Goal: Task Accomplishment & Management: Complete application form

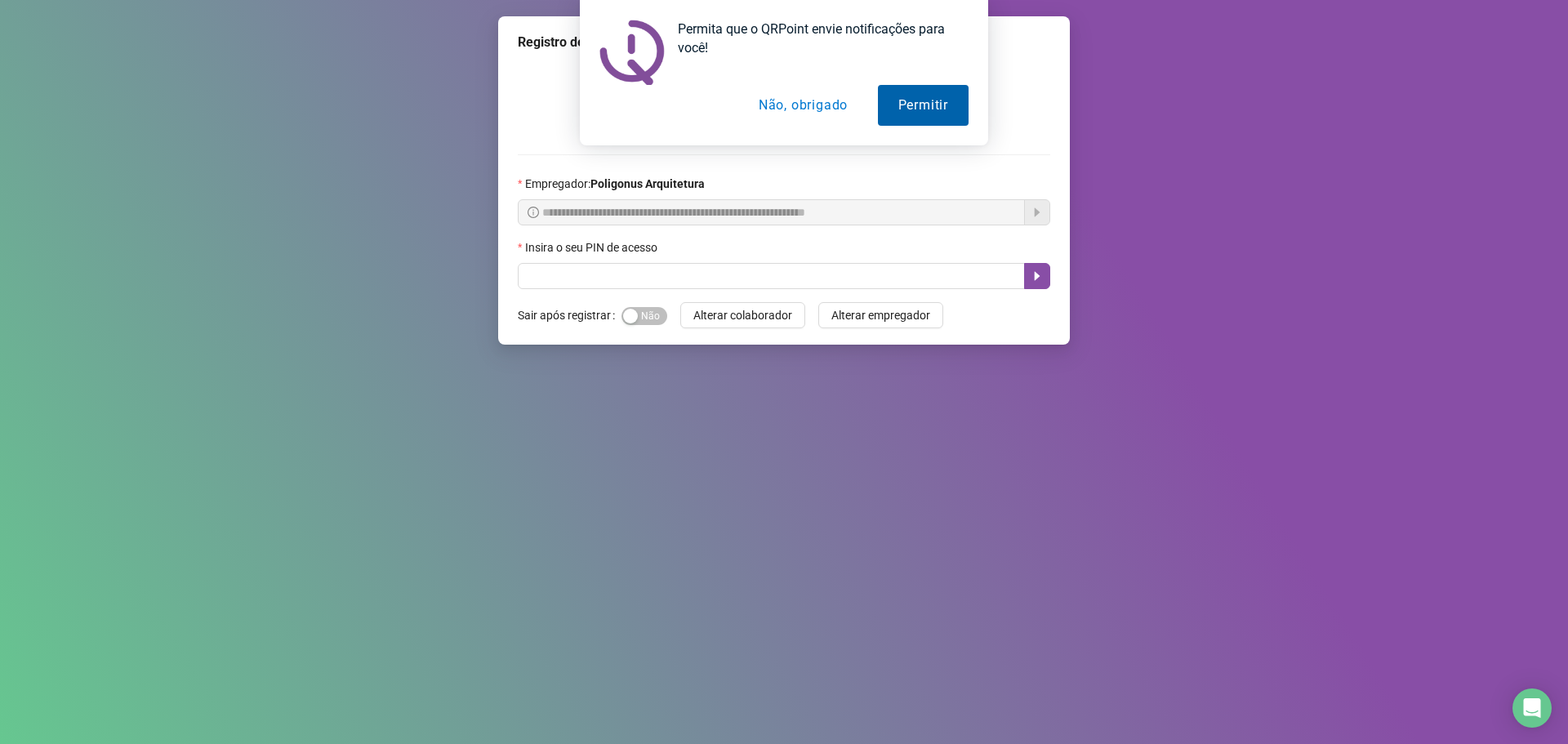
click at [925, 91] on button "Permitir" at bounding box center [922, 105] width 91 height 41
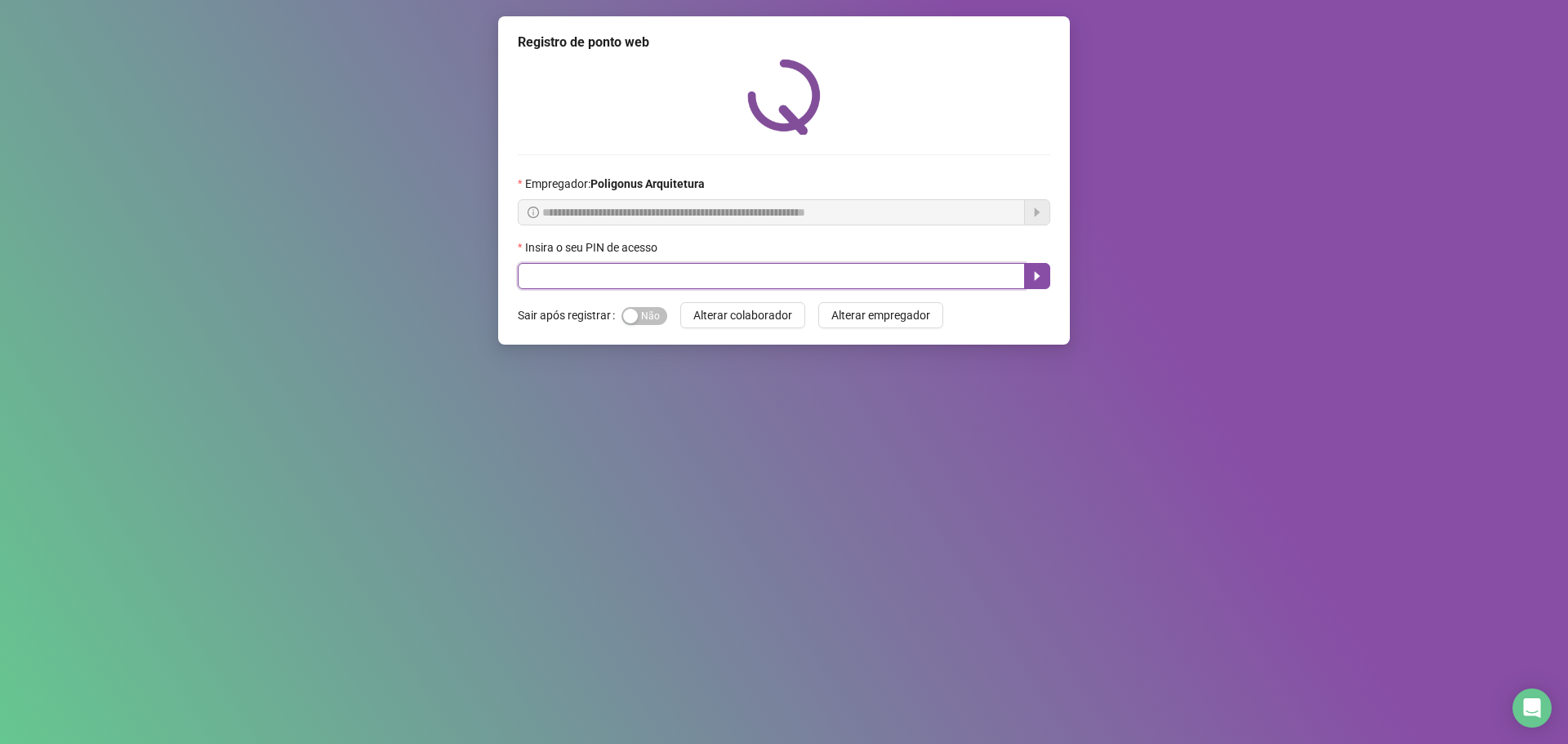
click at [643, 264] on input "text" at bounding box center [771, 276] width 507 height 26
type input "*****"
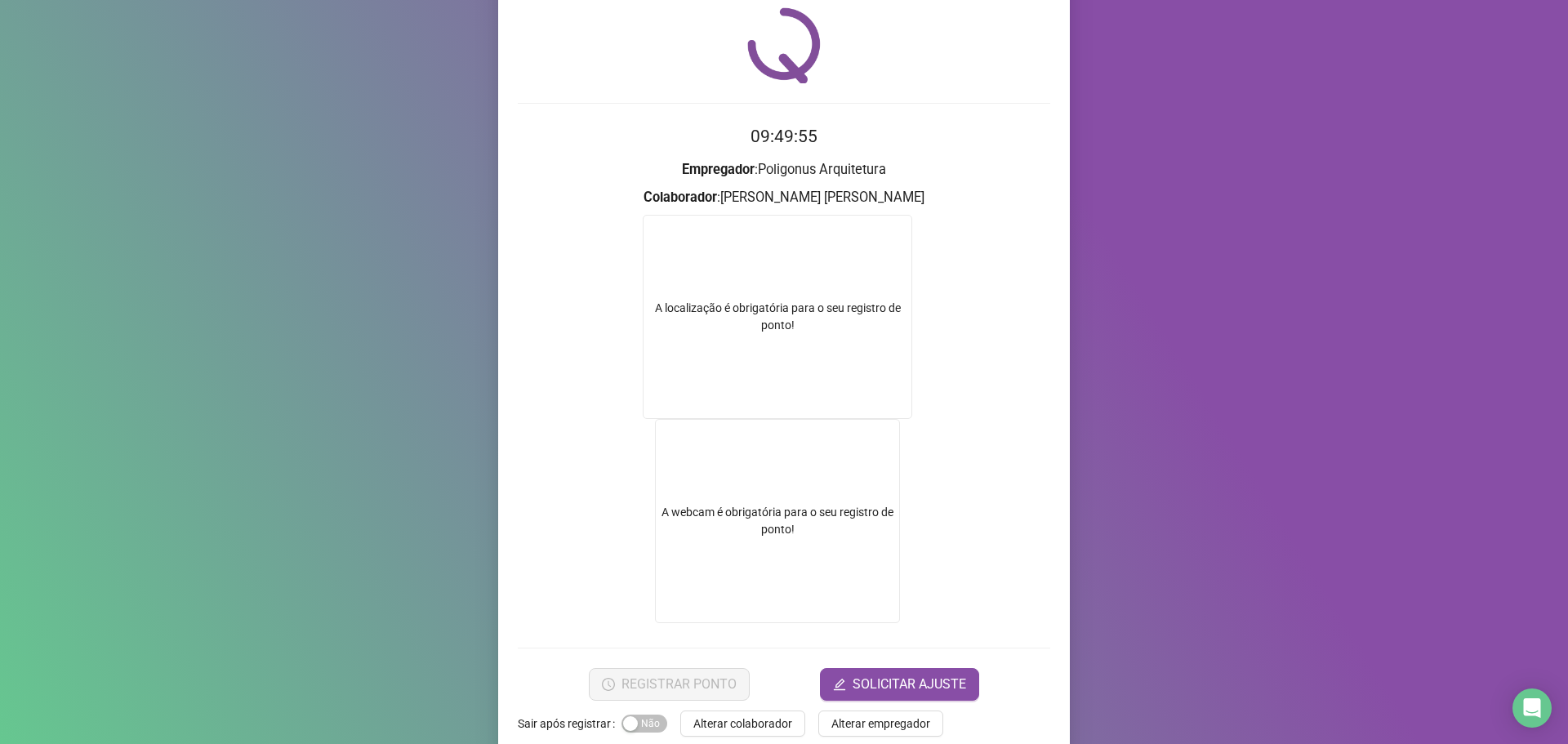
scroll to position [80, 0]
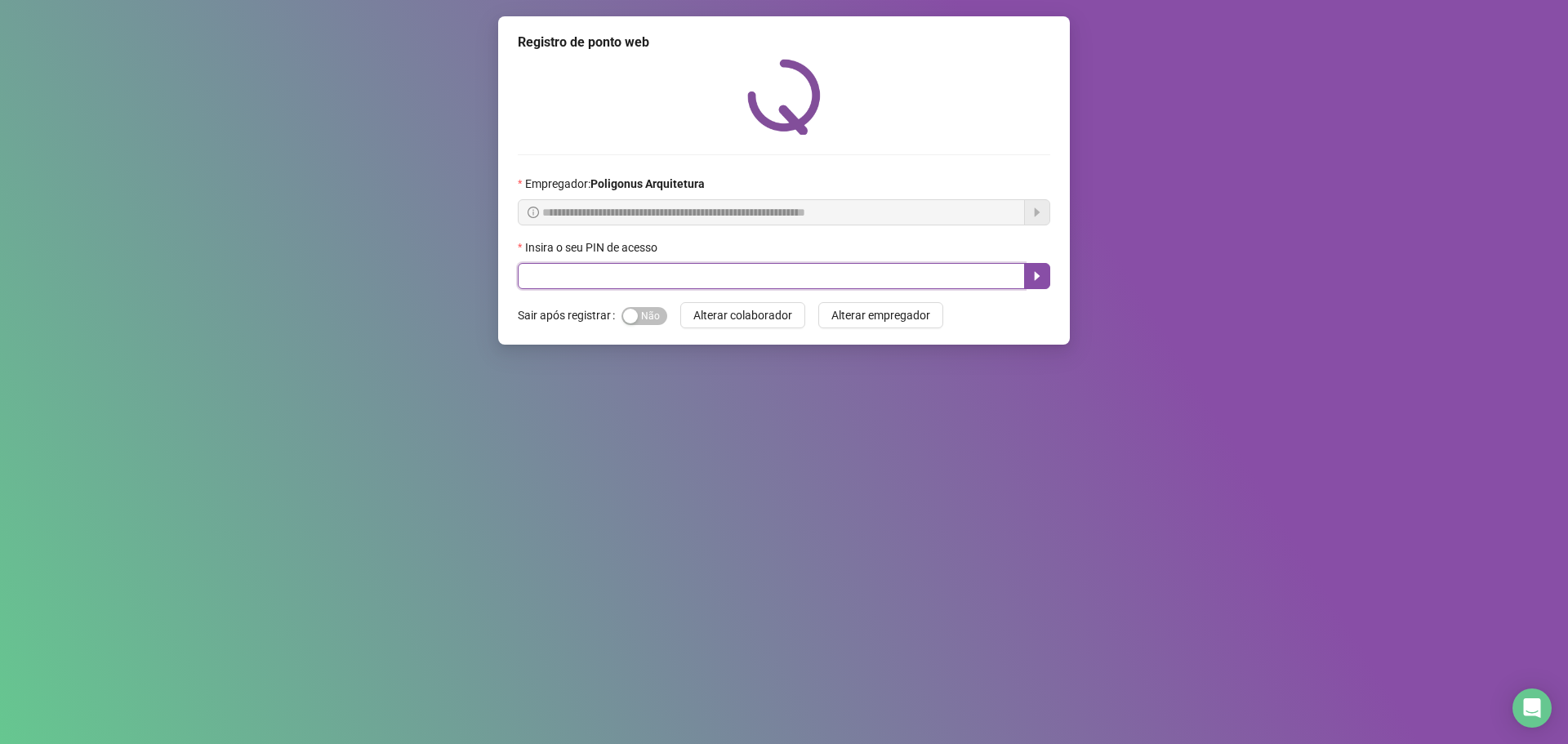
click at [557, 285] on input "text" at bounding box center [771, 276] width 507 height 26
type input "*****"
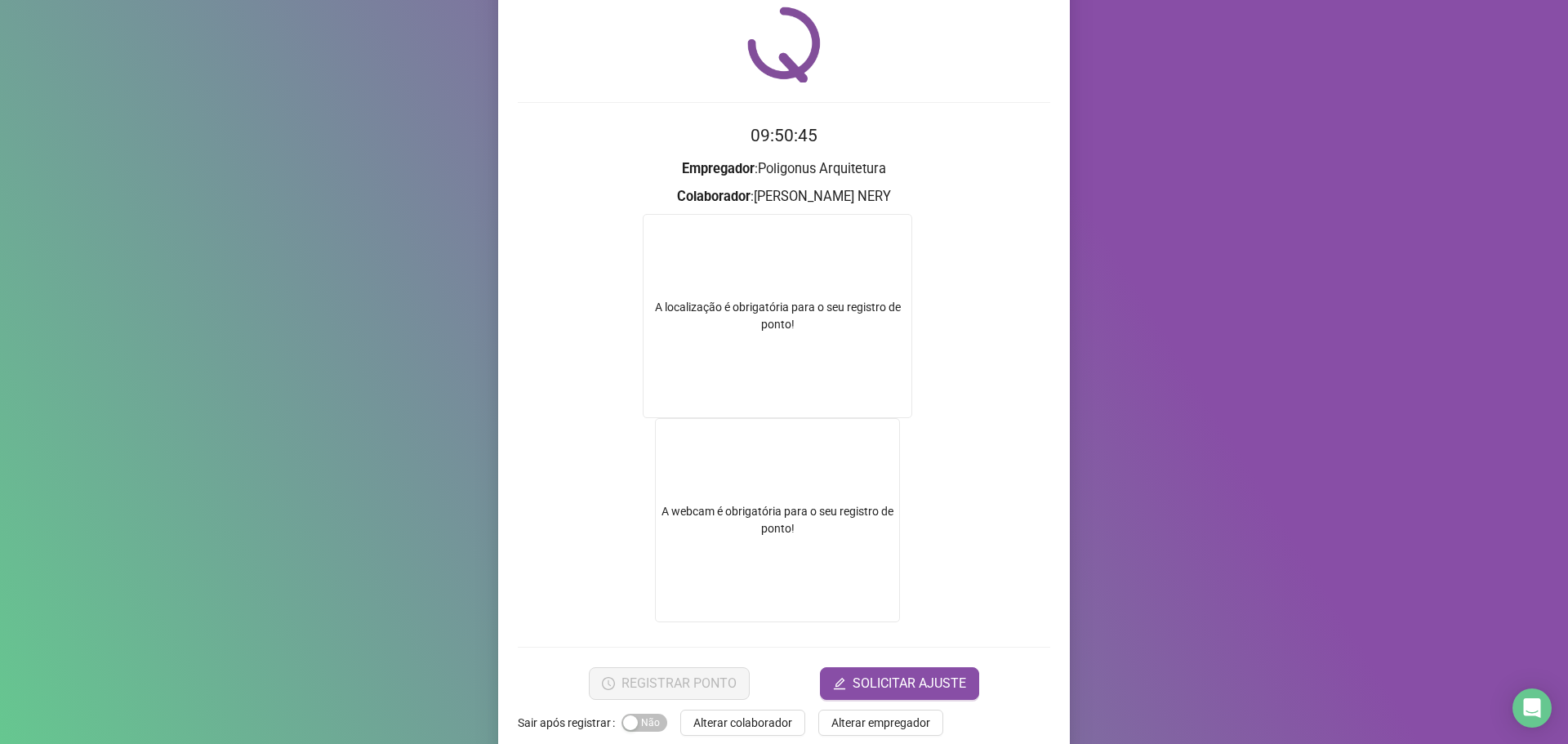
scroll to position [80, 0]
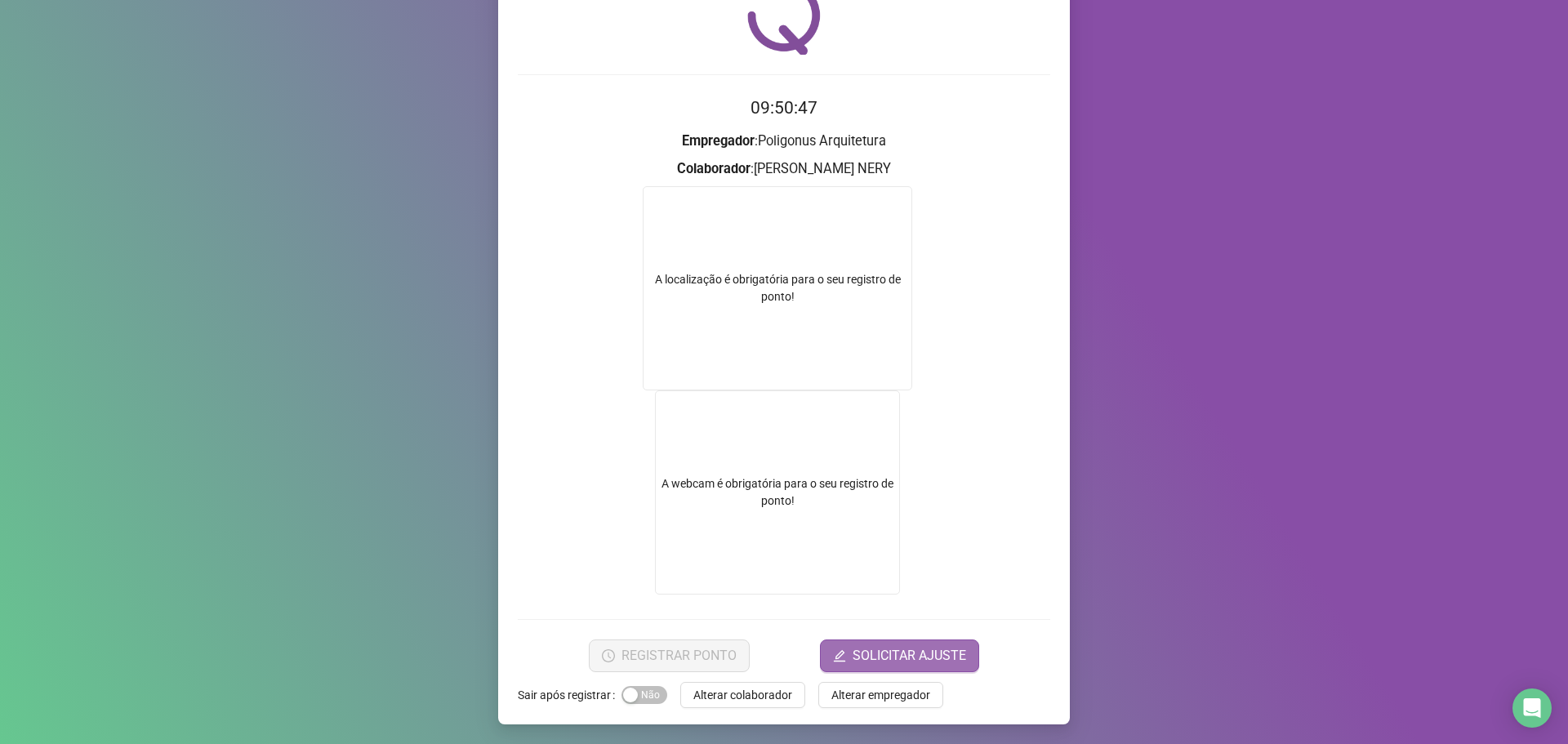
click at [872, 645] on span "SOLICITAR AJUSTE" at bounding box center [908, 655] width 114 height 20
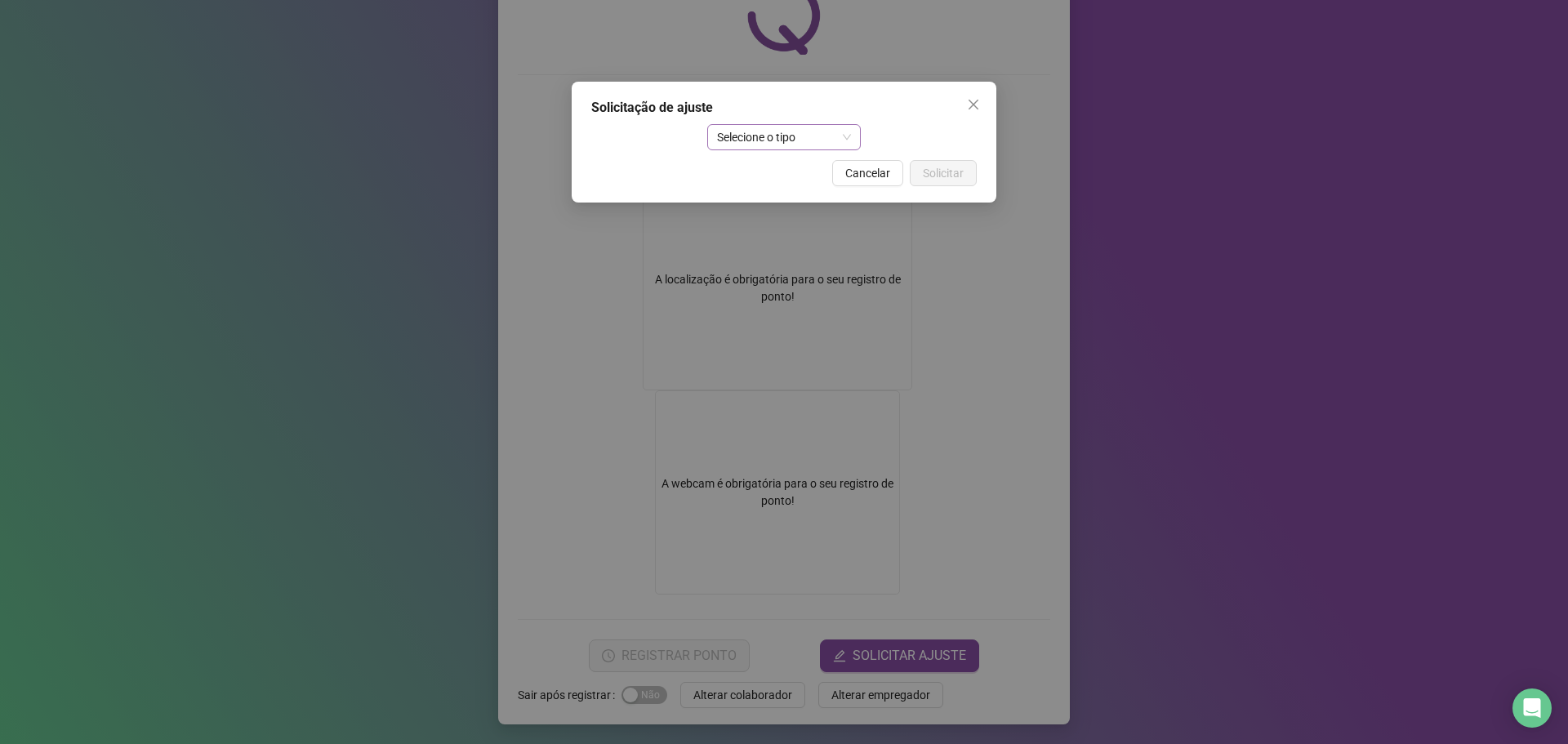
click at [774, 144] on span "Selecione o tipo" at bounding box center [784, 137] width 135 height 24
click at [783, 169] on div "Ajuste manual" at bounding box center [784, 169] width 129 height 18
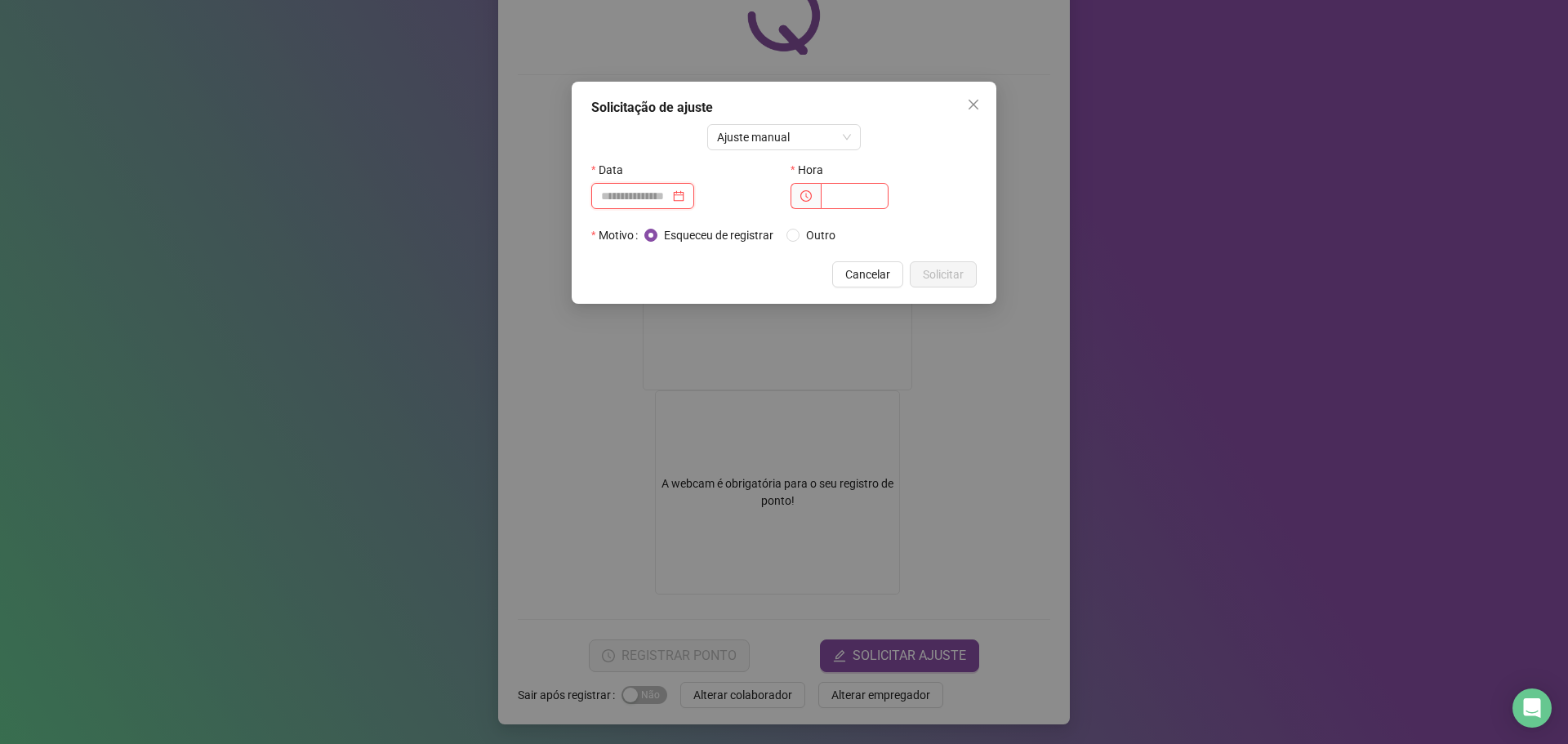
click at [648, 194] on input at bounding box center [634, 195] width 69 height 18
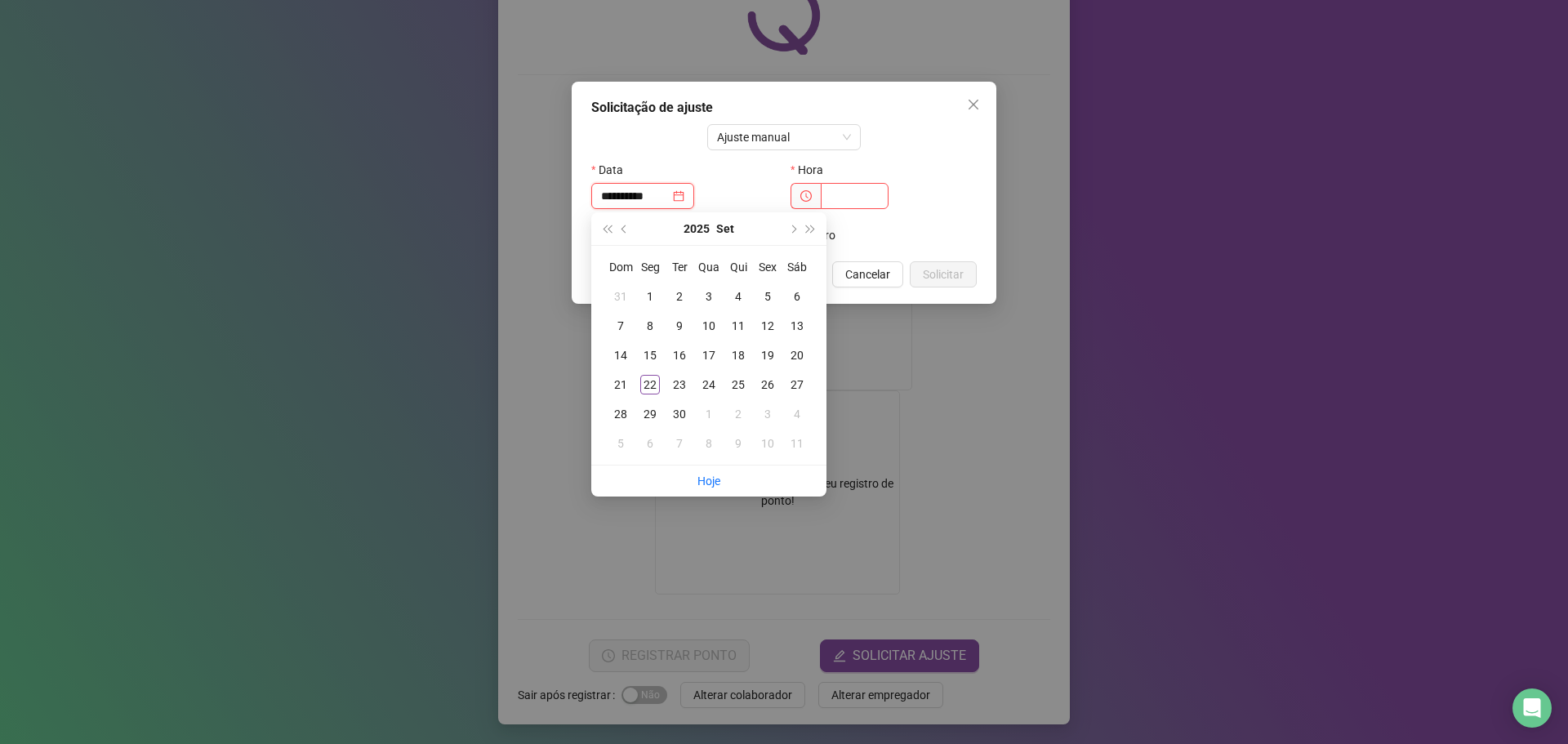
type input "**********"
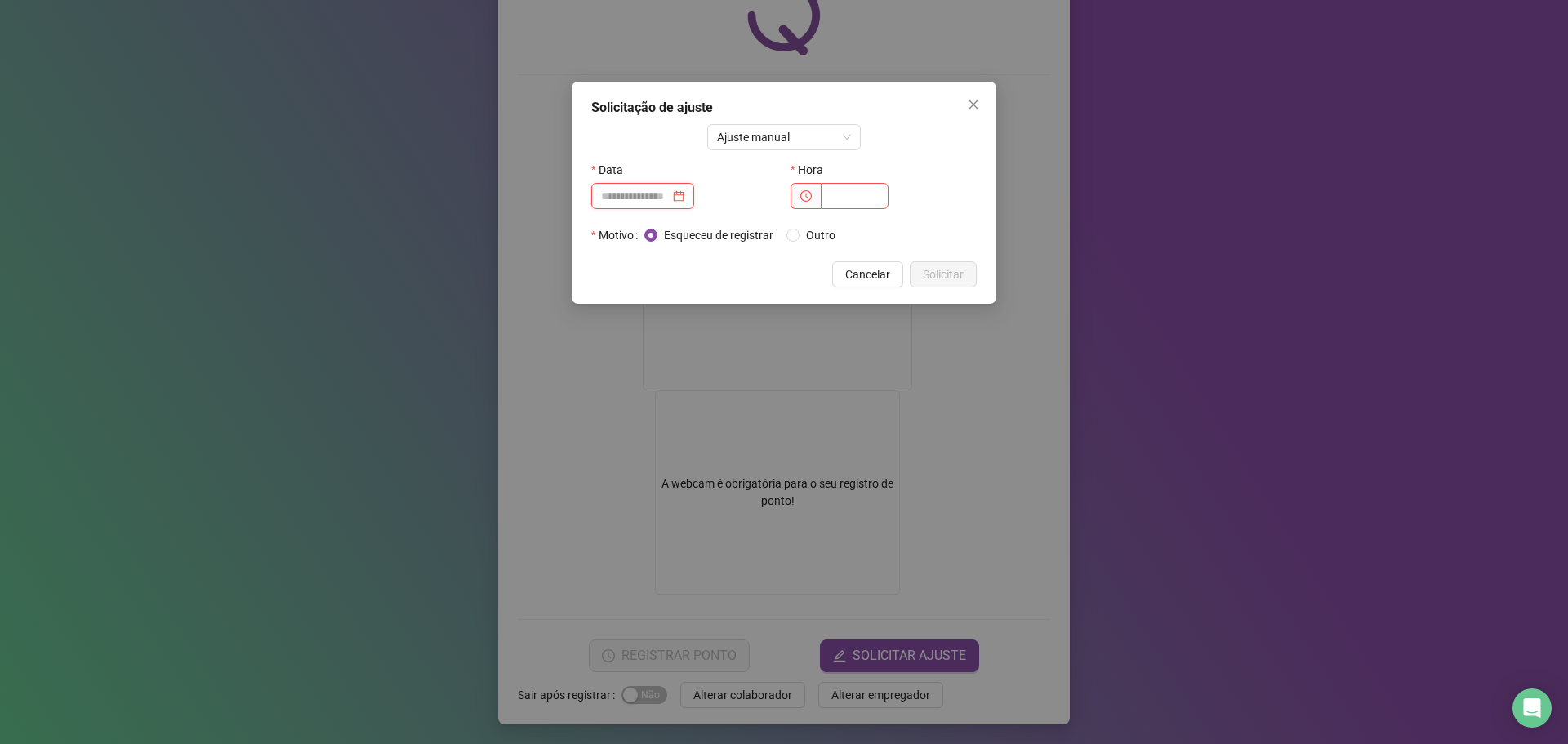
click at [632, 196] on input at bounding box center [634, 195] width 69 height 18
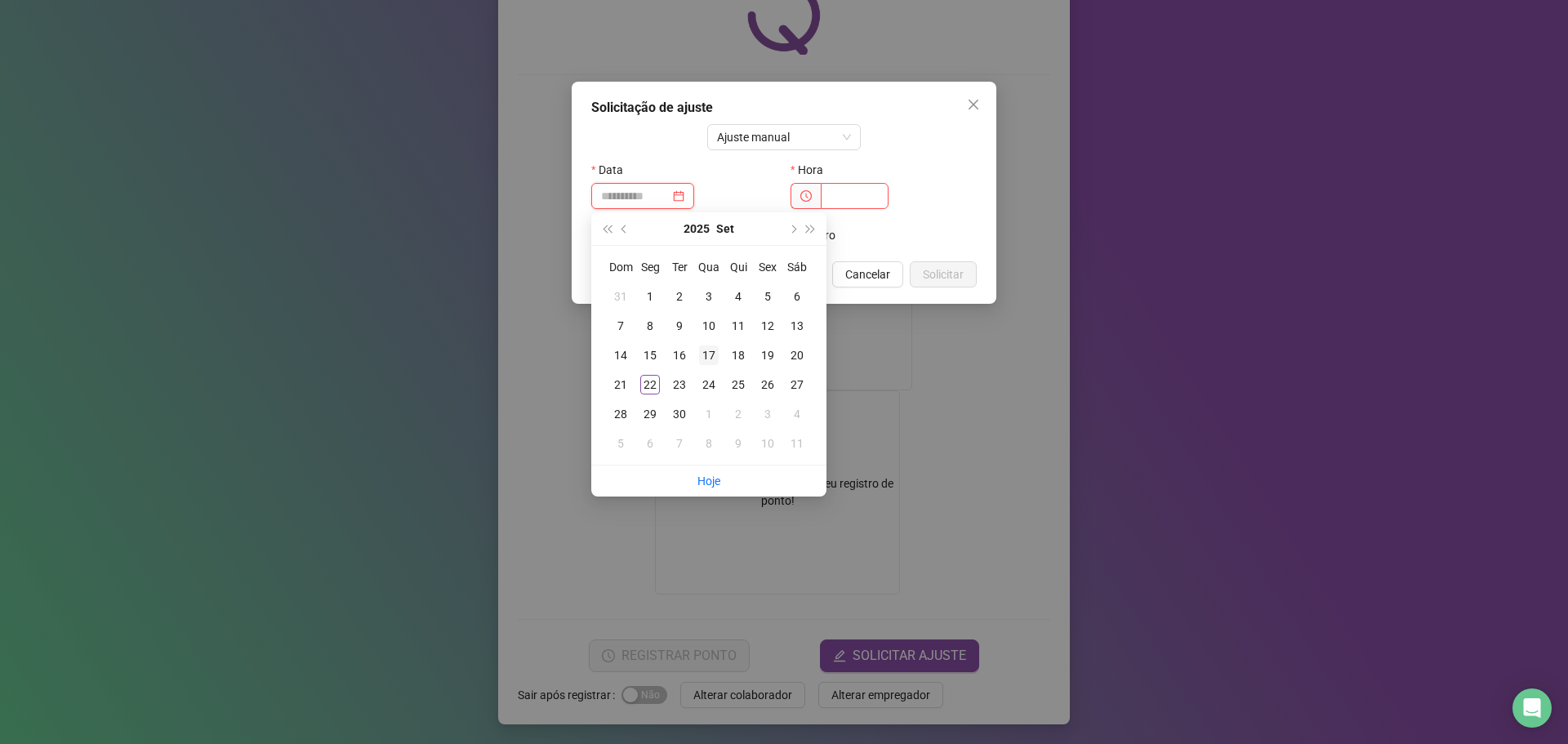
type input "**********"
click at [710, 359] on div "17" at bounding box center [708, 355] width 20 height 20
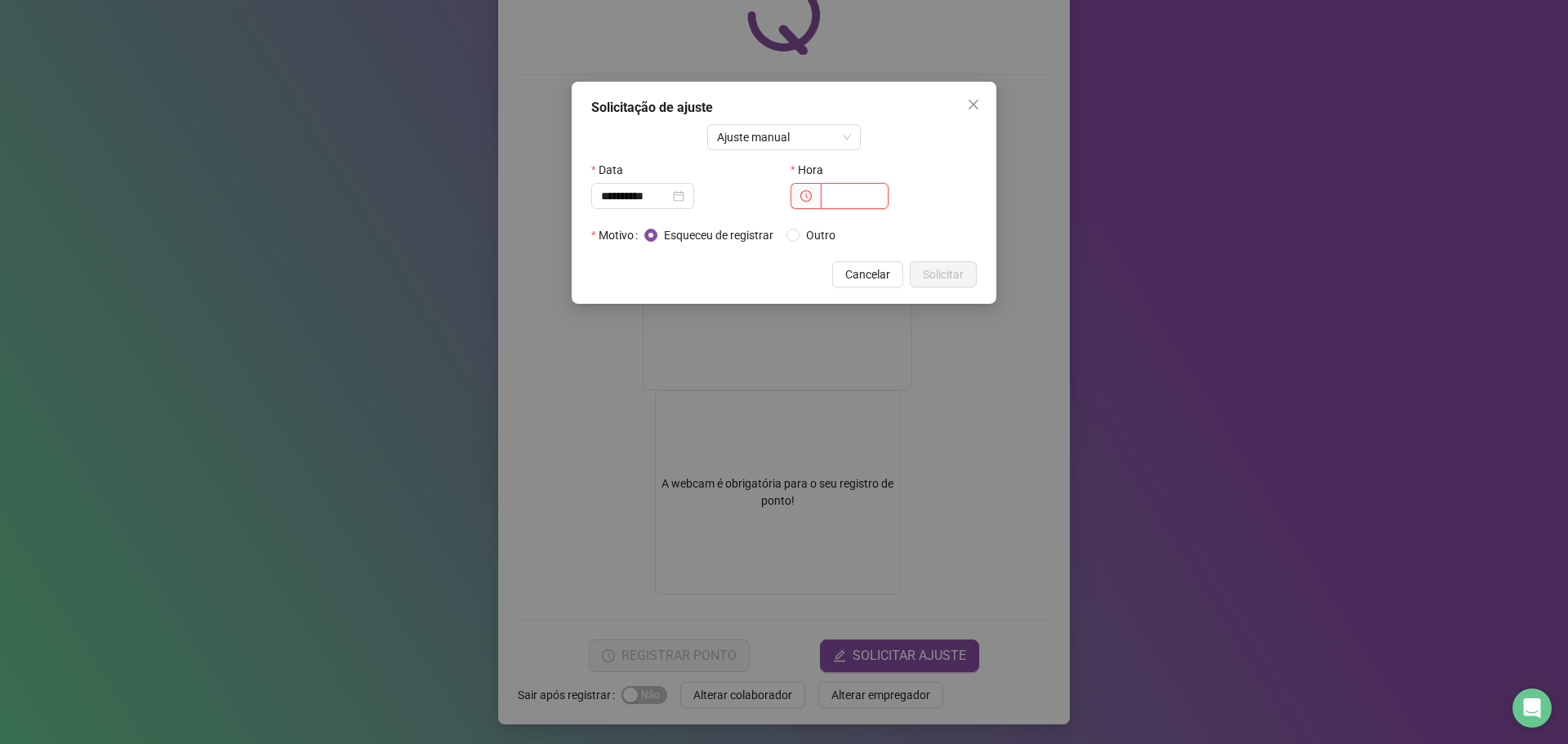
click at [862, 197] on input "text" at bounding box center [854, 196] width 68 height 26
type input "*****"
click at [955, 273] on span "Solicitar" at bounding box center [943, 274] width 41 height 18
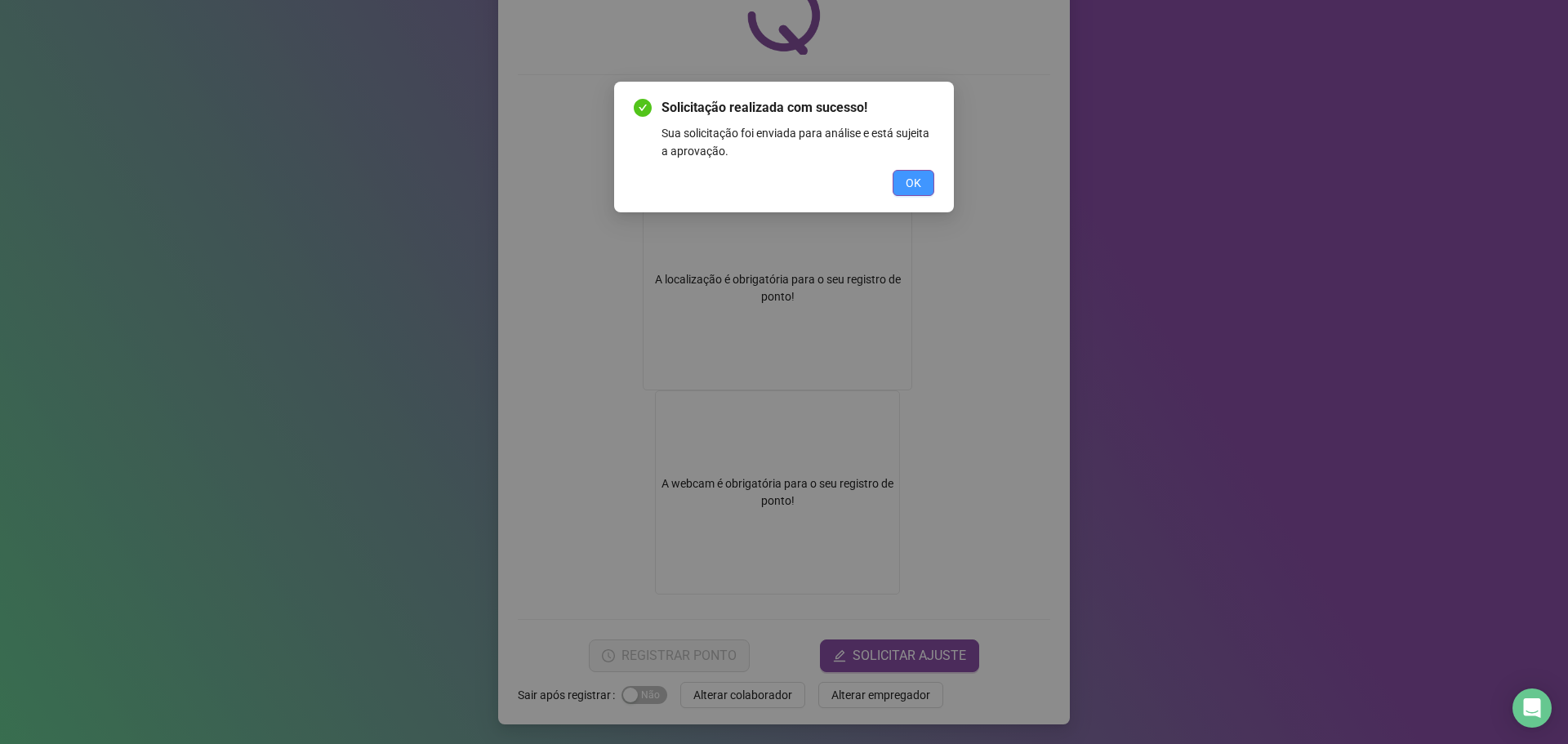
click at [927, 187] on button "OK" at bounding box center [913, 183] width 41 height 26
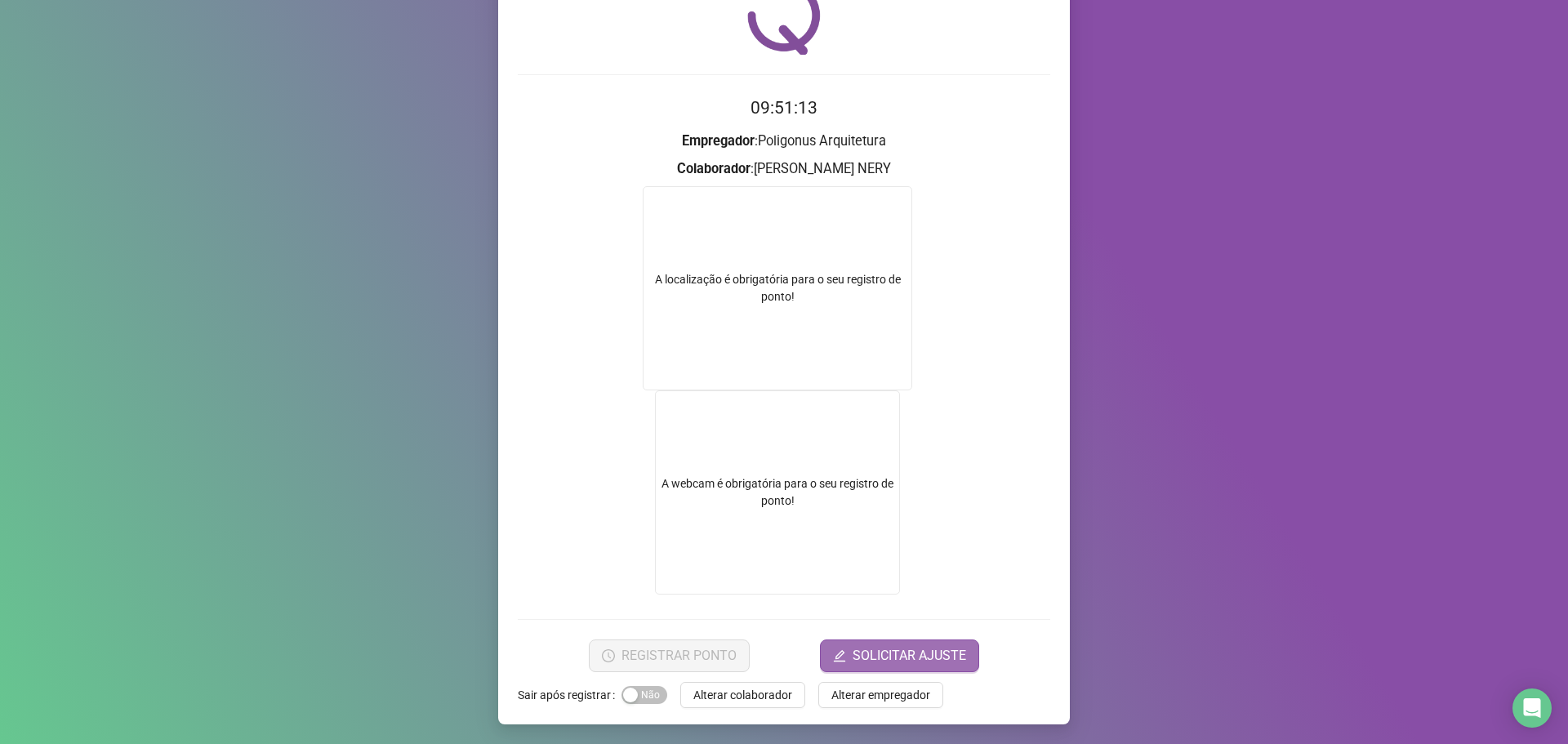
click at [859, 659] on span "SOLICITAR AJUSTE" at bounding box center [908, 655] width 114 height 20
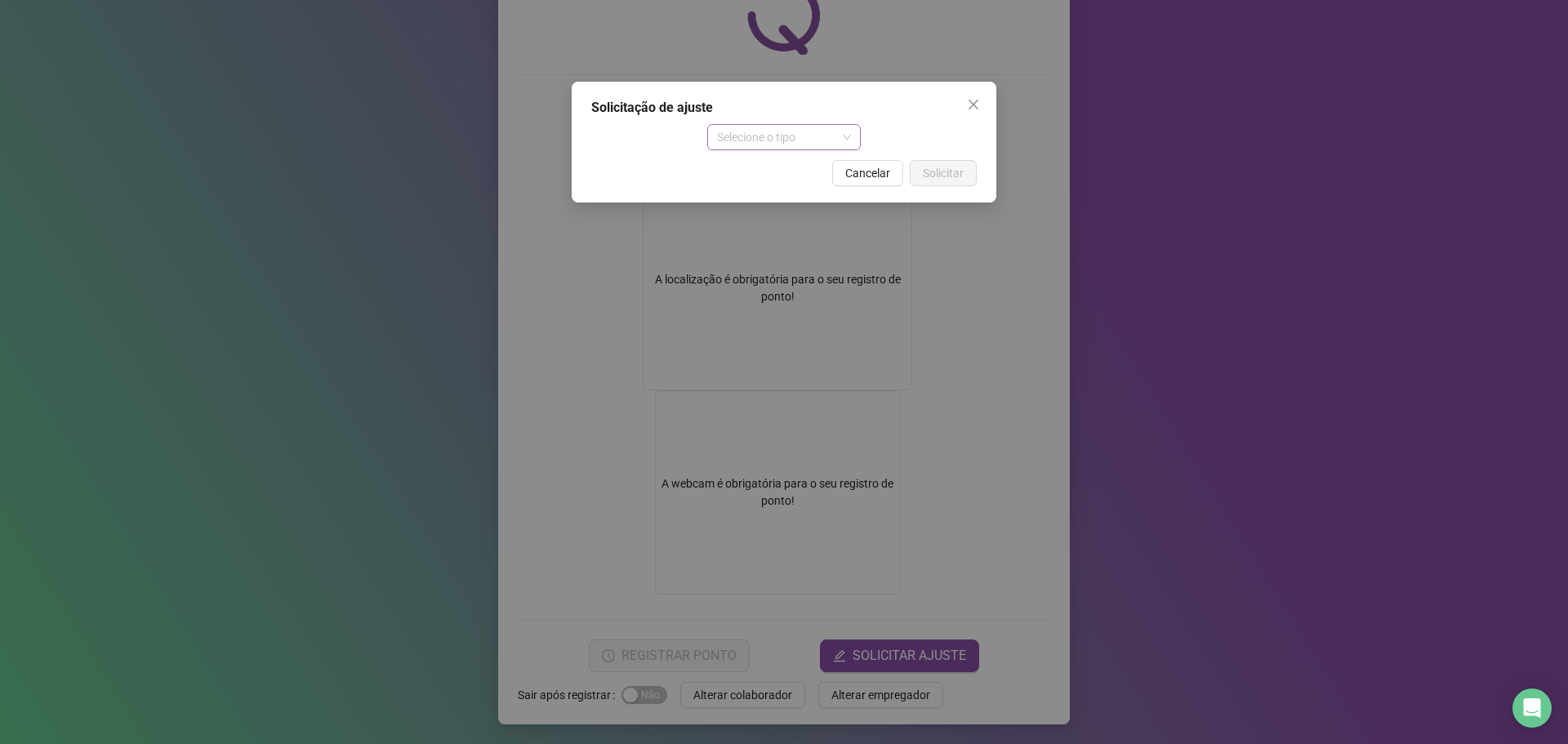
click at [804, 144] on span "Selecione o tipo" at bounding box center [784, 137] width 135 height 24
click at [810, 160] on div "Ajuste manual" at bounding box center [784, 170] width 147 height 26
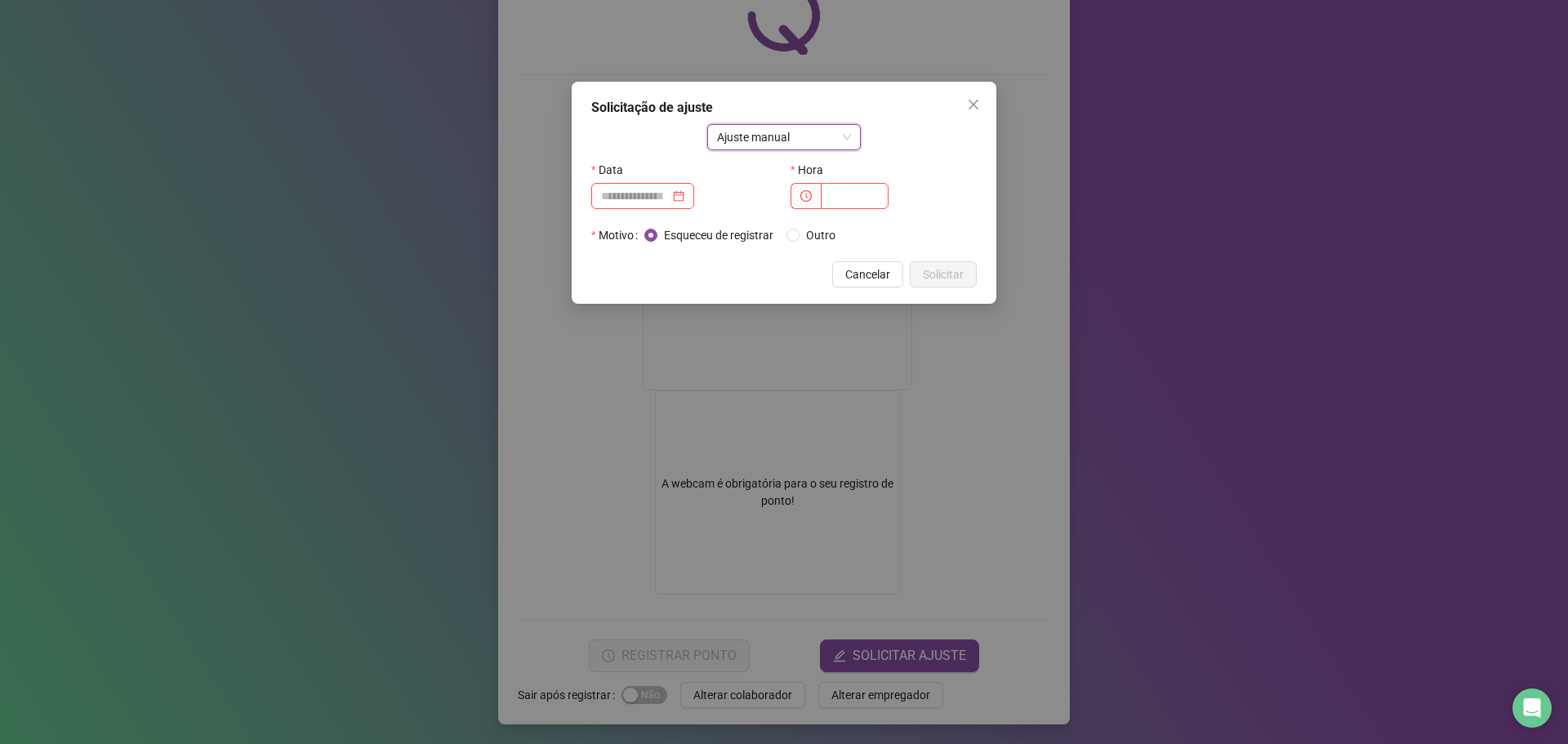
drag, startPoint x: 587, startPoint y: 191, endPoint x: 597, endPoint y: 191, distance: 10.0
click at [589, 191] on div "Data" at bounding box center [684, 190] width 199 height 66
click at [624, 196] on input at bounding box center [634, 195] width 69 height 18
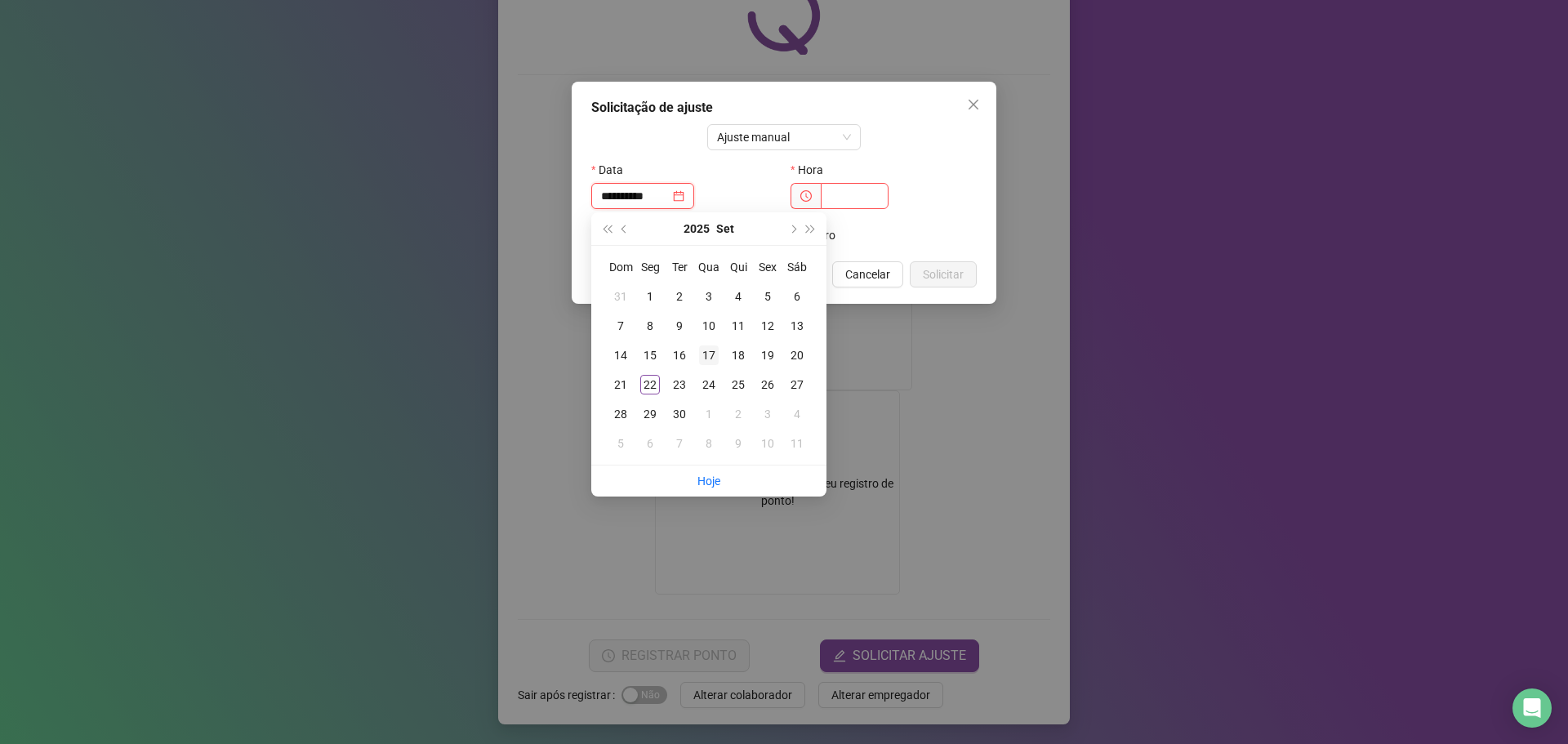
type input "**********"
click at [713, 355] on div "17" at bounding box center [708, 355] width 20 height 20
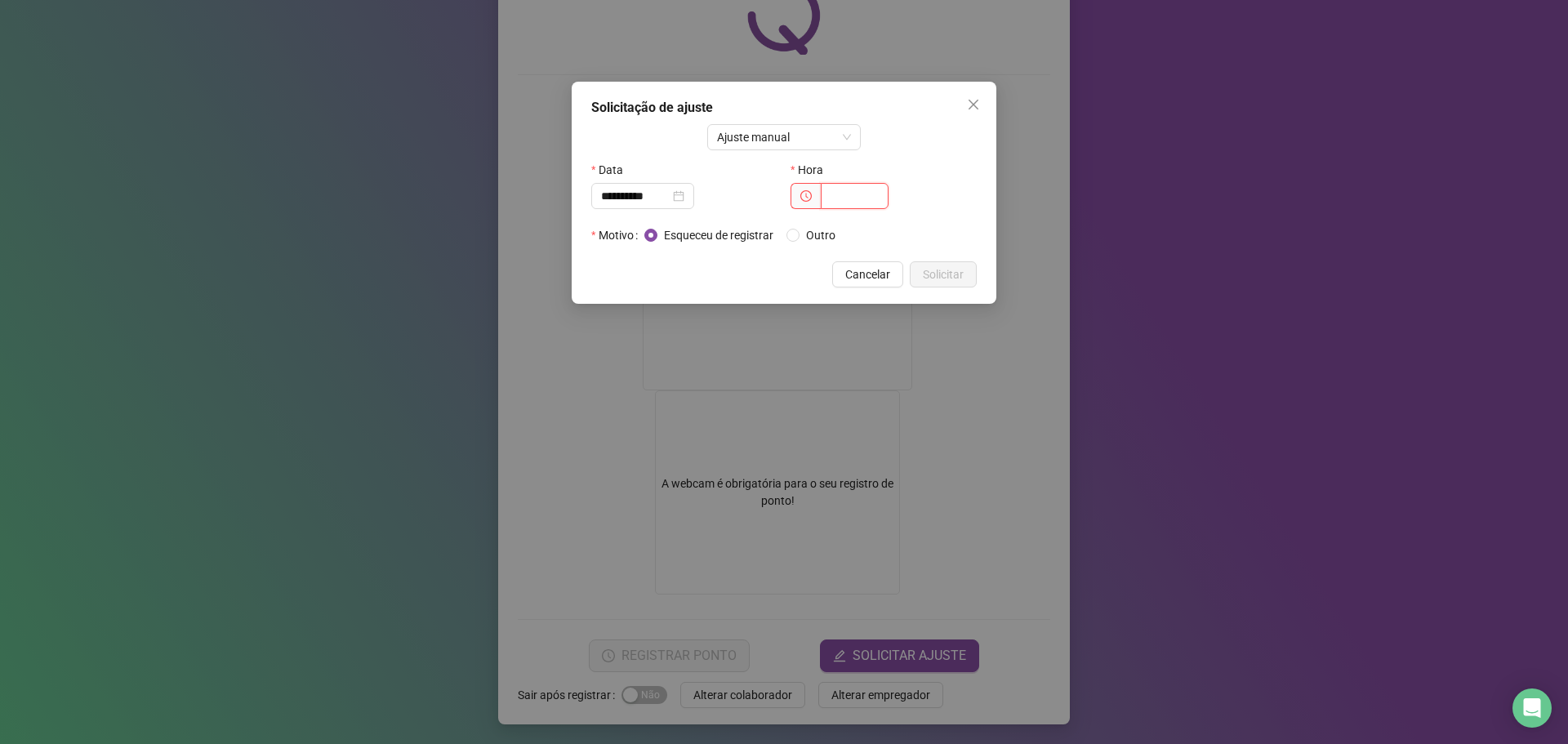
click at [851, 195] on input "text" at bounding box center [854, 196] width 68 height 26
type input "*****"
click at [930, 266] on span "Solicitar" at bounding box center [943, 274] width 41 height 18
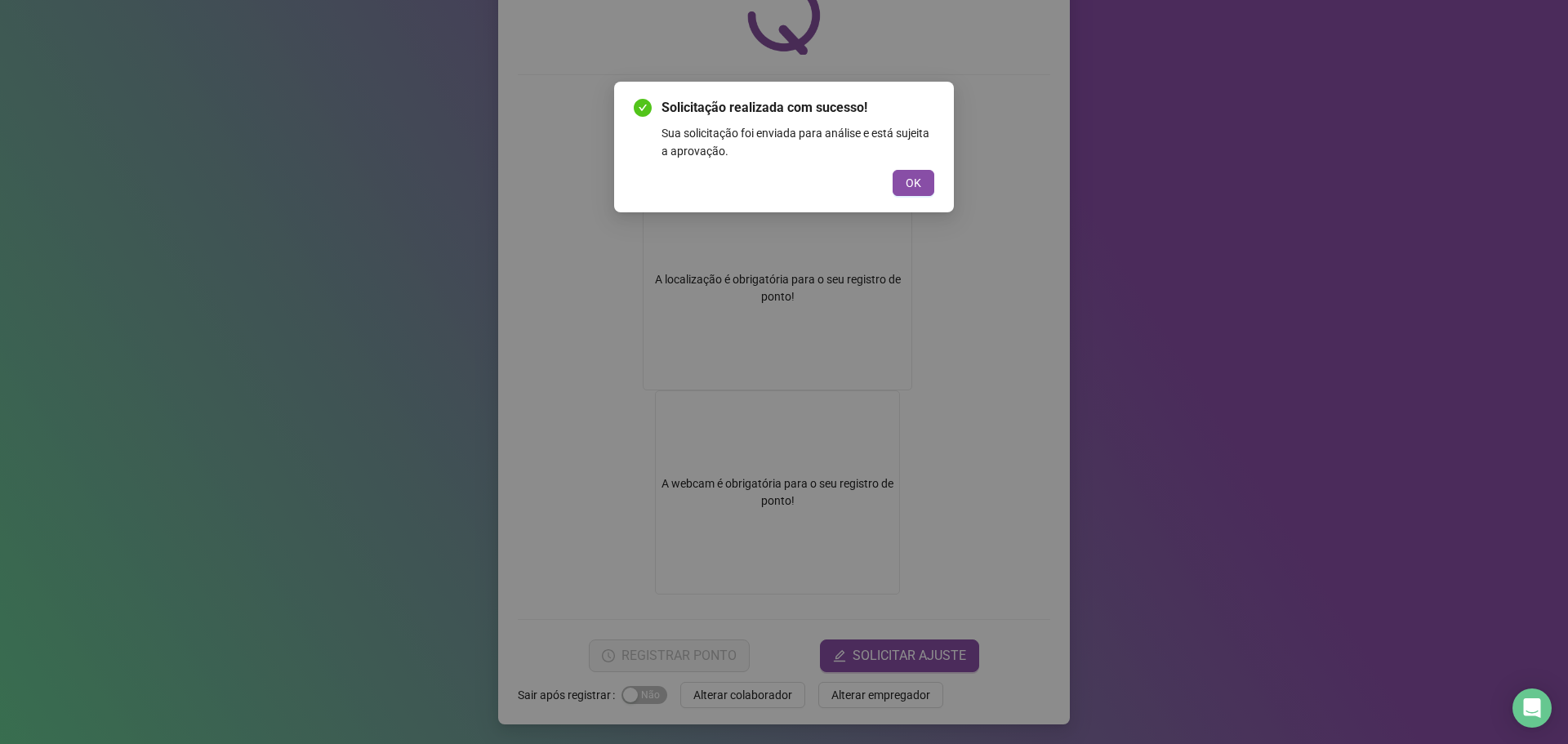
click at [907, 168] on div "Solicitação realizada com sucesso! Sua solicitação foi enviada para análise e e…" at bounding box center [784, 146] width 300 height 98
click at [908, 176] on span "OK" at bounding box center [913, 182] width 16 height 18
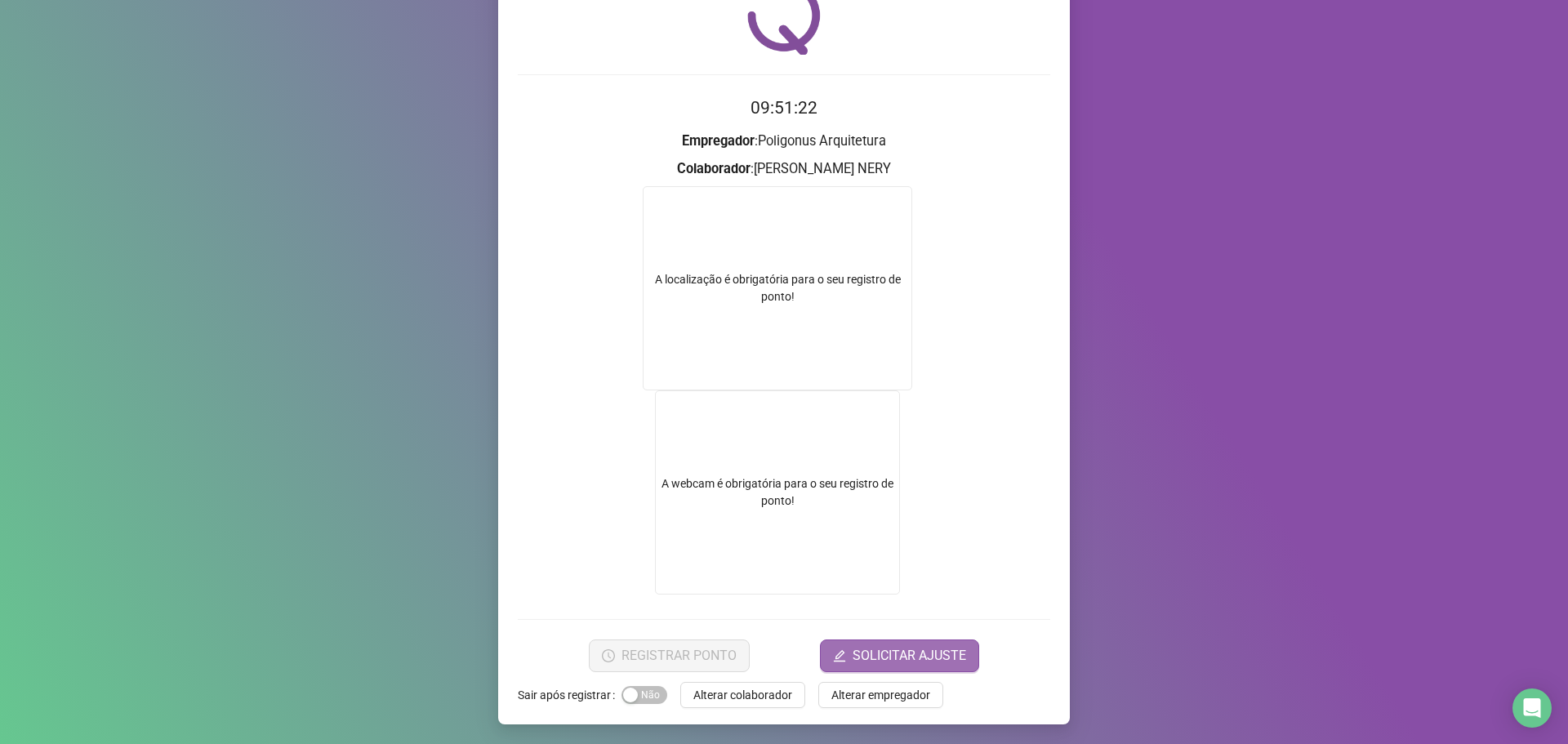
click at [860, 660] on span "SOLICITAR AJUSTE" at bounding box center [908, 655] width 114 height 20
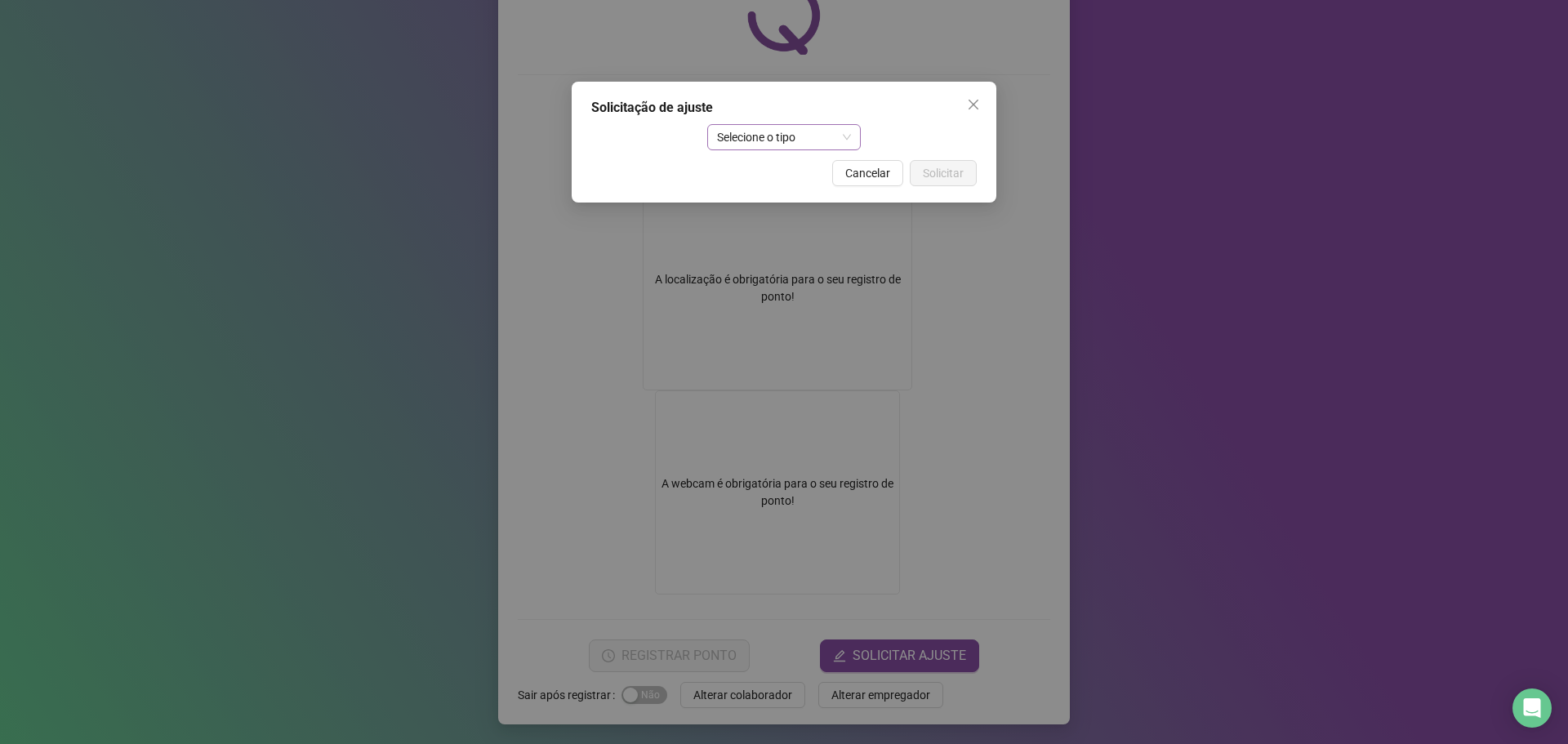
click at [738, 131] on span "Selecione o tipo" at bounding box center [784, 137] width 135 height 24
click at [772, 169] on div "Ajuste manual" at bounding box center [784, 169] width 129 height 18
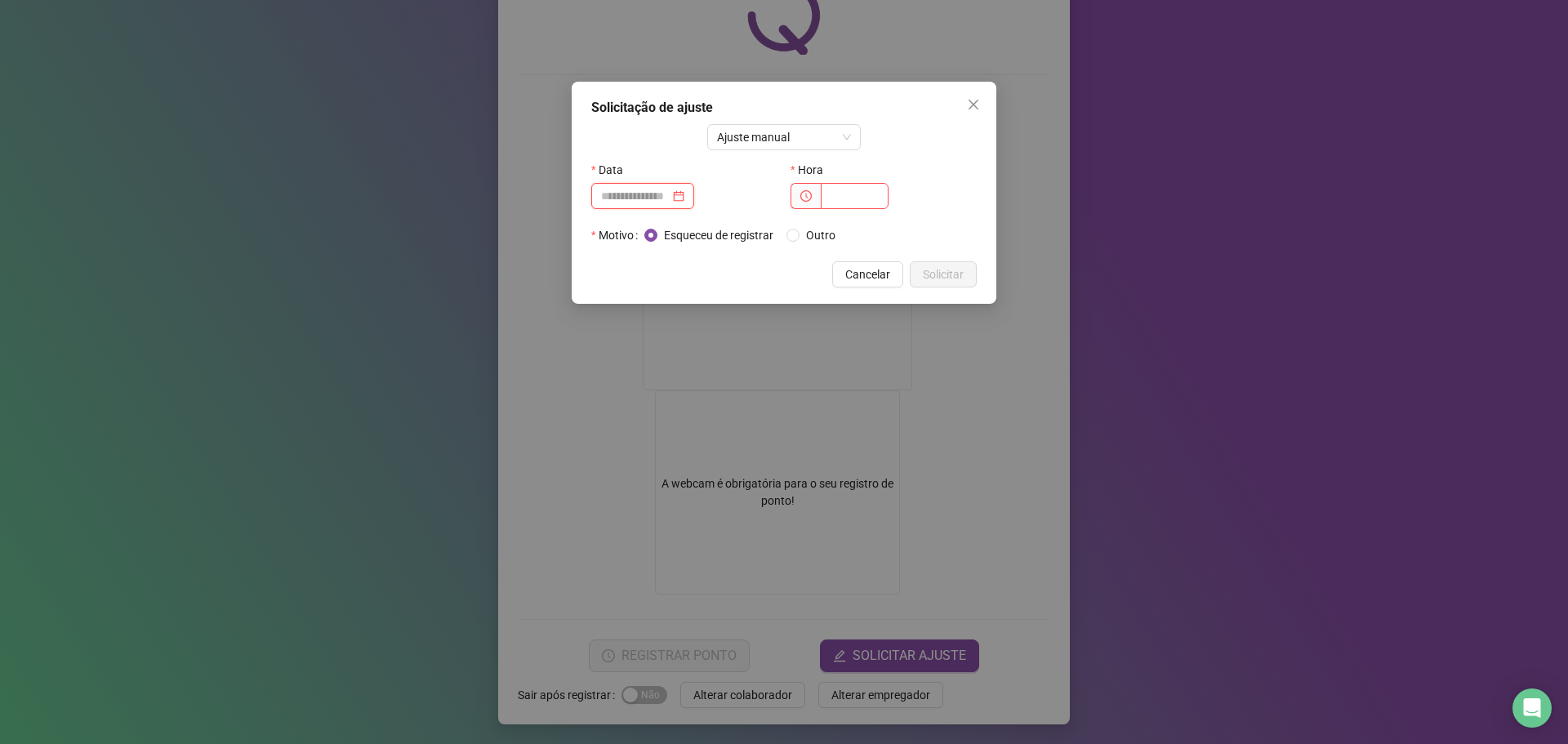
click at [637, 196] on input at bounding box center [634, 195] width 69 height 18
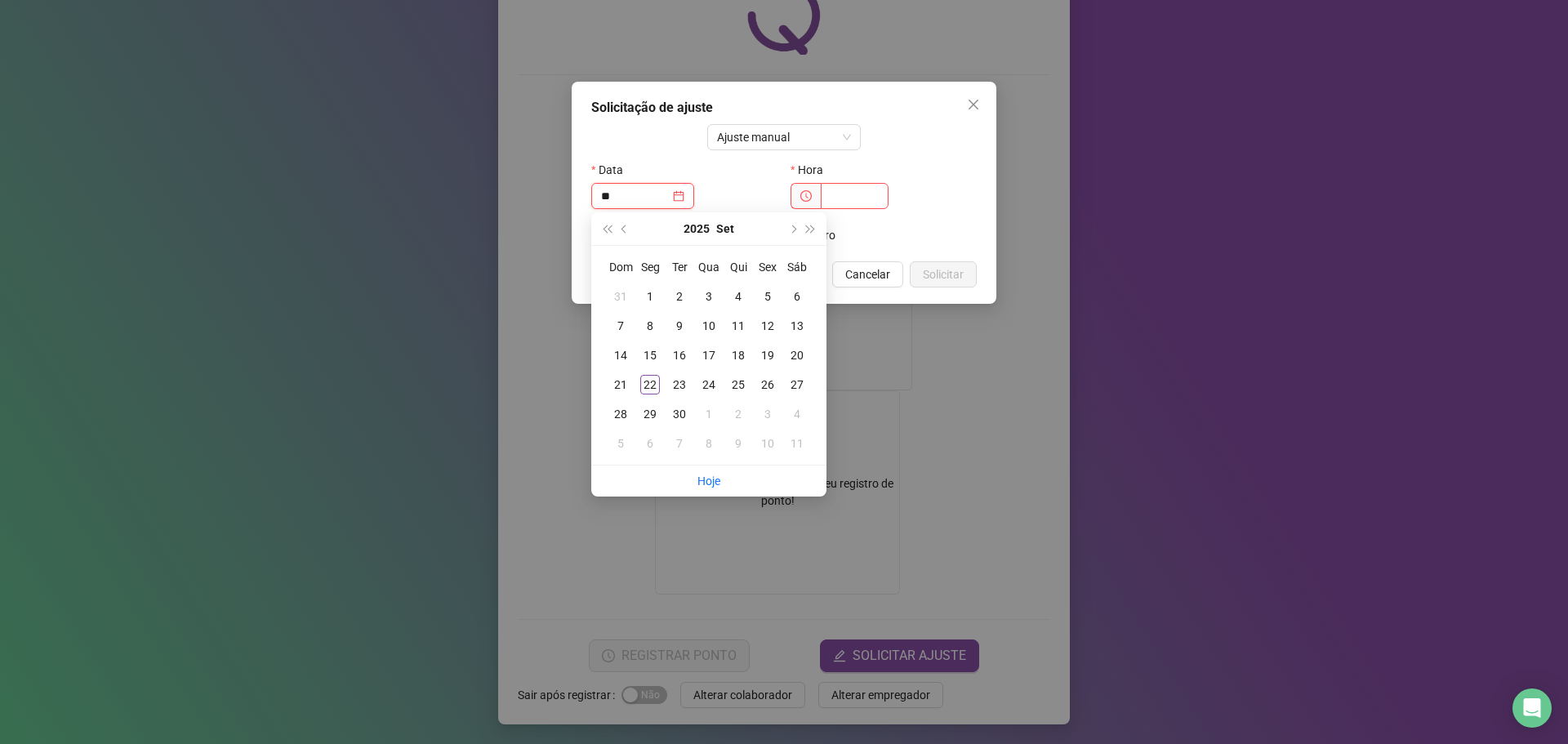
type input "*"
type input "**********"
drag, startPoint x: 707, startPoint y: 354, endPoint x: 735, endPoint y: 339, distance: 31.8
click at [707, 354] on div "17" at bounding box center [708, 355] width 20 height 20
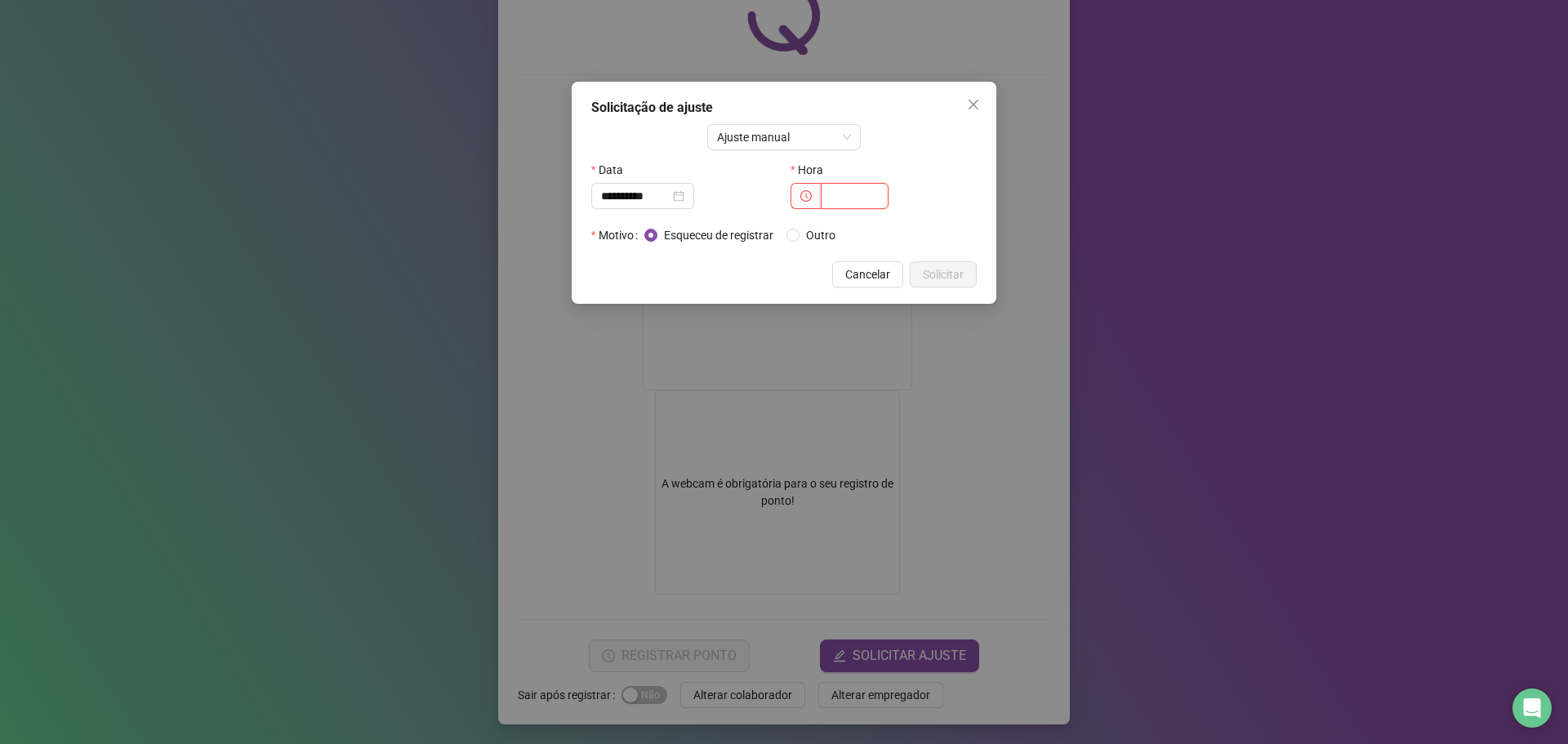
click at [852, 196] on input "text" at bounding box center [854, 196] width 68 height 26
type input "*****"
click at [950, 270] on span "Solicitar" at bounding box center [943, 274] width 41 height 18
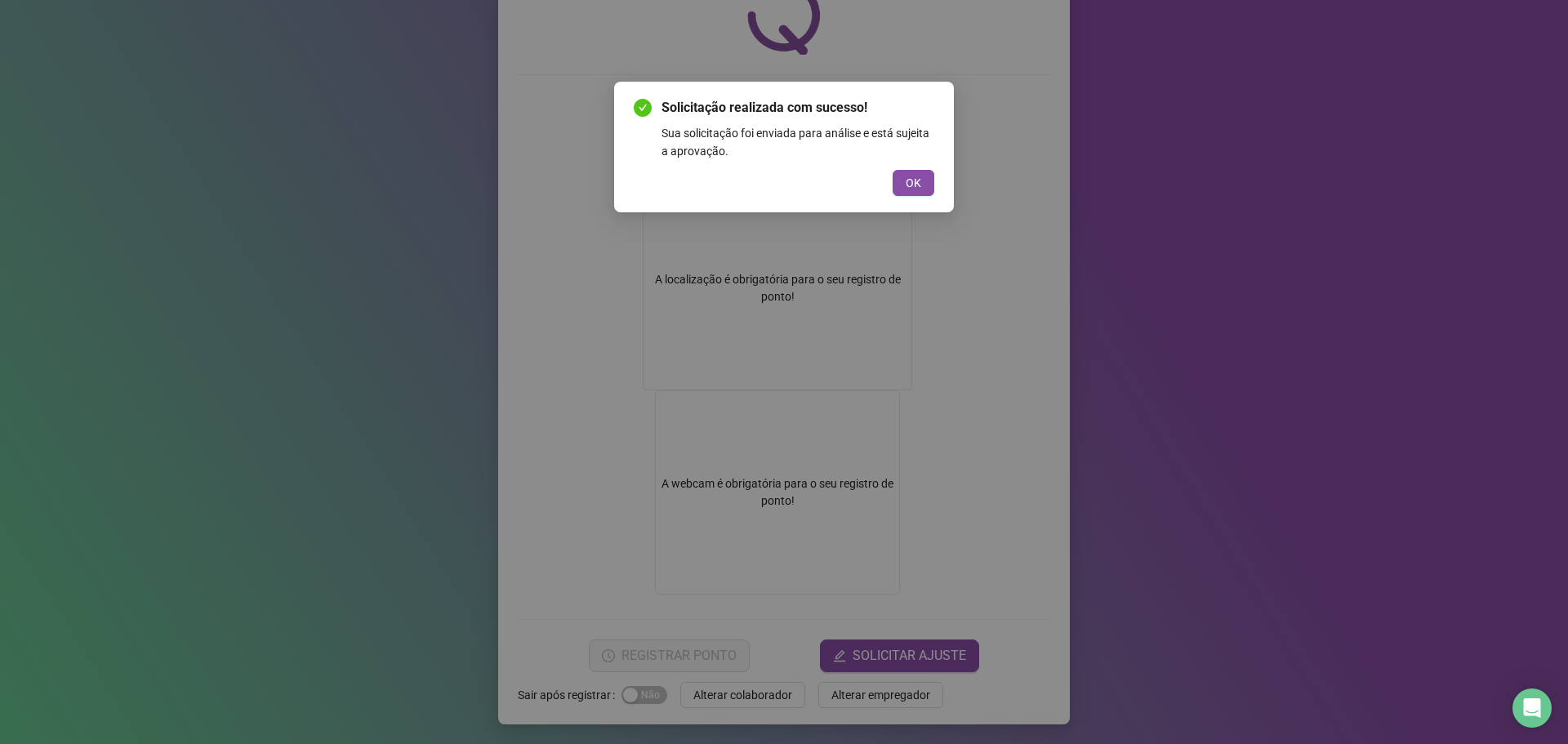
click at [871, 621] on div "Solicitação realizada com sucesso! Sua solicitação foi enviada para análise e e…" at bounding box center [784, 372] width 1568 height 744
click at [904, 182] on button "OK" at bounding box center [913, 183] width 41 height 26
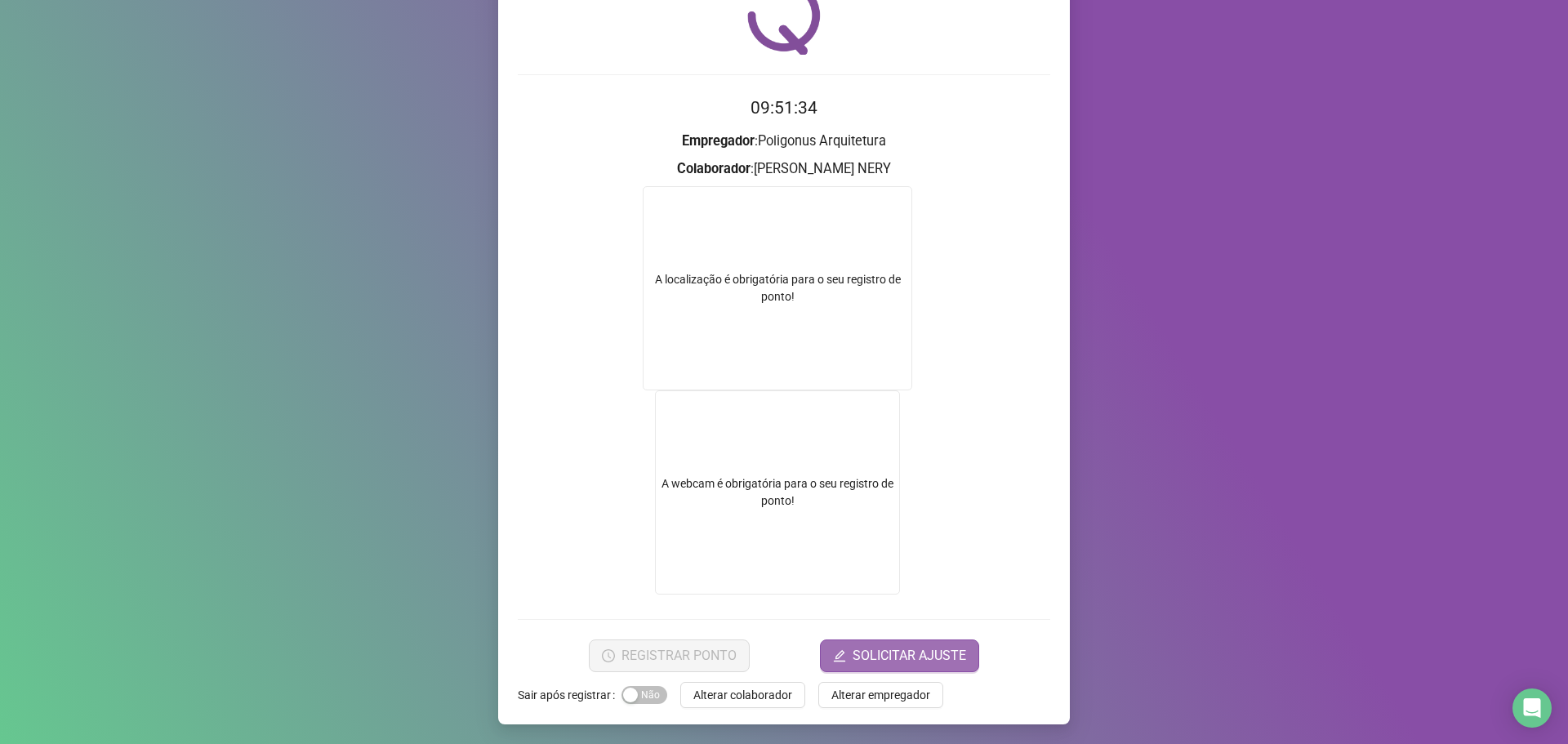
click at [912, 655] on span "SOLICITAR AJUSTE" at bounding box center [908, 655] width 114 height 20
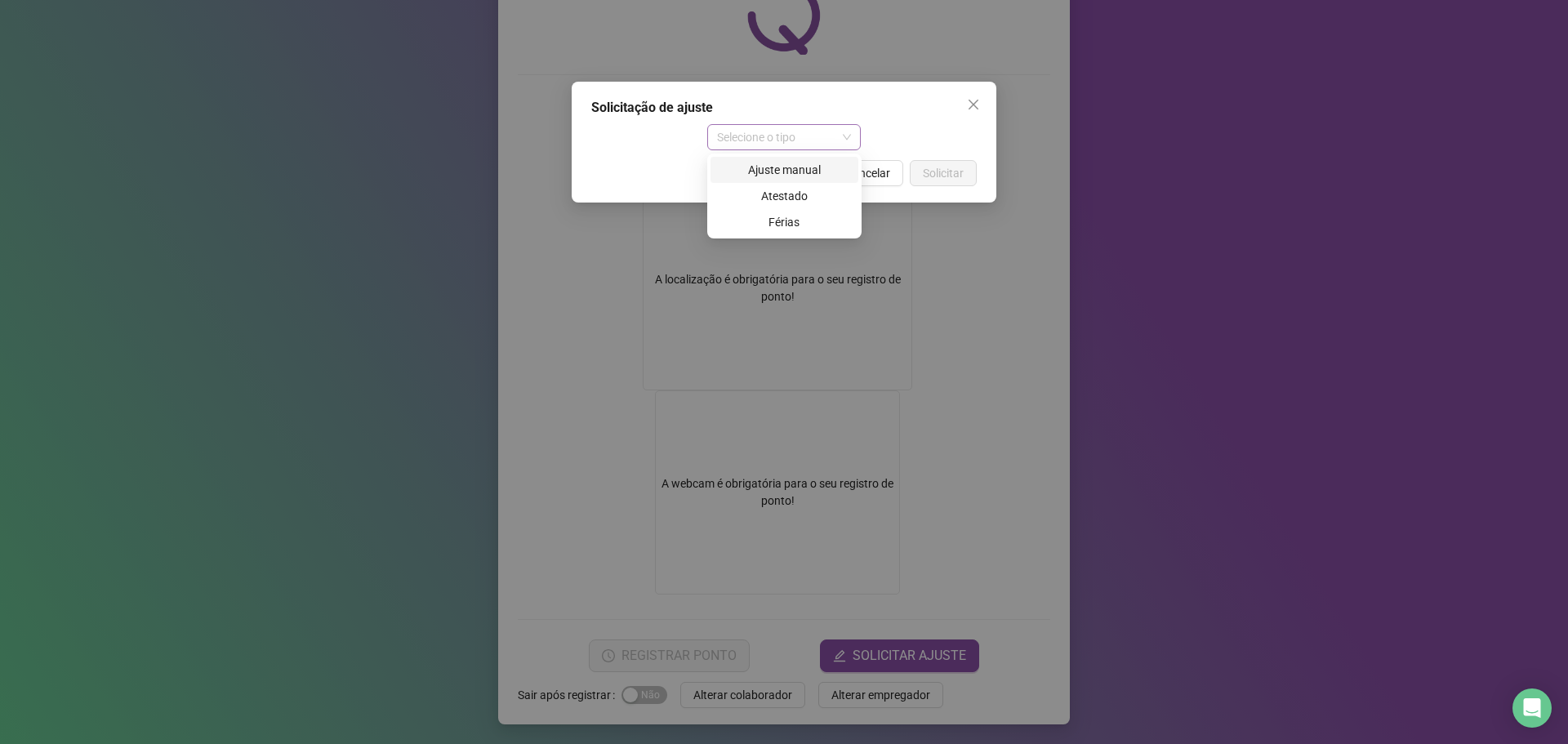
click at [756, 144] on span "Selecione o tipo" at bounding box center [784, 137] width 135 height 24
click at [776, 172] on div "Ajuste manual" at bounding box center [784, 169] width 129 height 18
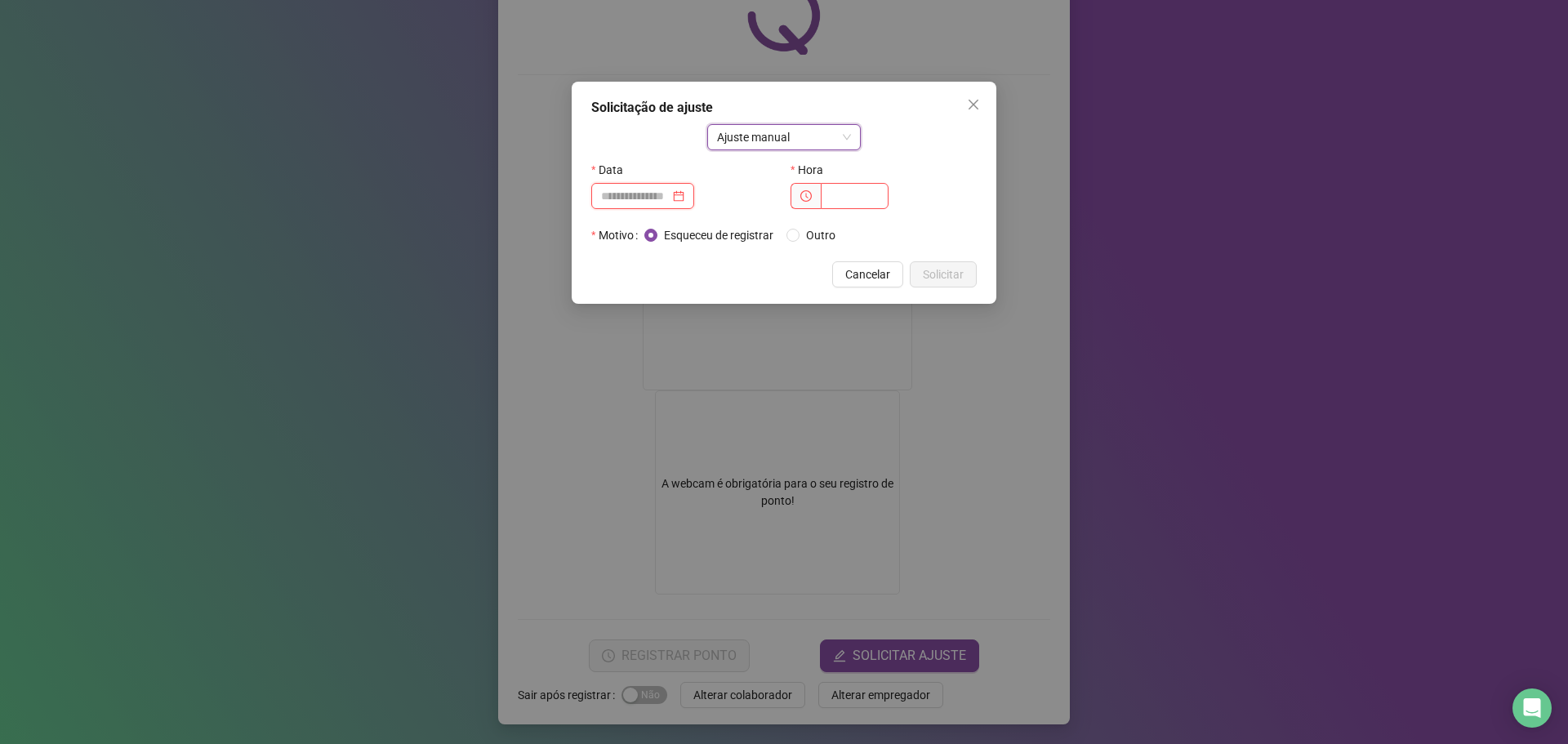
click at [614, 190] on input at bounding box center [634, 195] width 69 height 18
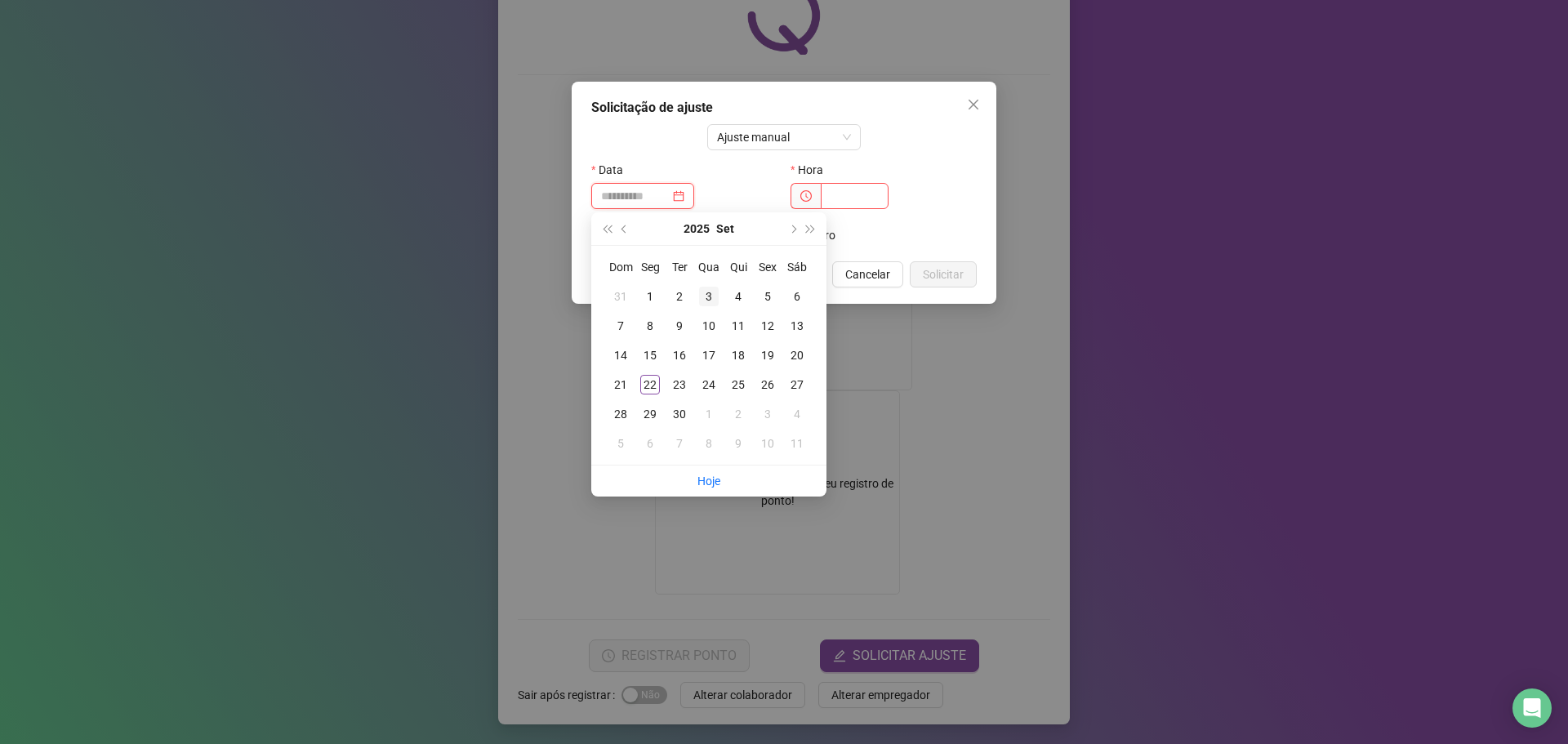
type input "**********"
click at [708, 356] on div "17" at bounding box center [708, 355] width 20 height 20
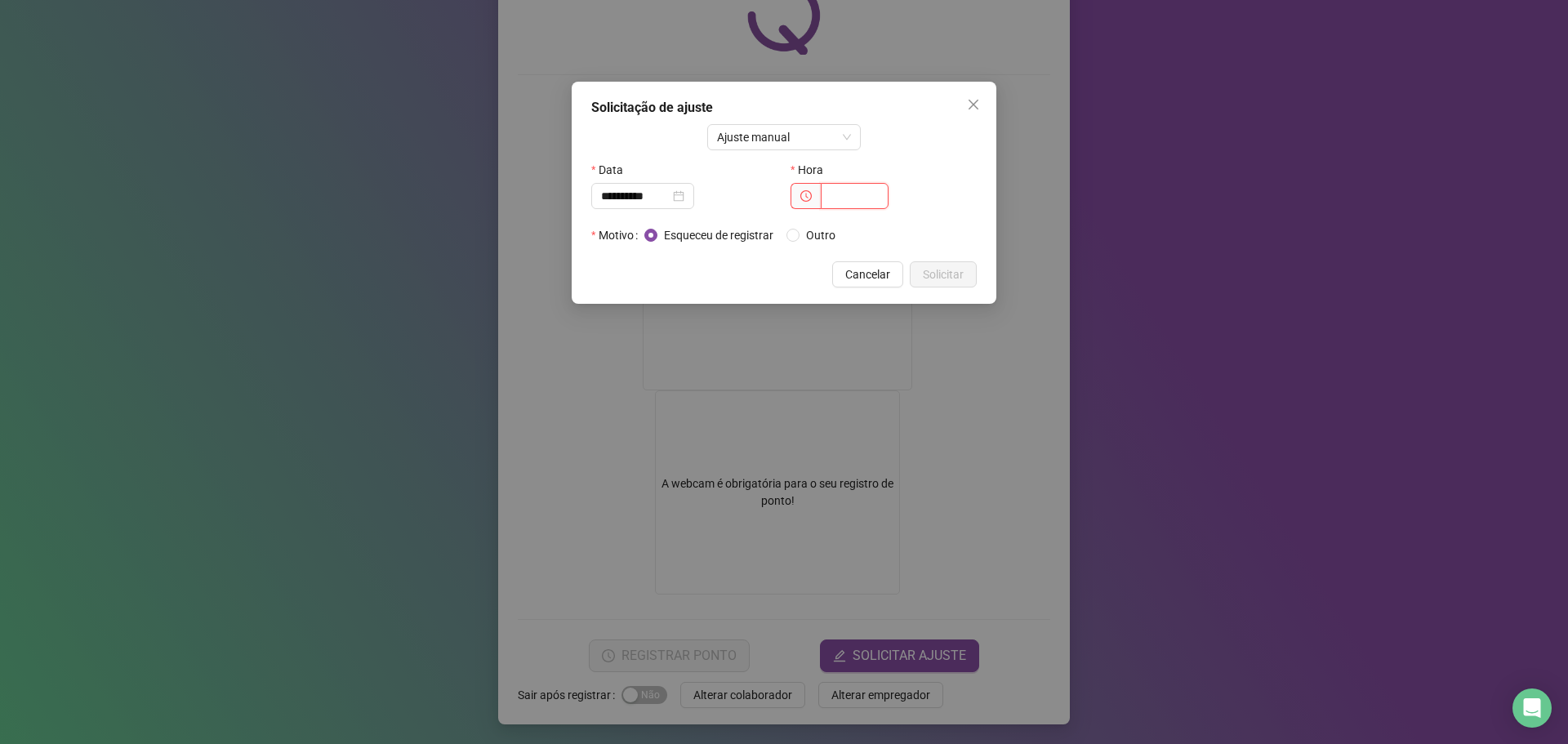
click at [842, 188] on input "text" at bounding box center [854, 196] width 68 height 26
type input "*****"
click at [952, 273] on span "Solicitar" at bounding box center [943, 274] width 41 height 18
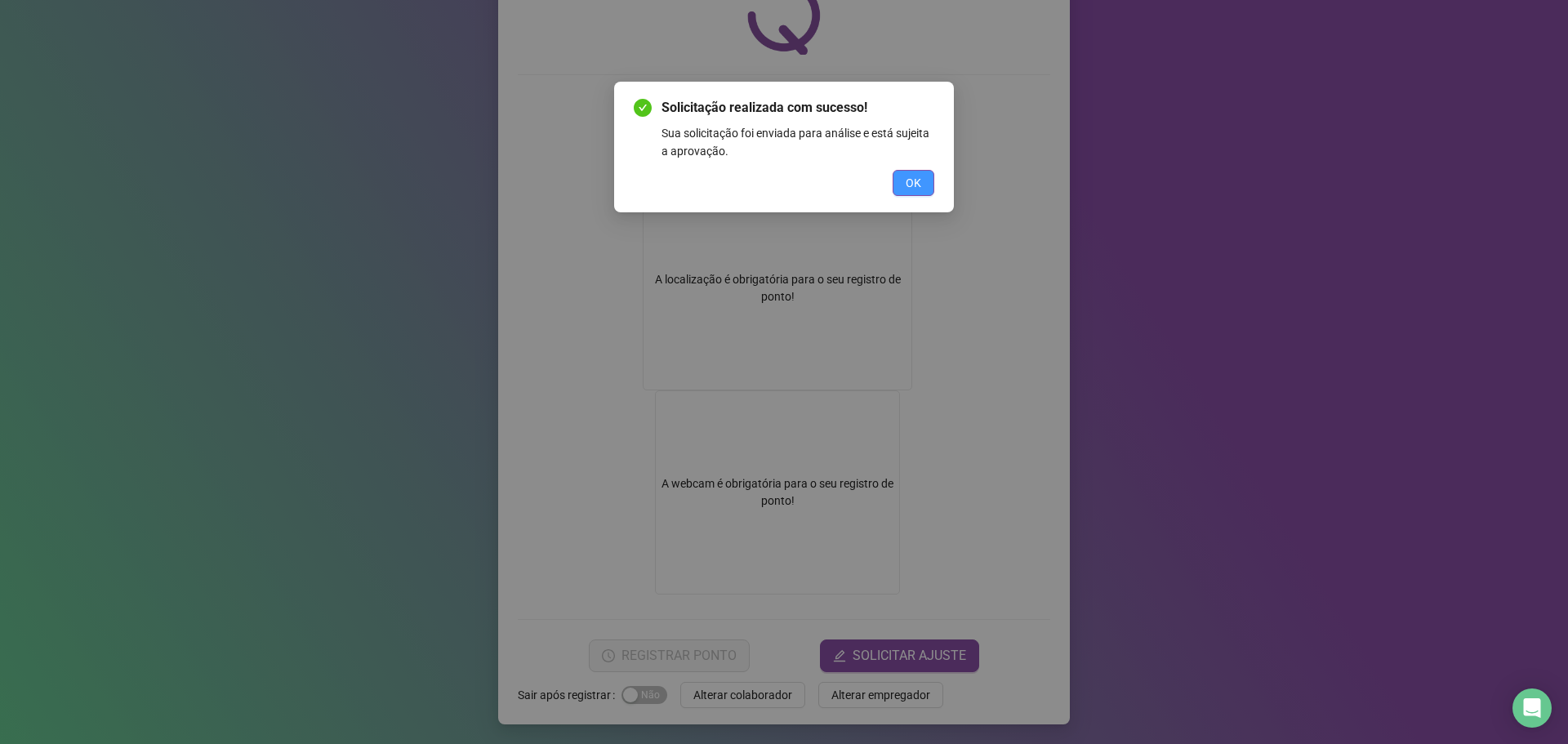
click at [927, 183] on button "OK" at bounding box center [913, 183] width 41 height 26
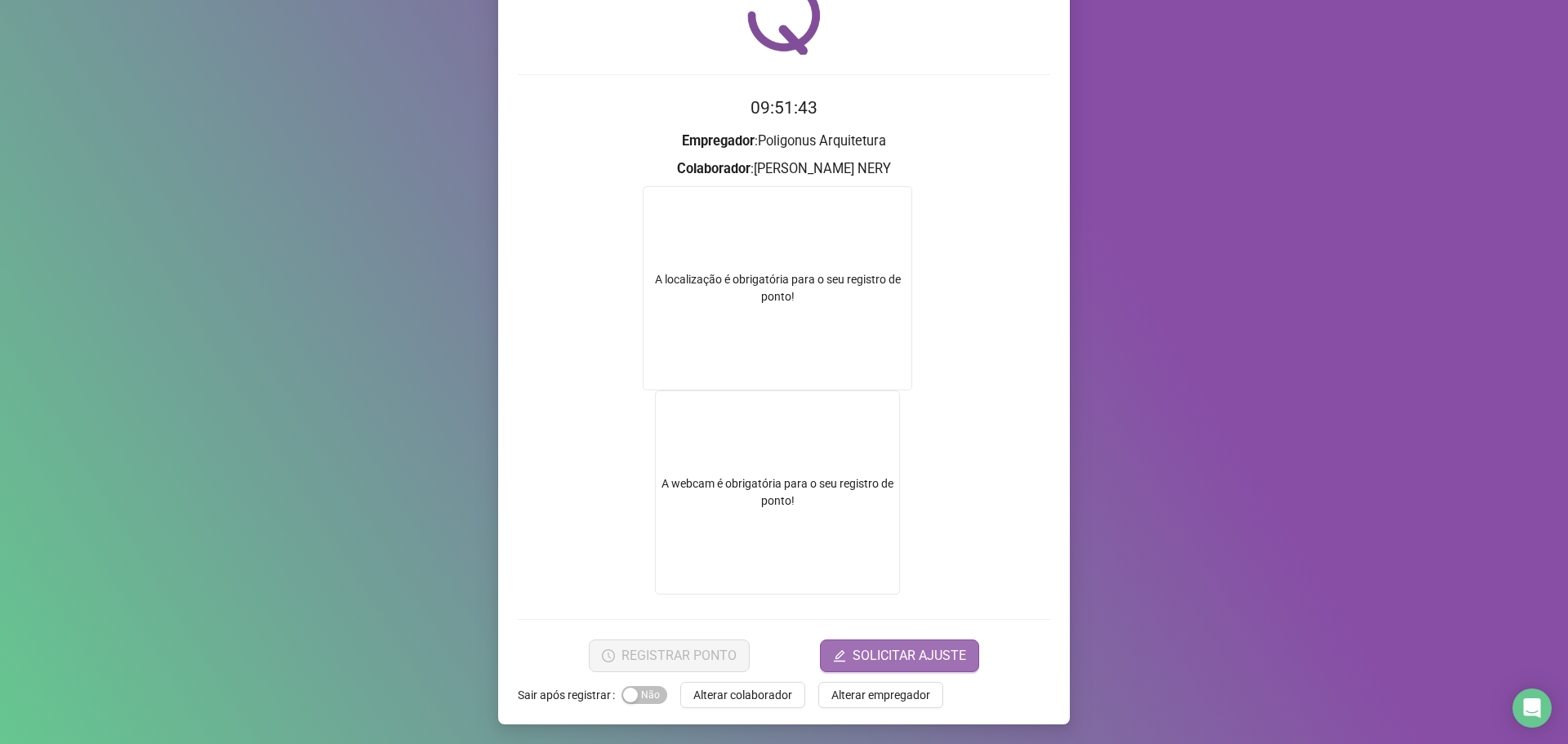
click at [878, 655] on span "SOLICITAR AJUSTE" at bounding box center [908, 655] width 114 height 20
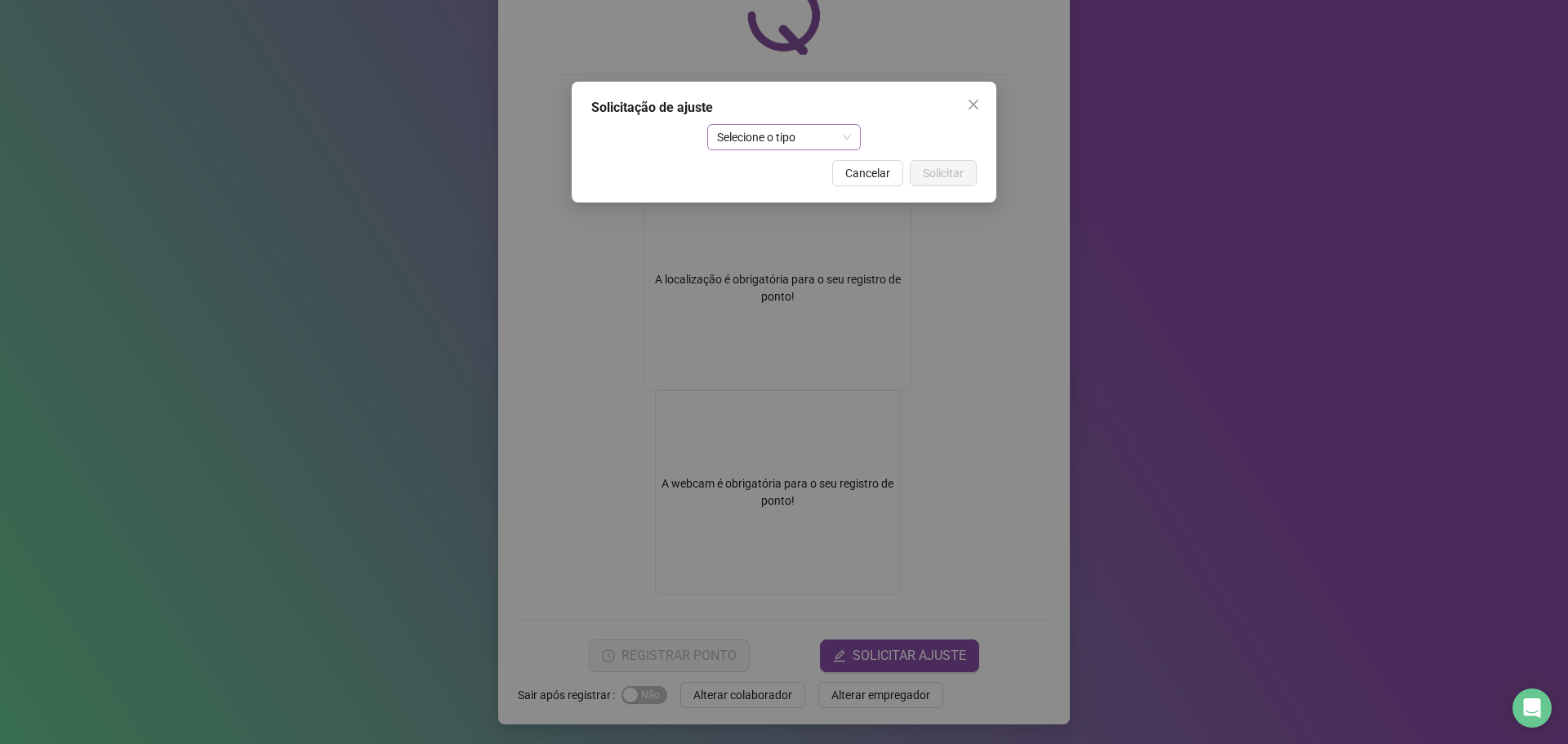
click at [774, 131] on span "Selecione o tipo" at bounding box center [784, 137] width 135 height 24
drag, startPoint x: 799, startPoint y: 168, endPoint x: 895, endPoint y: 151, distance: 97.5
click at [801, 168] on div "Ajuste manual" at bounding box center [784, 169] width 129 height 18
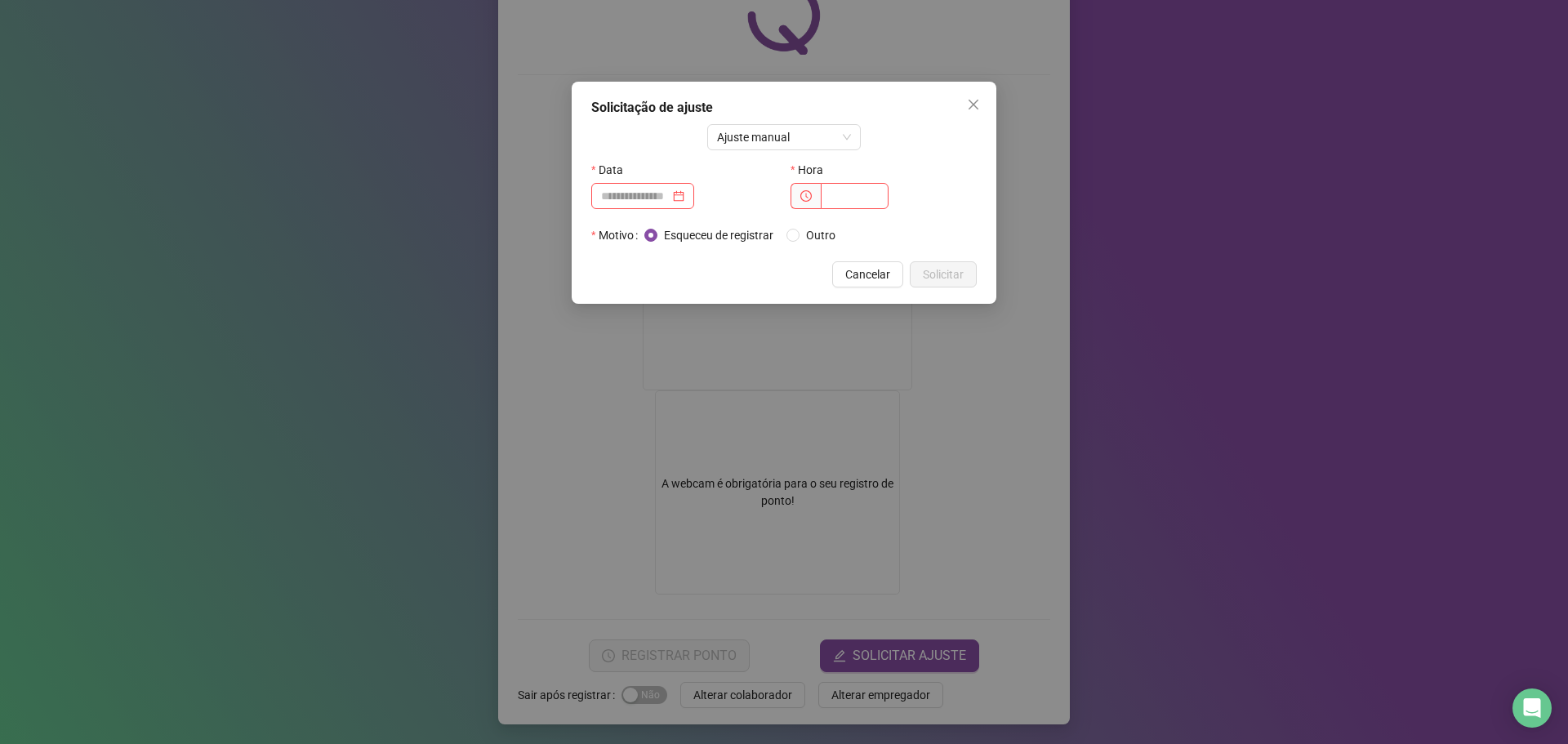
click at [920, 129] on div "Ajuste manual Data Hora Motivo Esqueceu de registrar Outro" at bounding box center [784, 186] width 386 height 124
click at [657, 198] on input at bounding box center [634, 195] width 69 height 18
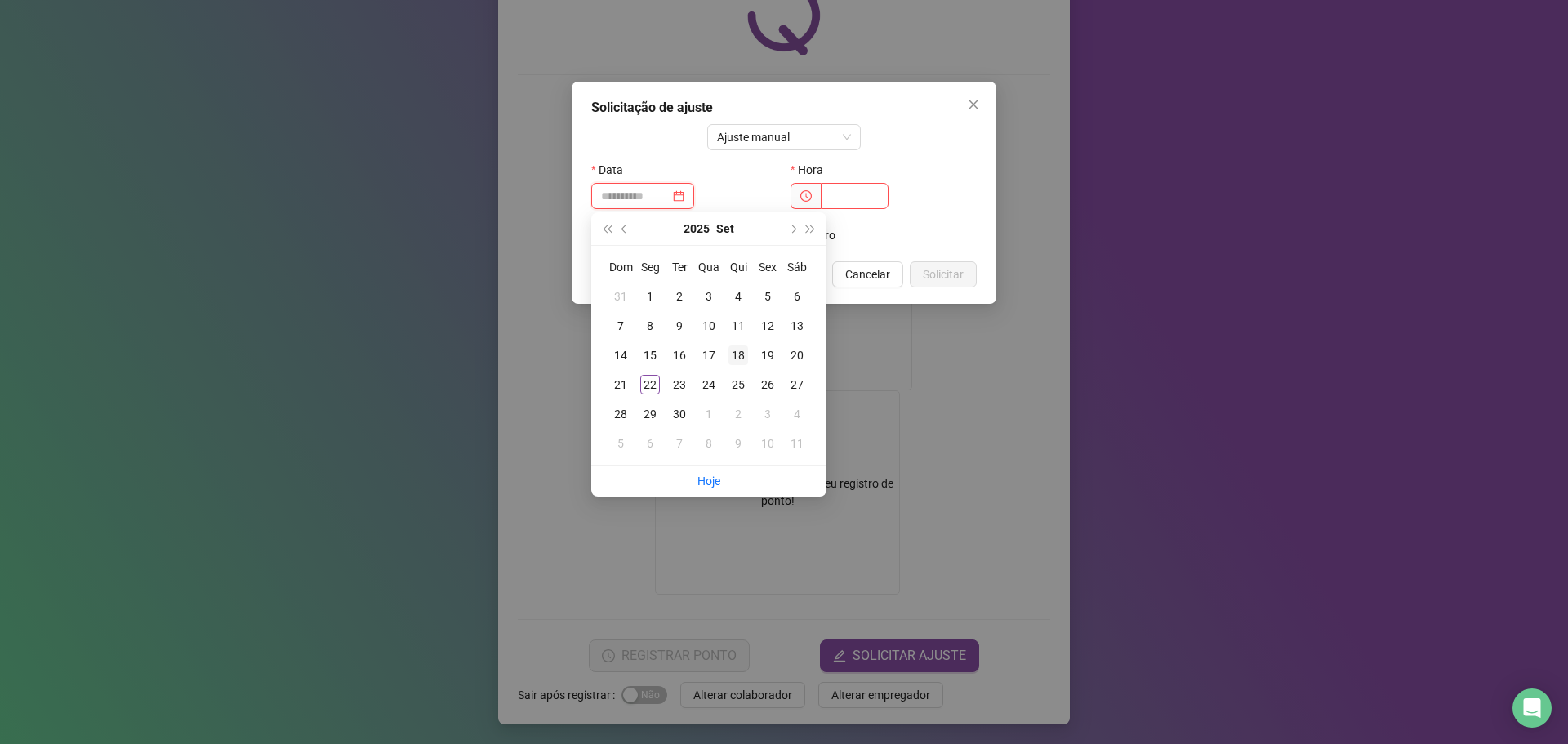
type input "**********"
click at [741, 356] on div "18" at bounding box center [738, 355] width 20 height 20
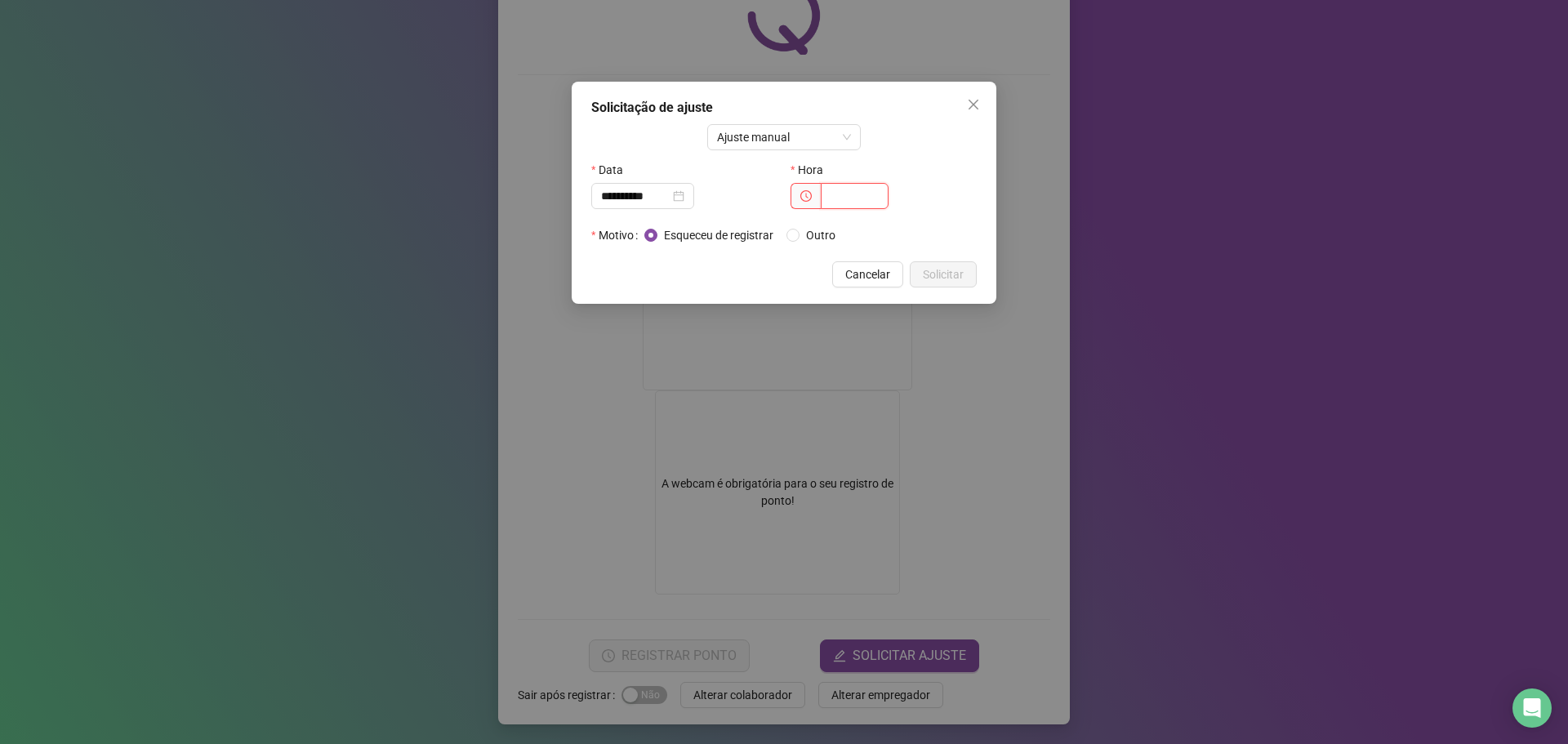
click at [846, 193] on input "text" at bounding box center [854, 196] width 68 height 26
type input "*****"
click at [946, 273] on span "Solicitar" at bounding box center [943, 274] width 41 height 18
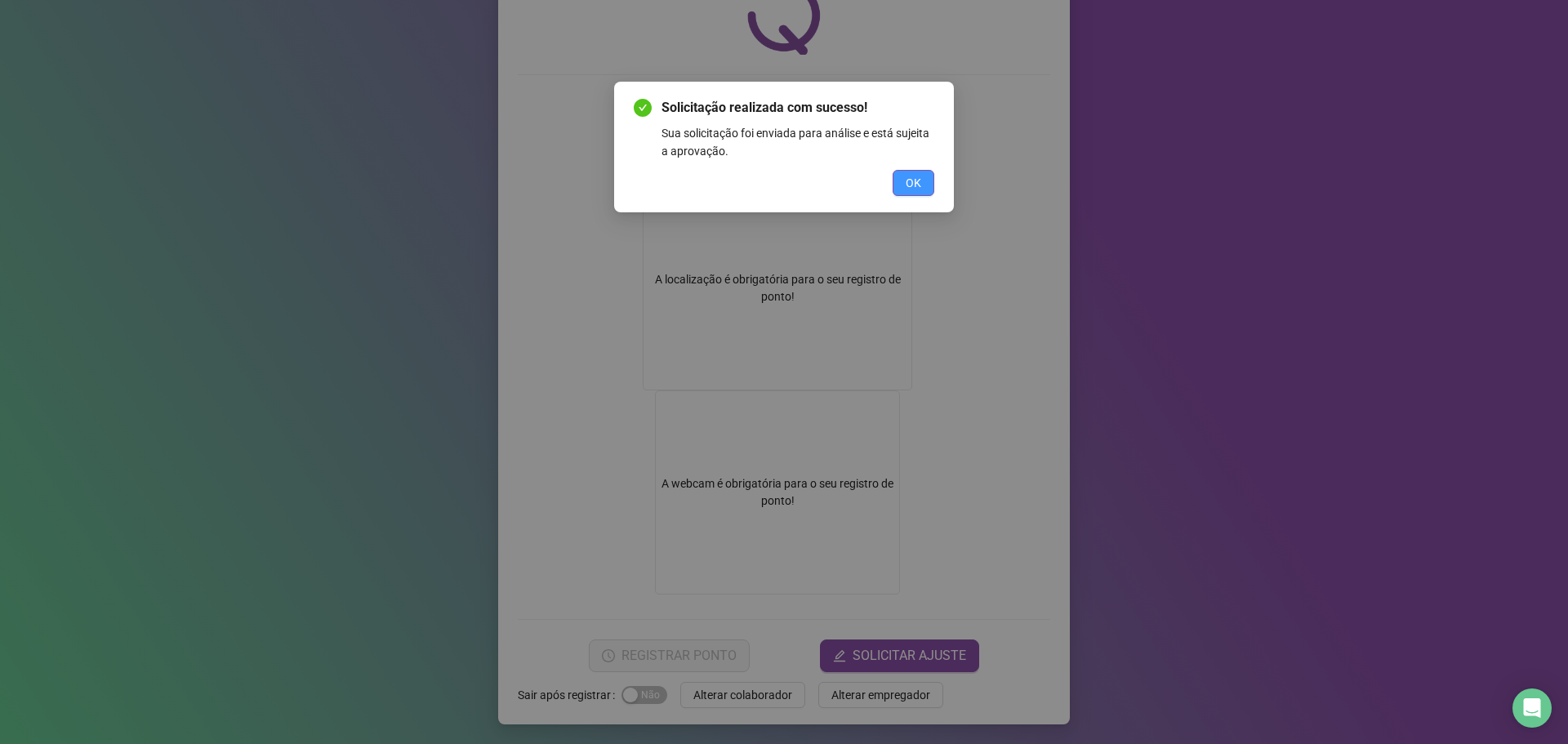
click at [922, 188] on button "OK" at bounding box center [913, 183] width 41 height 26
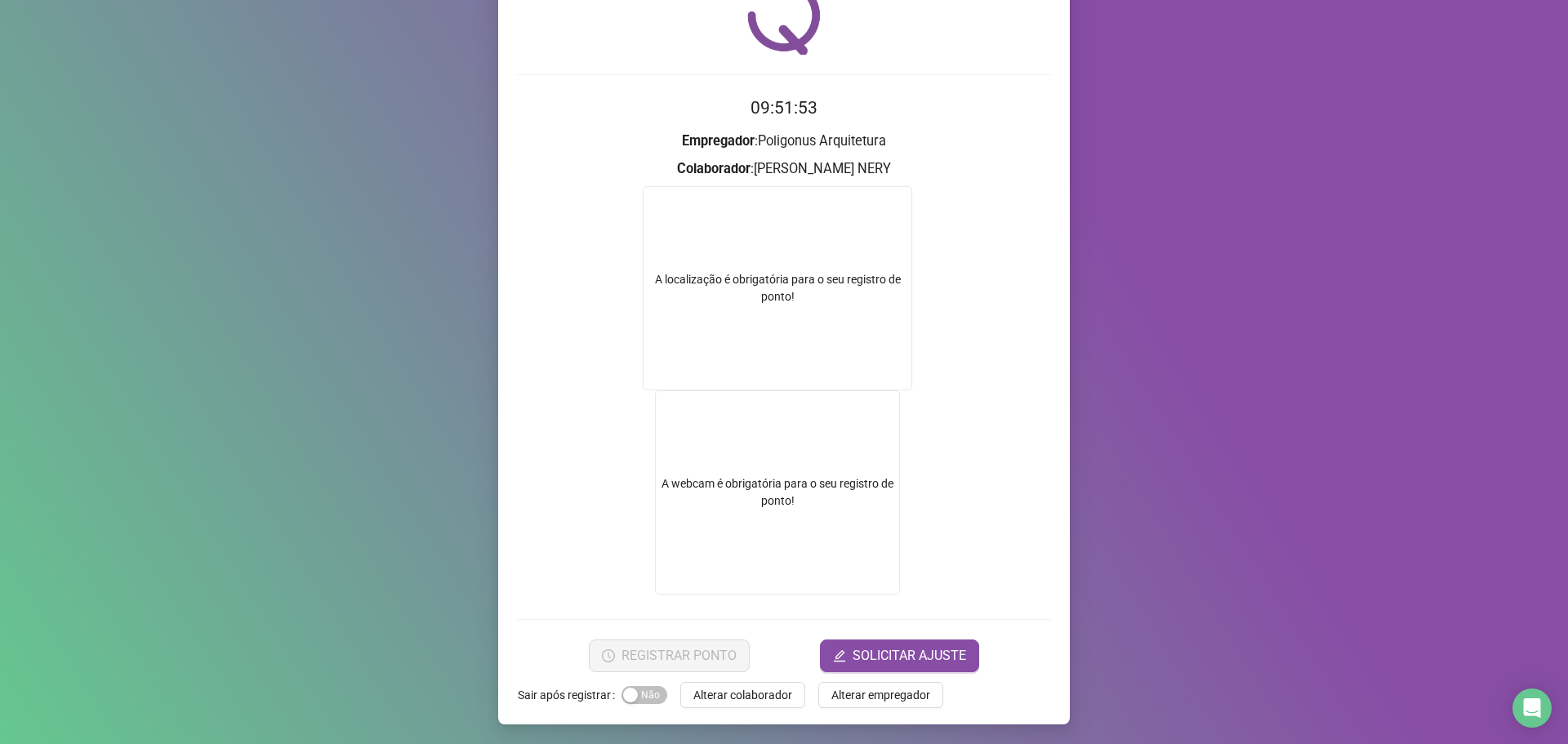
drag, startPoint x: 763, startPoint y: 489, endPoint x: 769, endPoint y: 499, distance: 11.7
click at [769, 499] on video at bounding box center [777, 493] width 245 height 205
click at [861, 653] on span "SOLICITAR AJUSTE" at bounding box center [908, 655] width 114 height 20
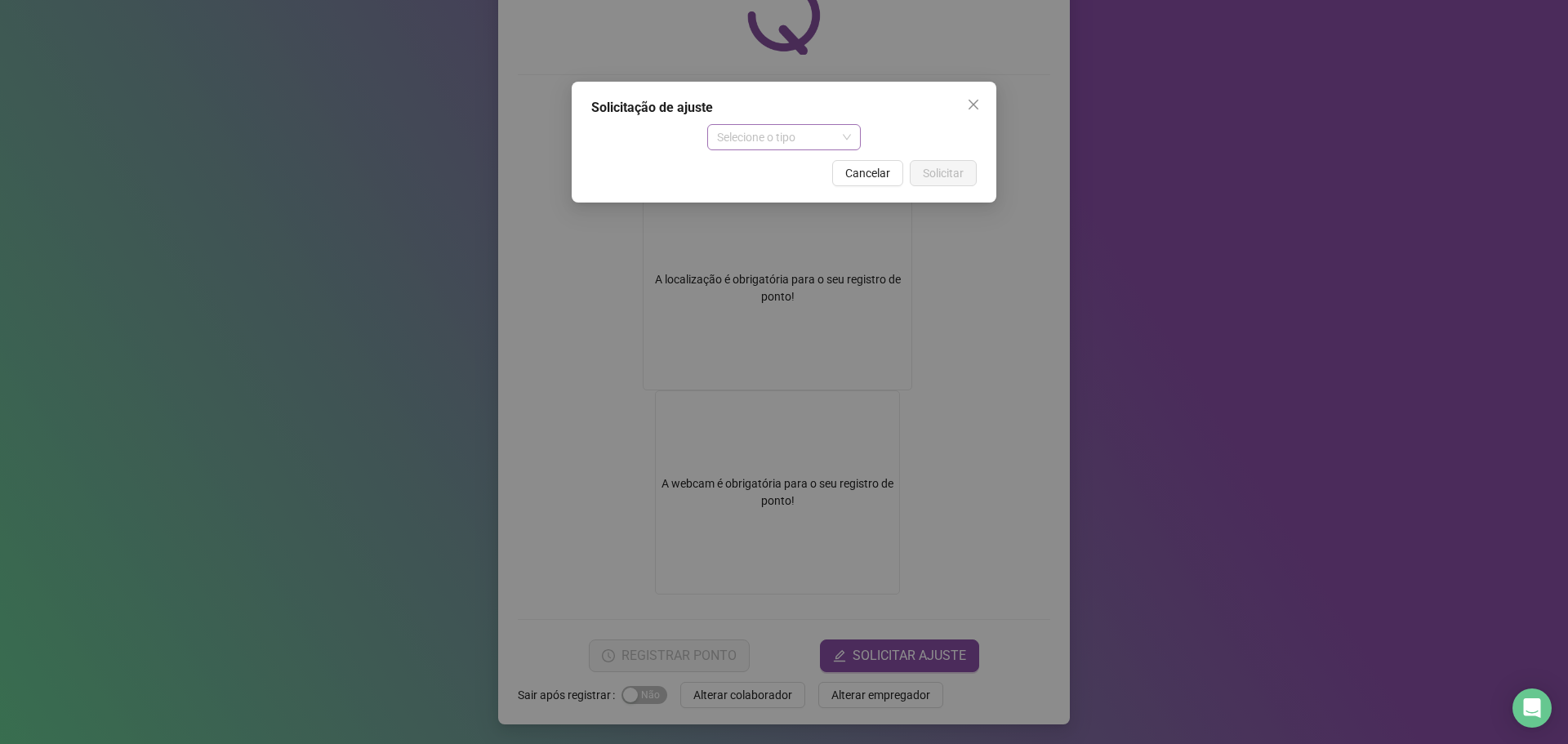
click at [776, 145] on span "Selecione o tipo" at bounding box center [784, 137] width 135 height 24
click at [772, 175] on div "Ajuste manual" at bounding box center [784, 169] width 129 height 18
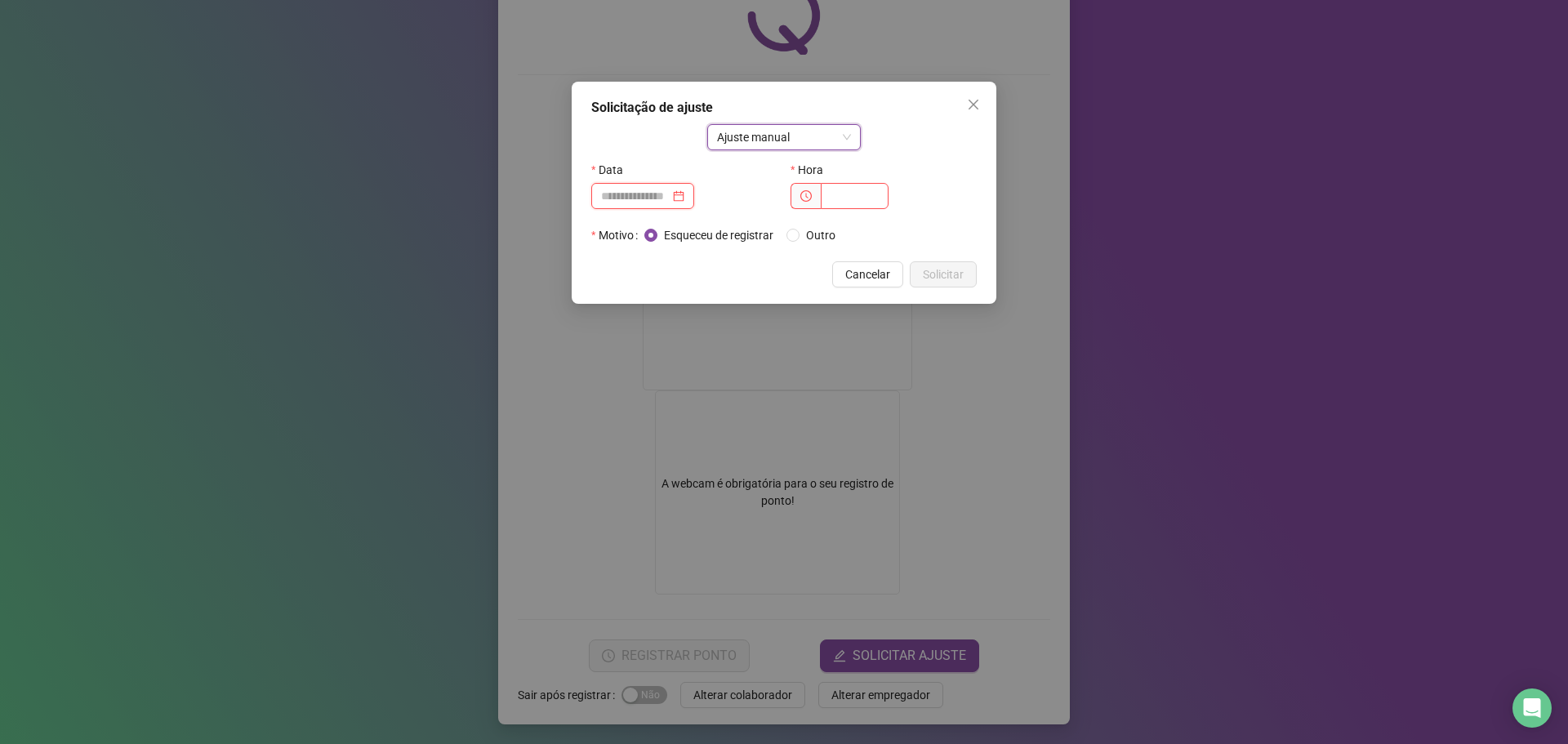
click at [636, 191] on input at bounding box center [634, 195] width 69 height 18
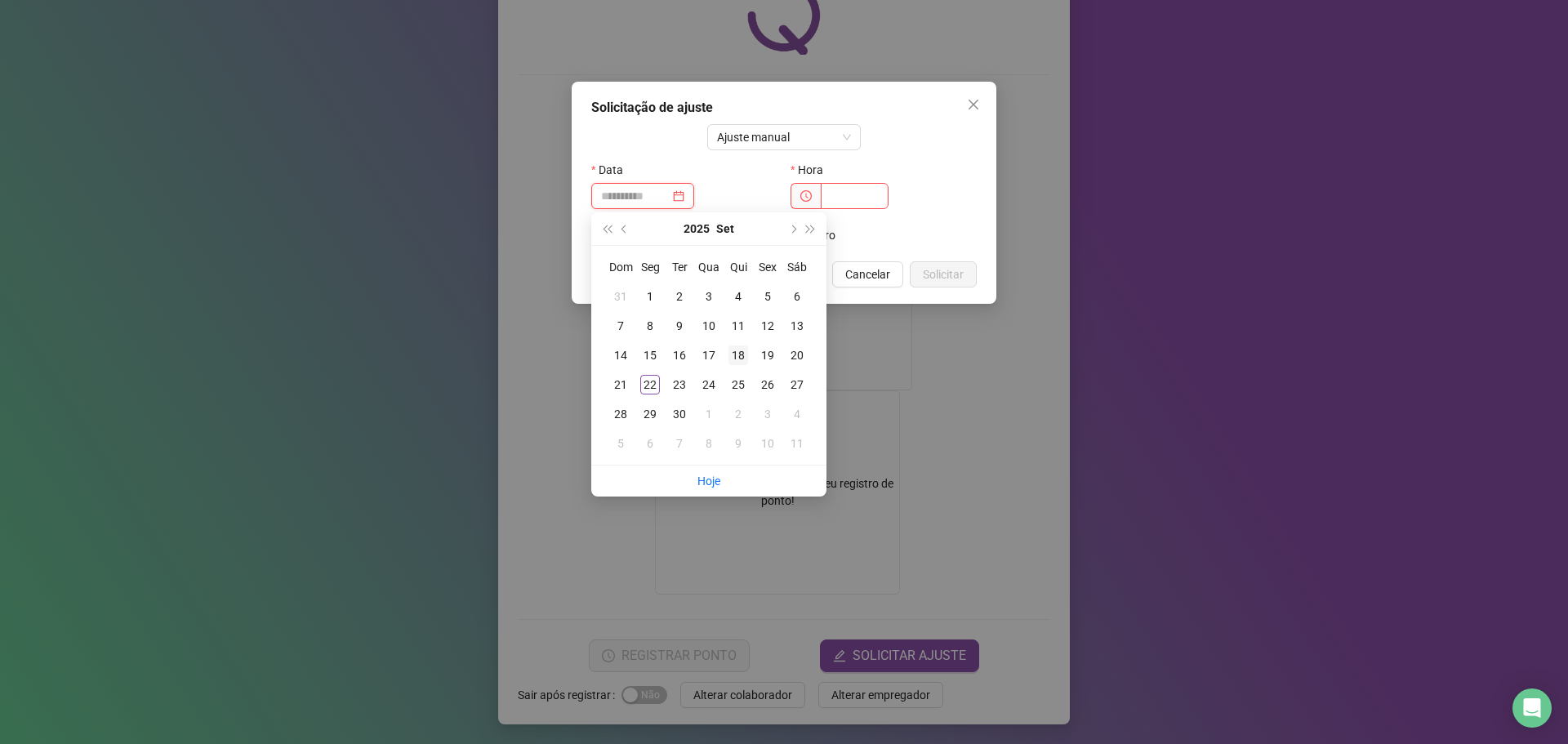
type input "**********"
click at [738, 357] on div "18" at bounding box center [738, 355] width 20 height 20
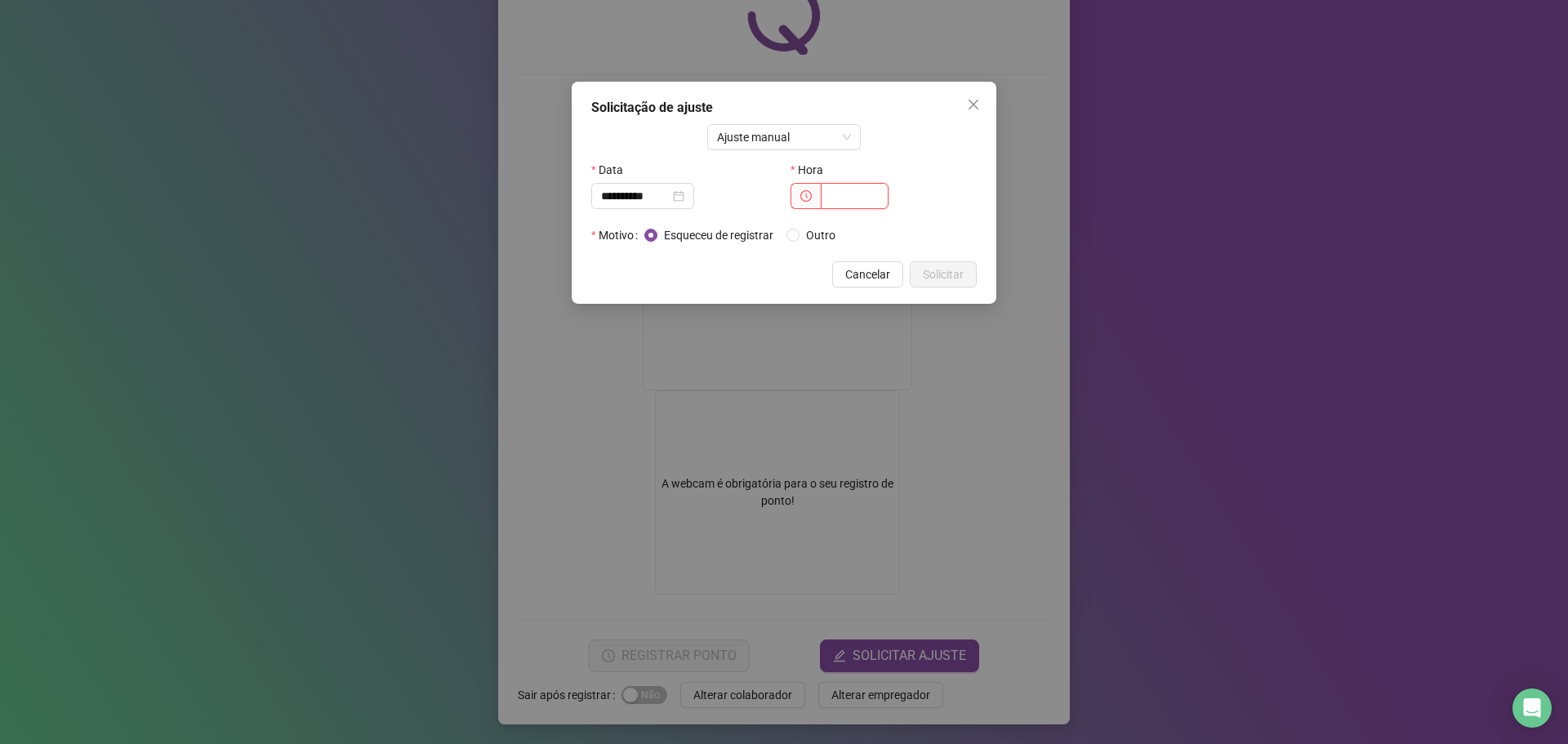
click at [852, 197] on input "text" at bounding box center [854, 196] width 68 height 26
type input "*****"
click at [949, 266] on span "Solicitar" at bounding box center [943, 274] width 41 height 18
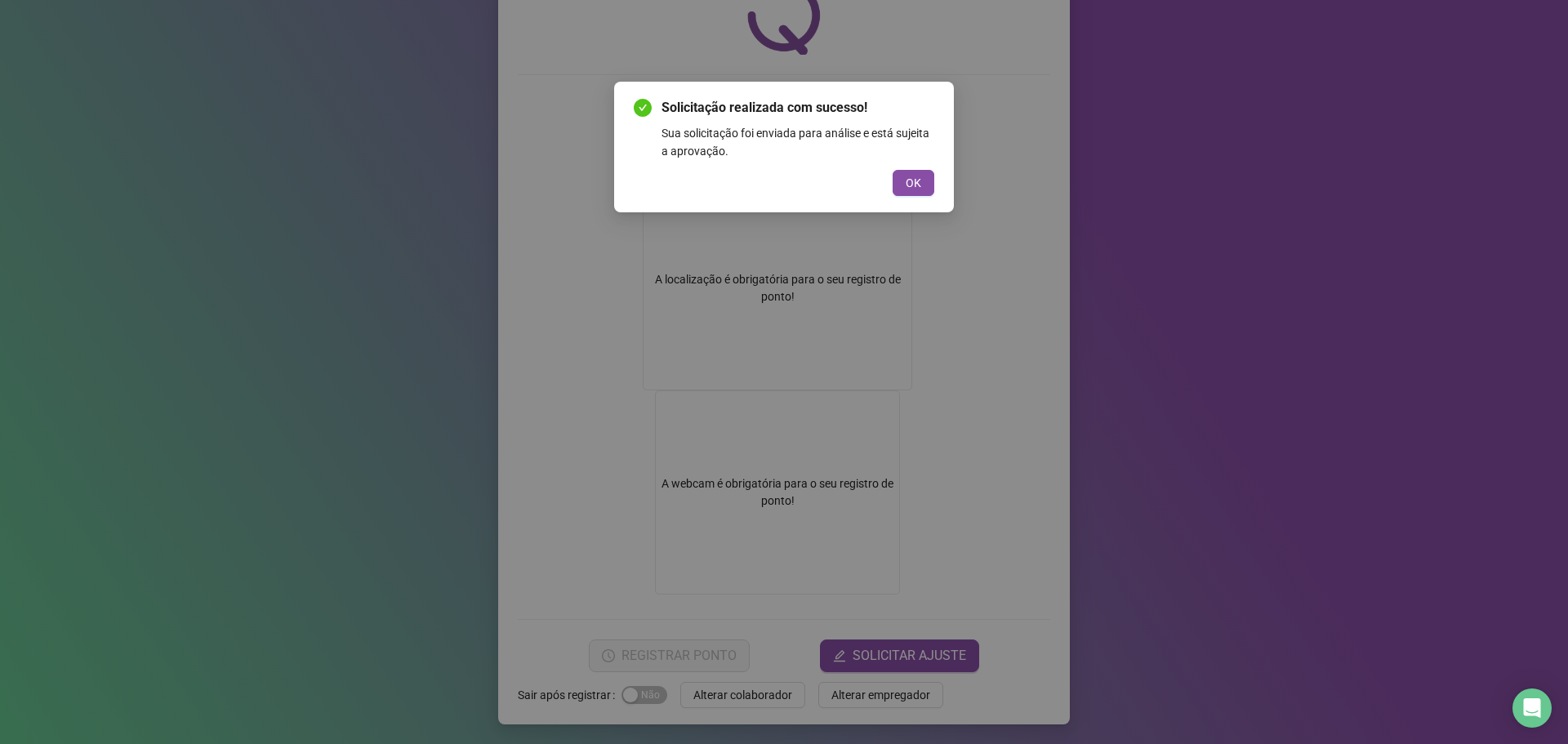
click at [902, 160] on div "Solicitação realizada com sucesso! Sua solicitação foi enviada para análise e e…" at bounding box center [784, 146] width 300 height 98
click at [915, 179] on span "OK" at bounding box center [913, 182] width 16 height 18
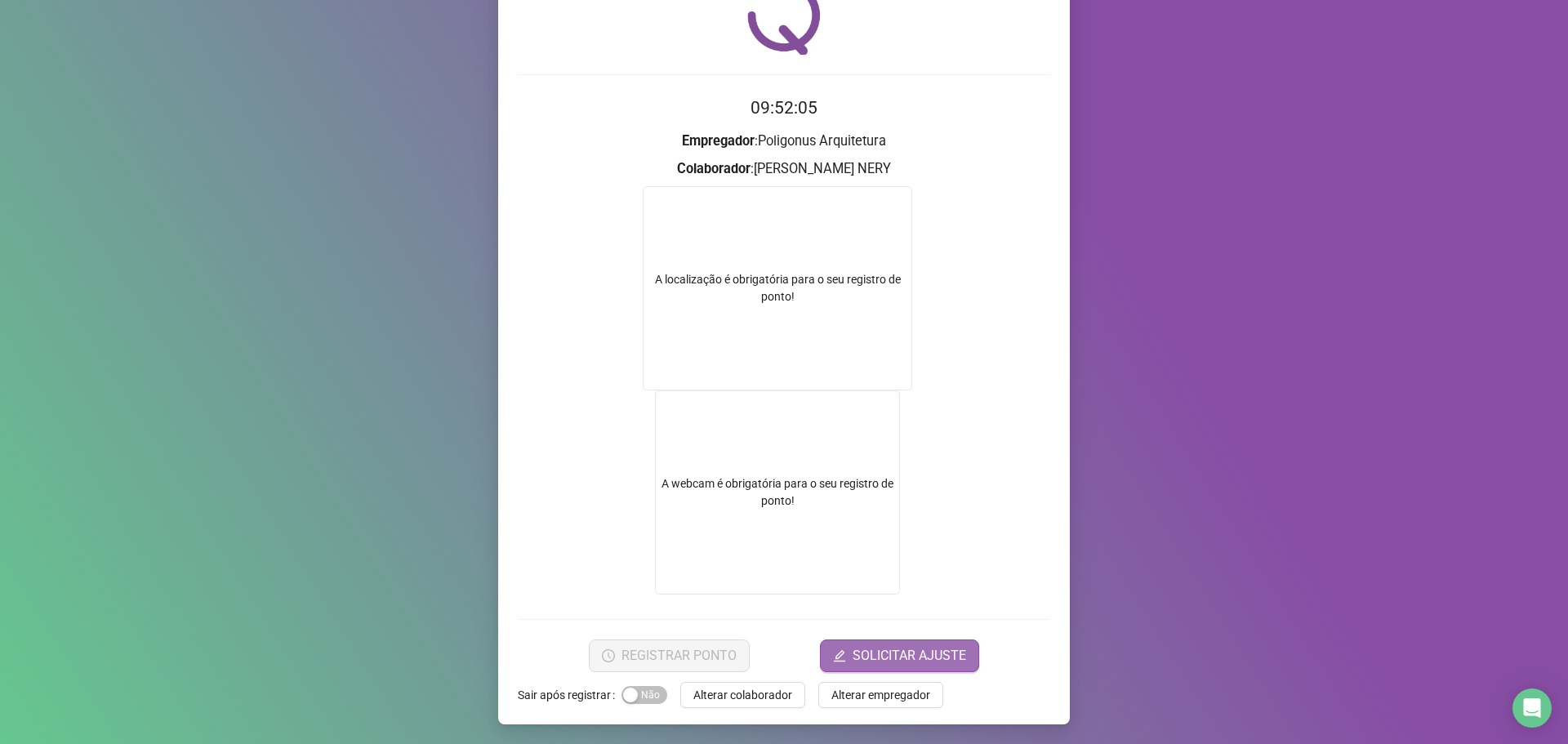
click at [876, 663] on span "SOLICITAR AJUSTE" at bounding box center [908, 655] width 114 height 20
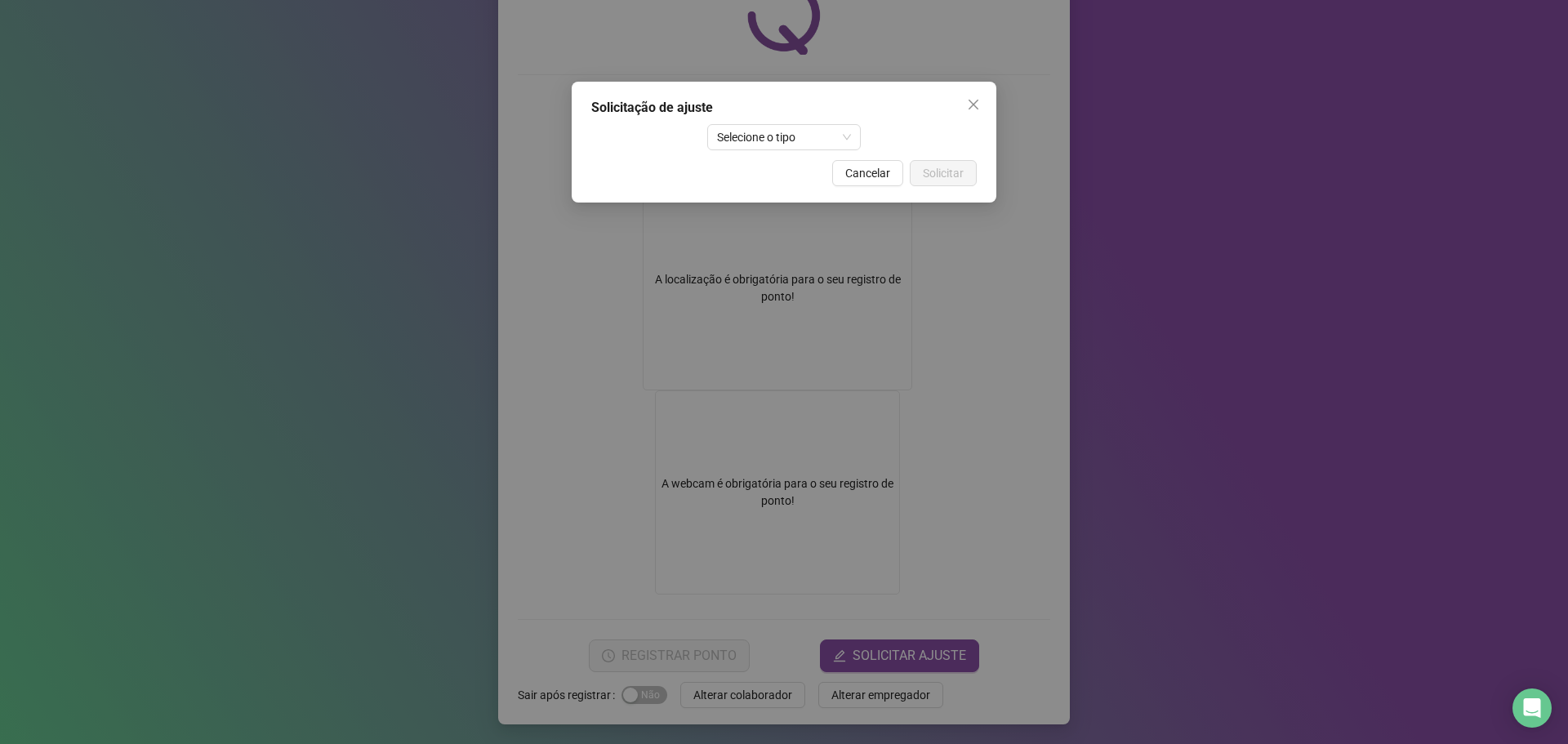
click at [745, 150] on div "Solicitação de ajuste Selecione o tipo Cancelar Solicitar" at bounding box center [784, 142] width 424 height 121
click at [755, 139] on span "Selecione o tipo" at bounding box center [784, 137] width 135 height 24
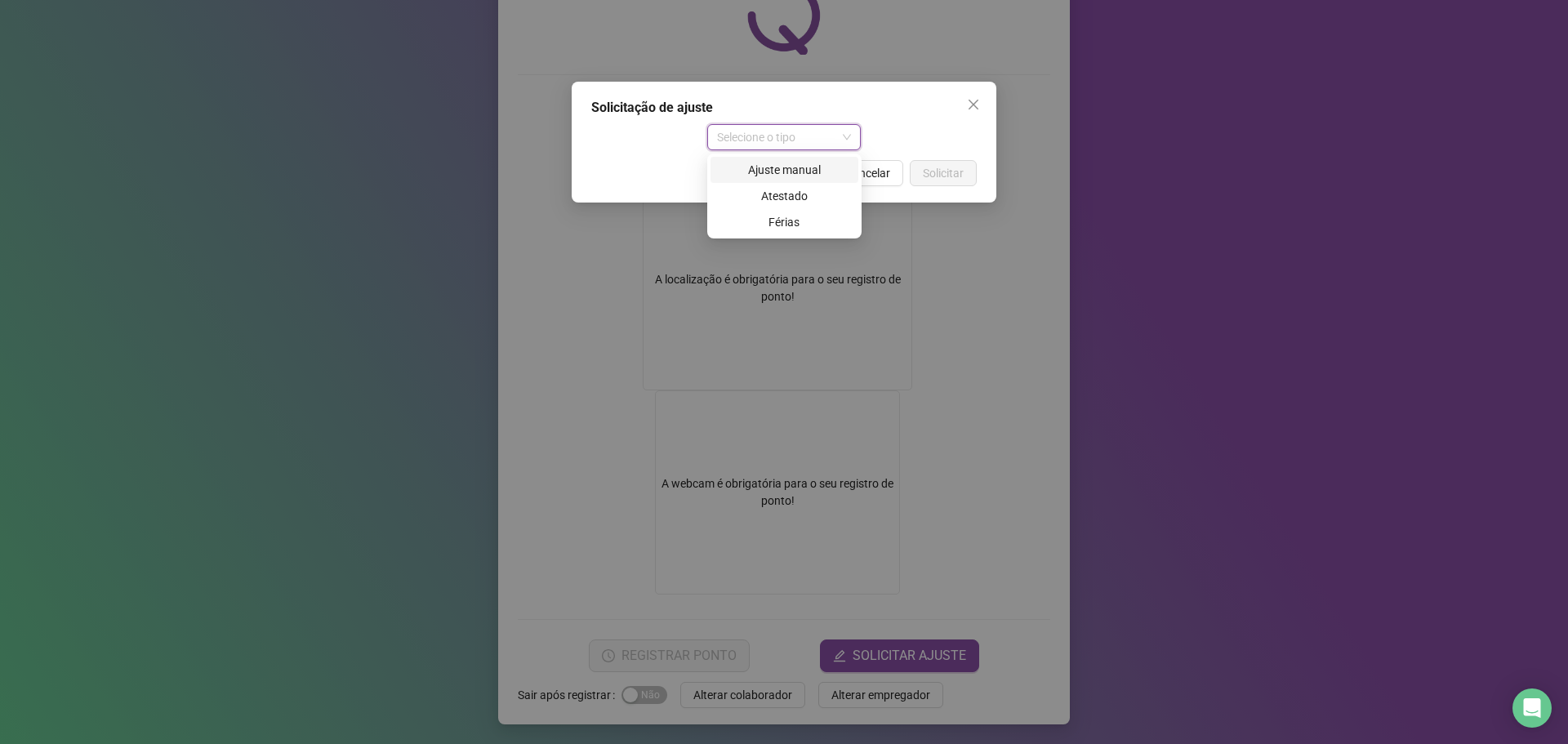
click at [738, 165] on div "Ajuste manual" at bounding box center [784, 169] width 129 height 18
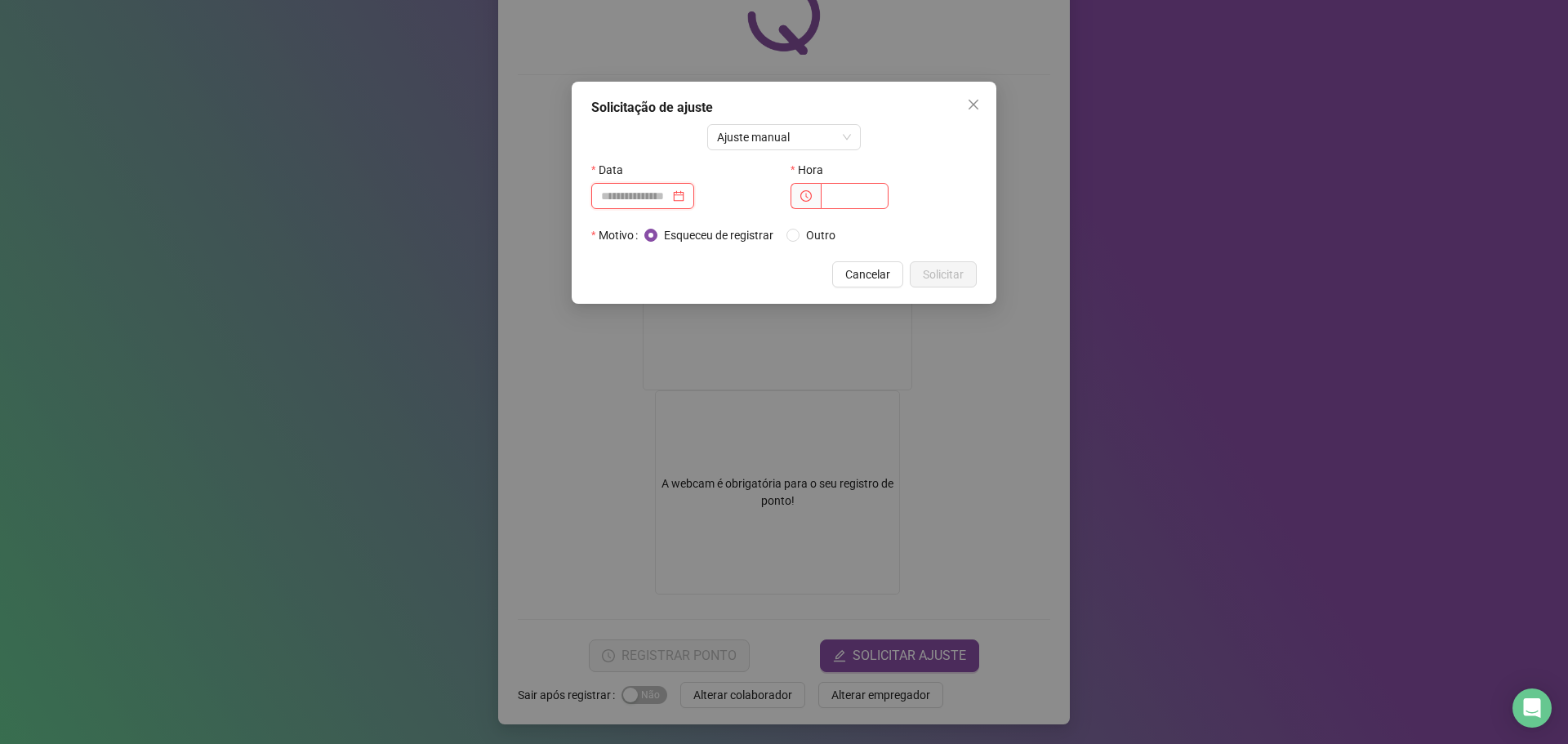
click at [662, 198] on input at bounding box center [634, 195] width 69 height 18
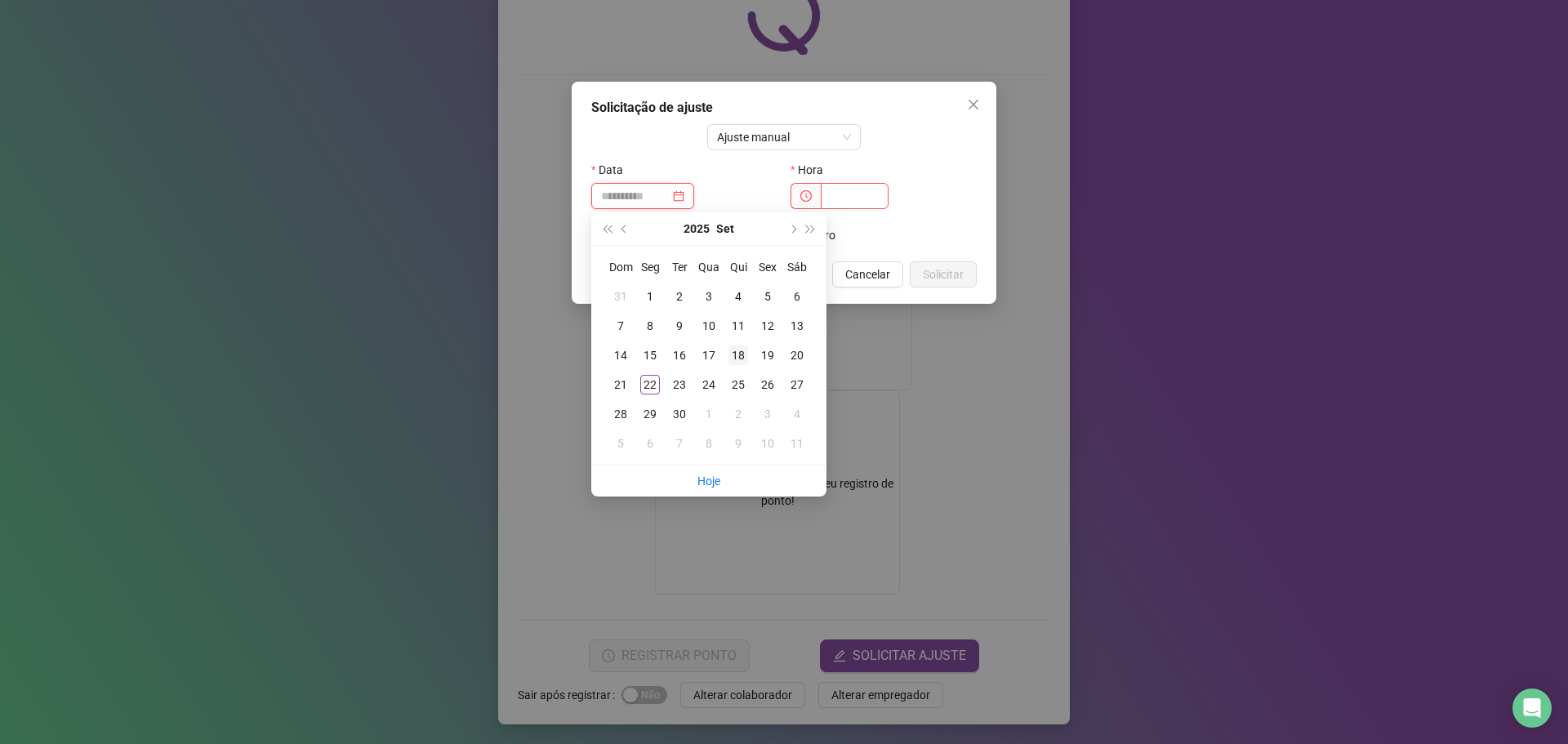
type input "**********"
click at [743, 355] on div "18" at bounding box center [738, 355] width 20 height 20
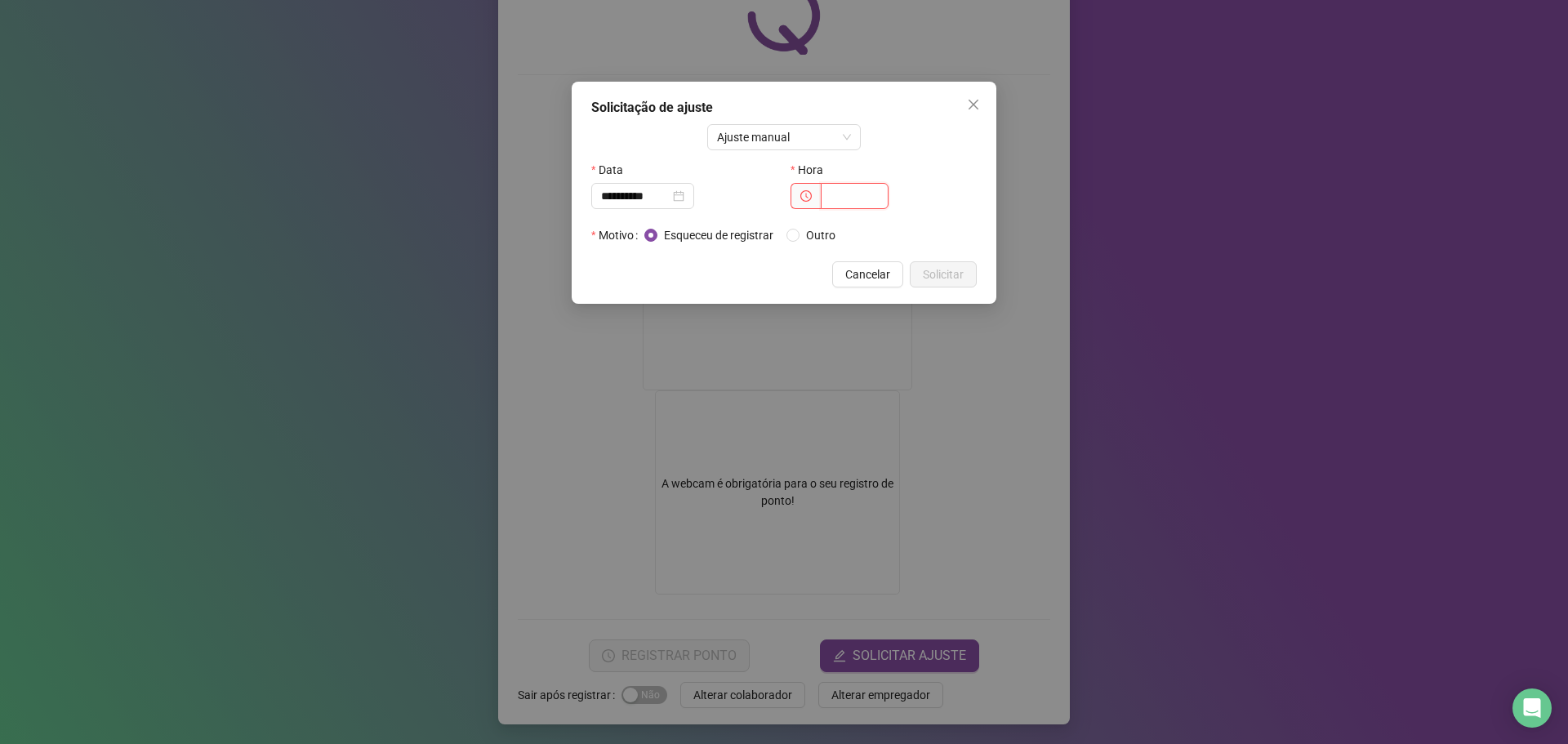
click at [841, 198] on input "text" at bounding box center [854, 196] width 68 height 26
type input "*****"
click at [961, 269] on span "Solicitar" at bounding box center [943, 274] width 41 height 18
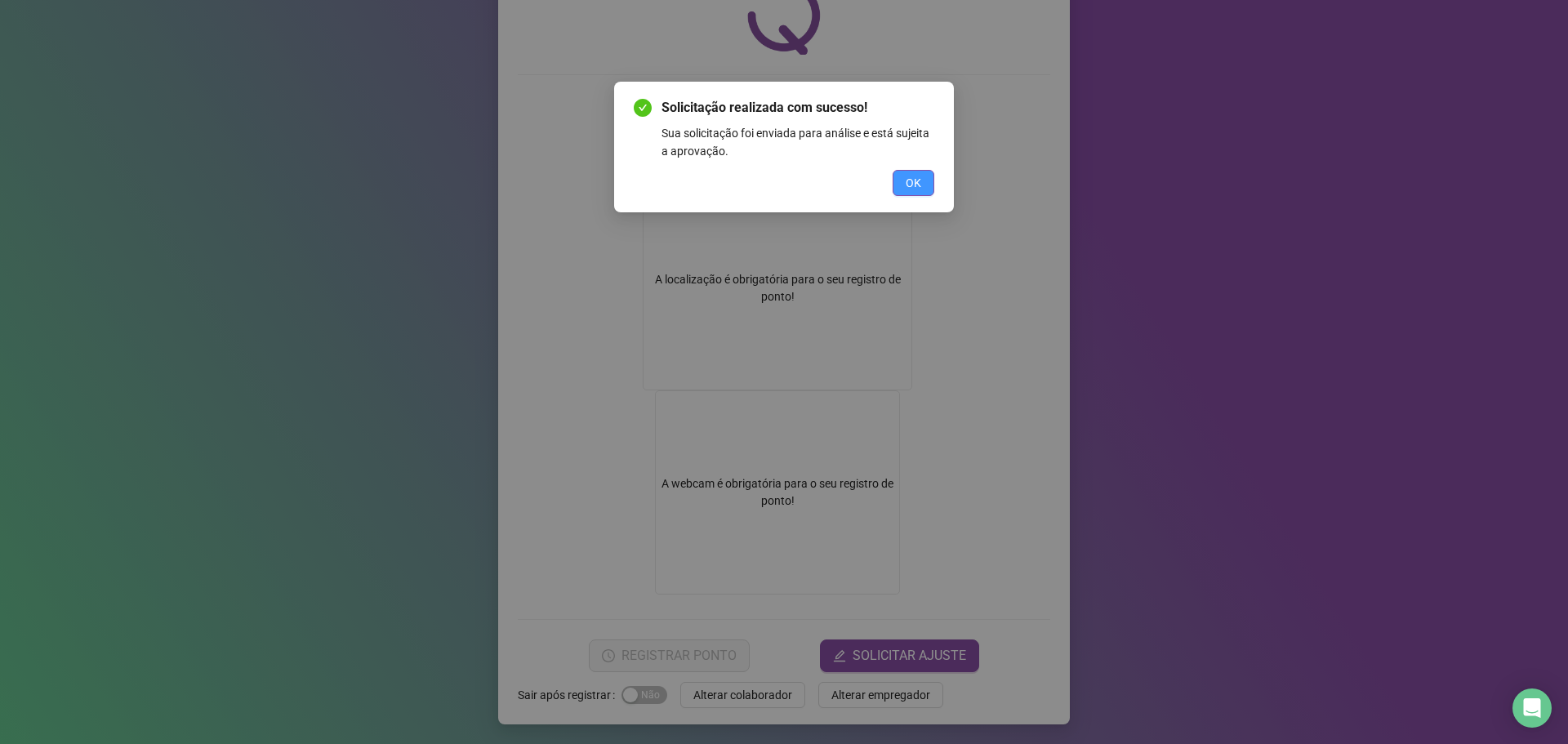
click at [905, 179] on button "OK" at bounding box center [913, 183] width 41 height 26
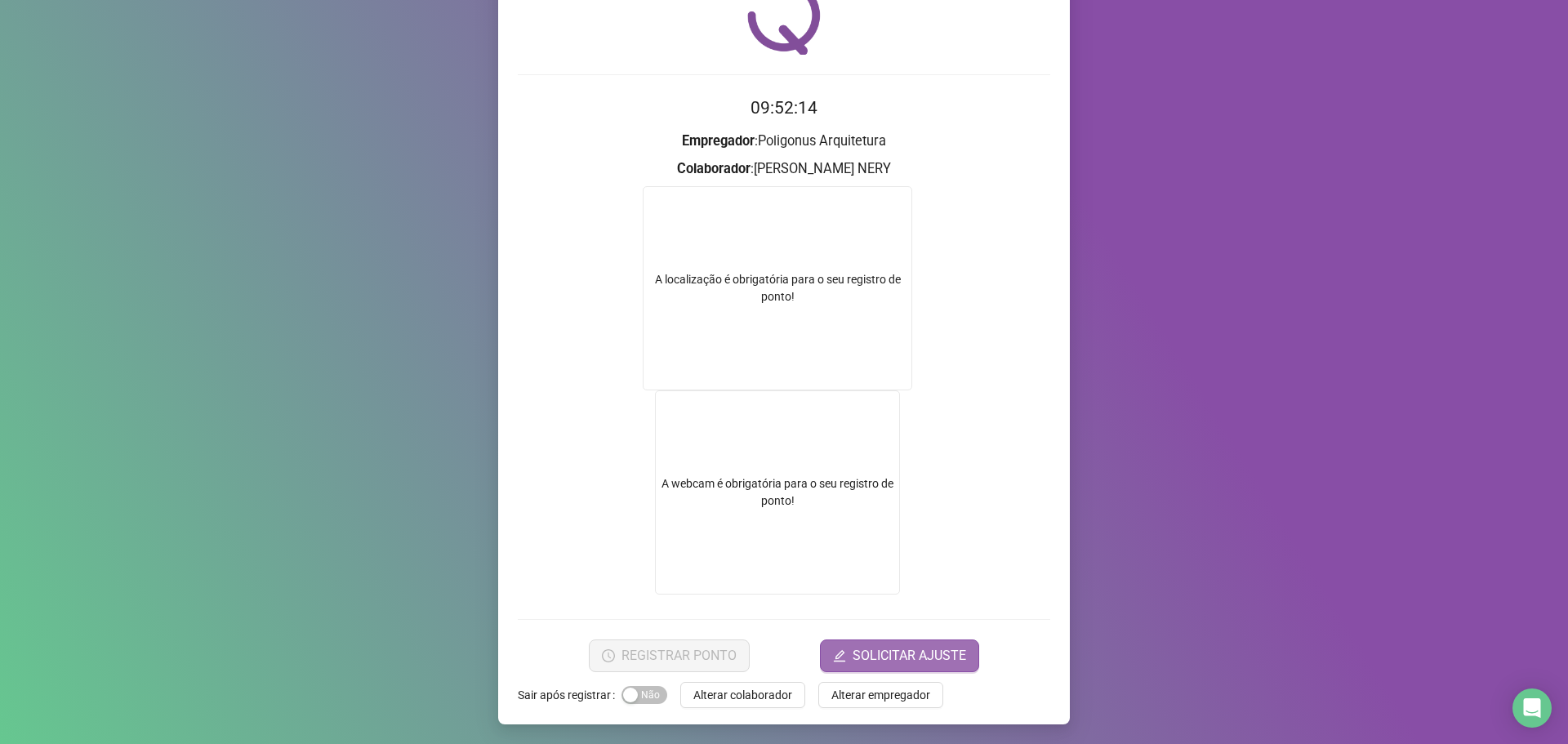
click at [921, 655] on span "SOLICITAR AJUSTE" at bounding box center [908, 655] width 114 height 20
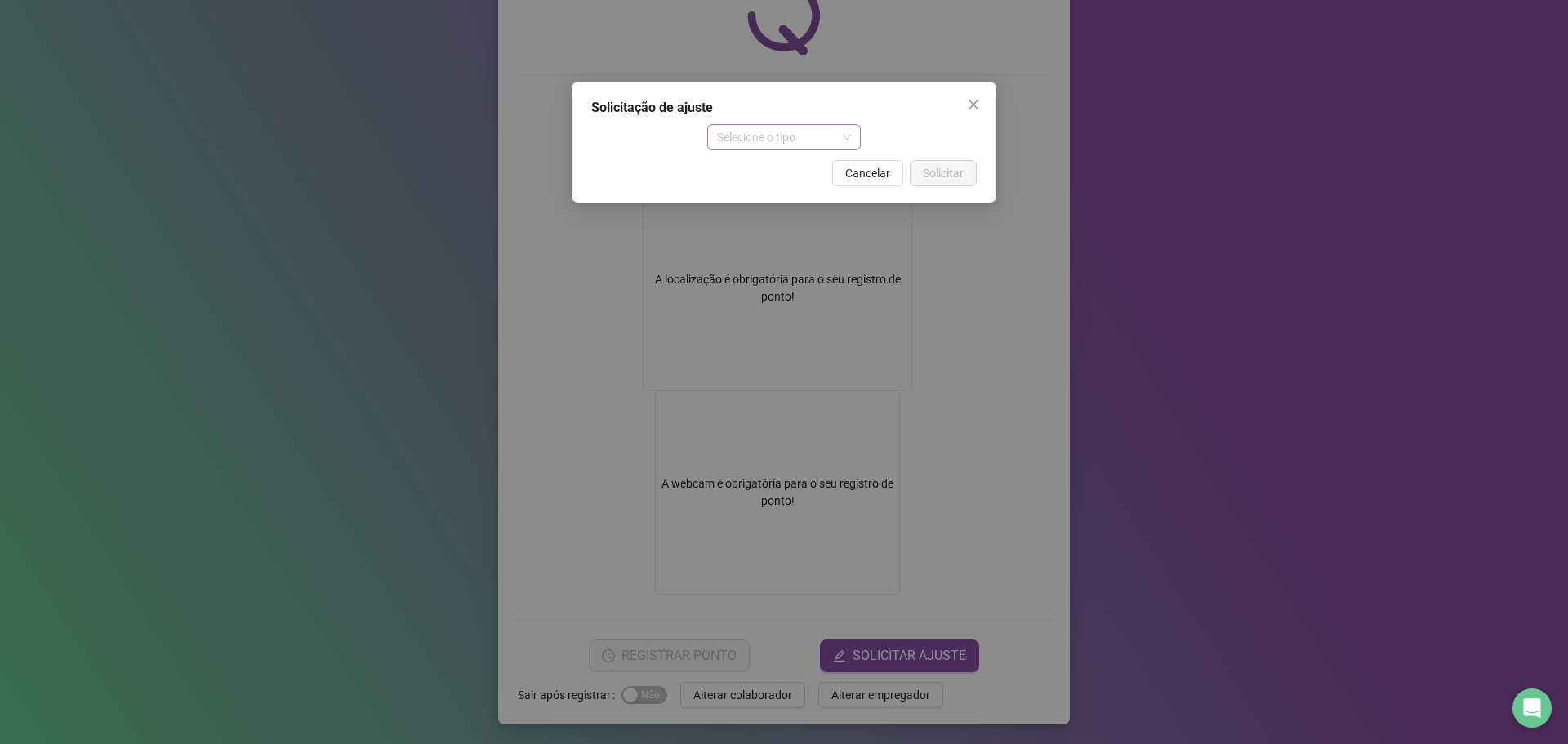
click at [745, 132] on span "Selecione o tipo" at bounding box center [784, 137] width 135 height 24
click at [777, 163] on div "Ajuste manual" at bounding box center [784, 169] width 129 height 18
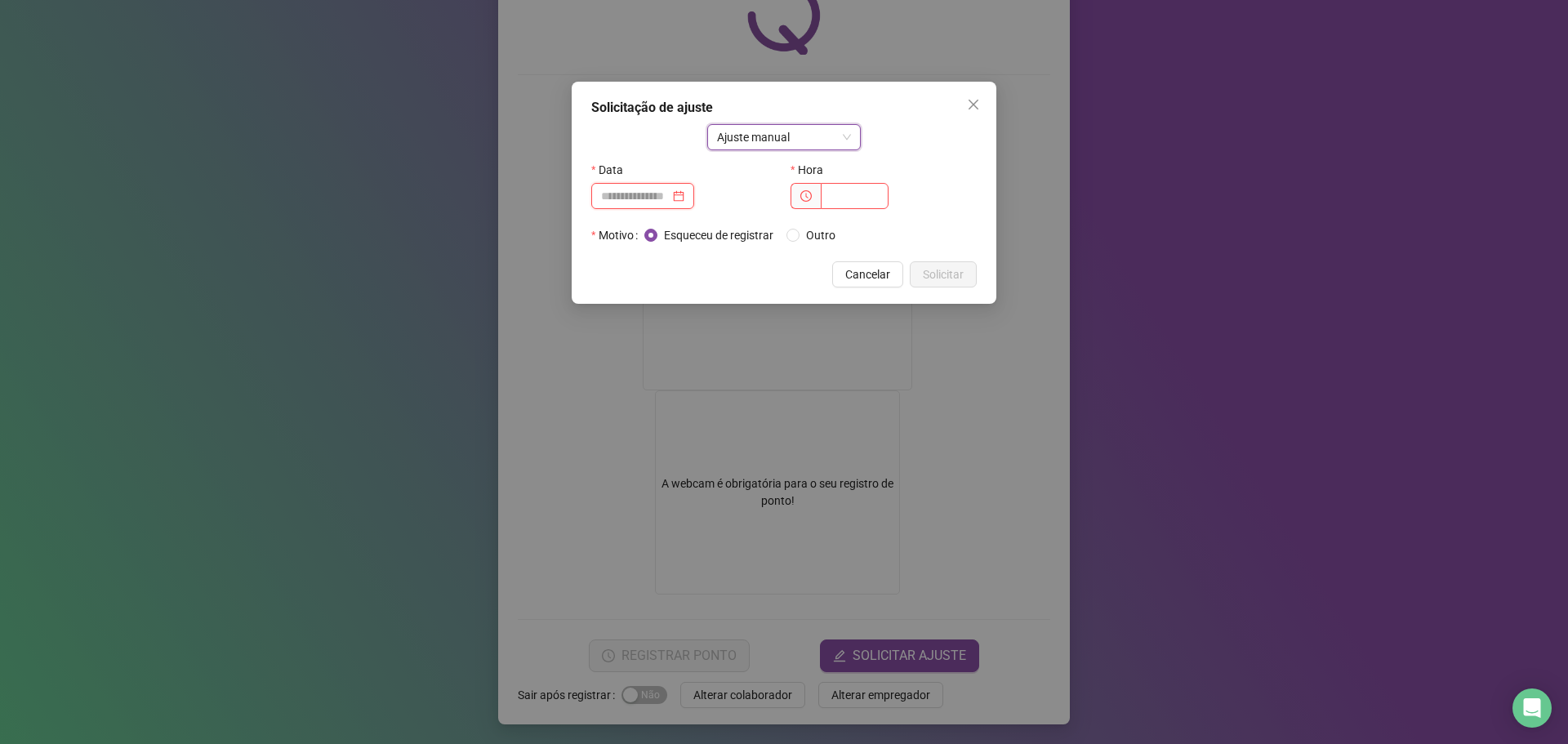
click at [659, 195] on input at bounding box center [634, 195] width 69 height 18
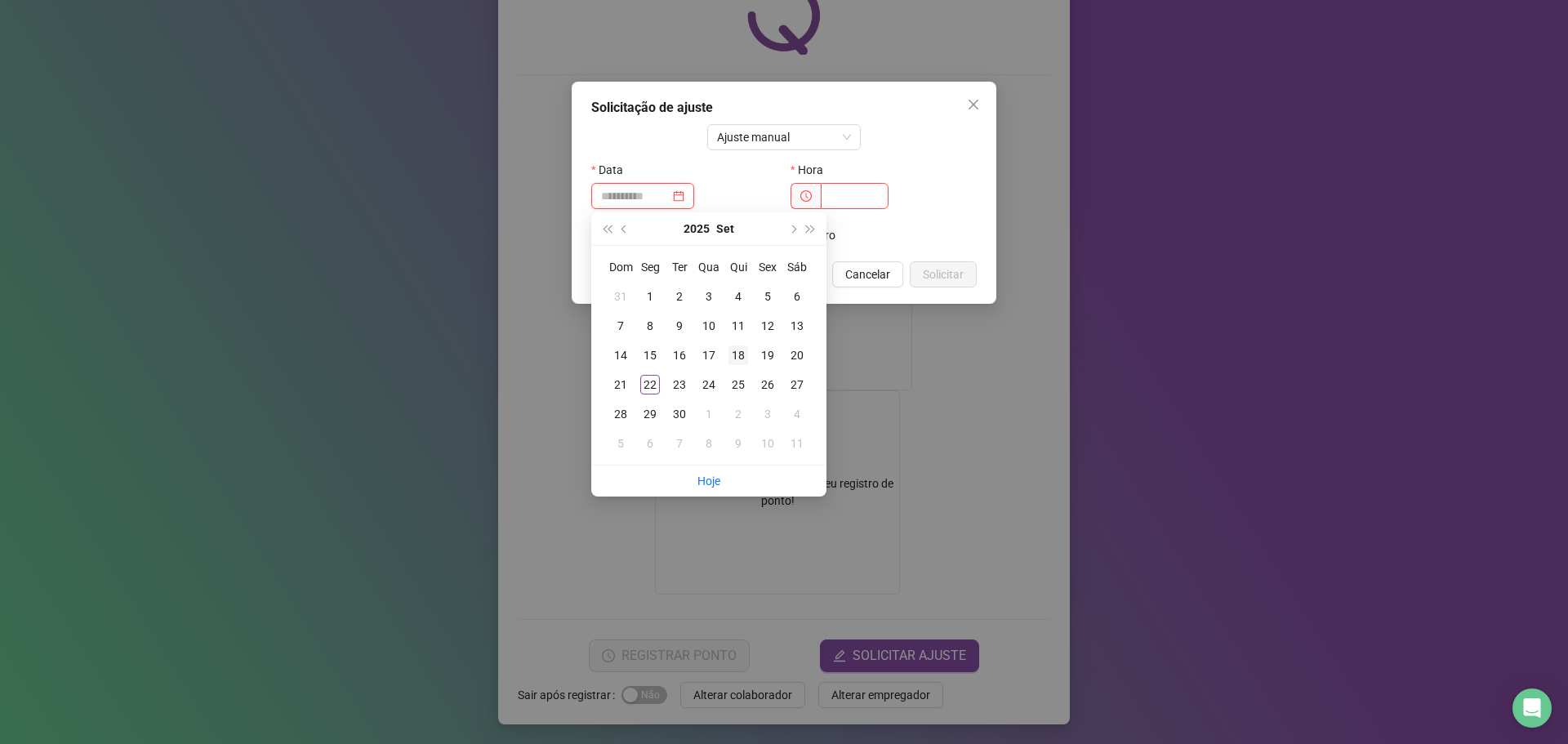
type input "**********"
click at [738, 357] on div "18" at bounding box center [738, 355] width 20 height 20
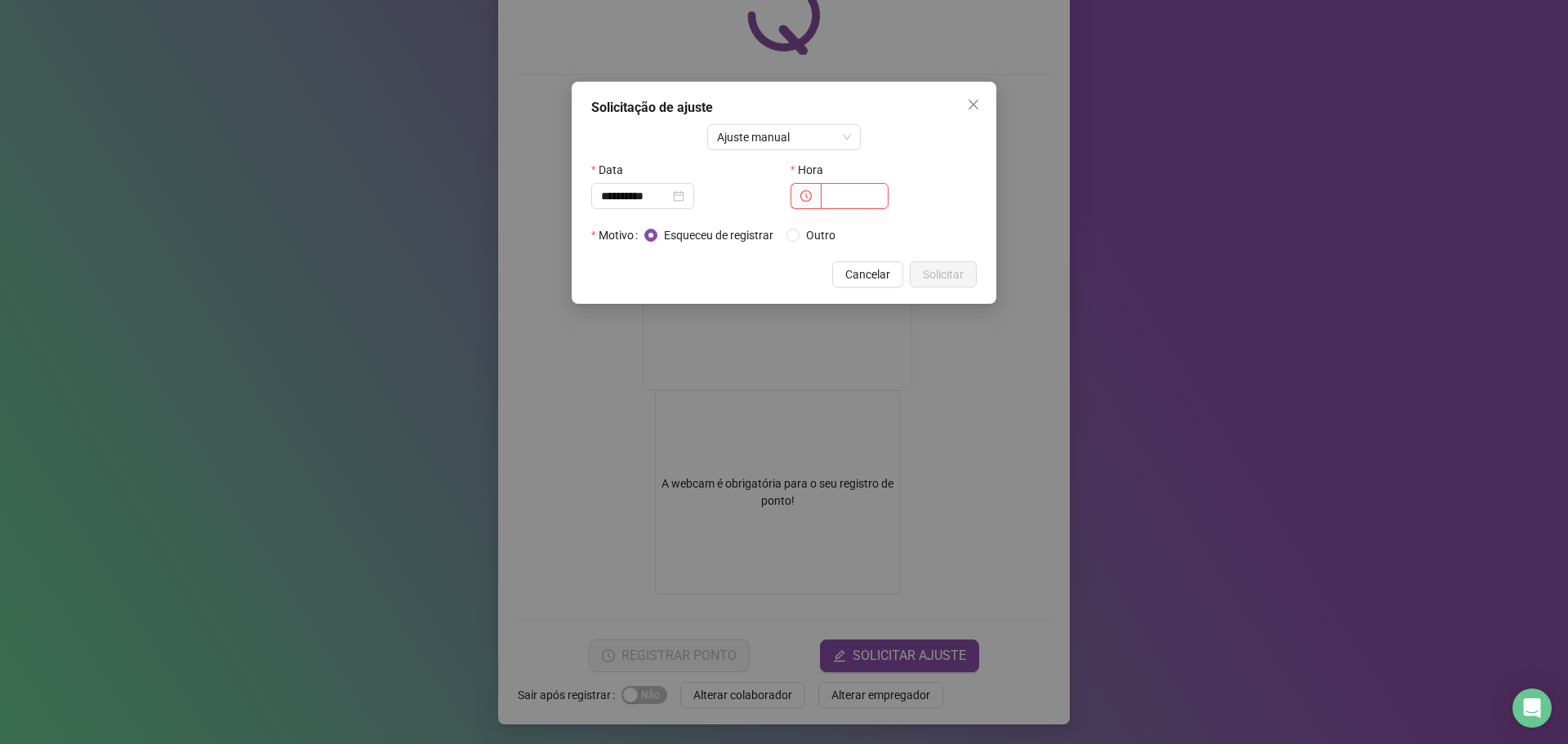
drag, startPoint x: 738, startPoint y: 357, endPoint x: 751, endPoint y: 358, distance: 13.0
click at [751, 358] on div "**********" at bounding box center [784, 372] width 1568 height 744
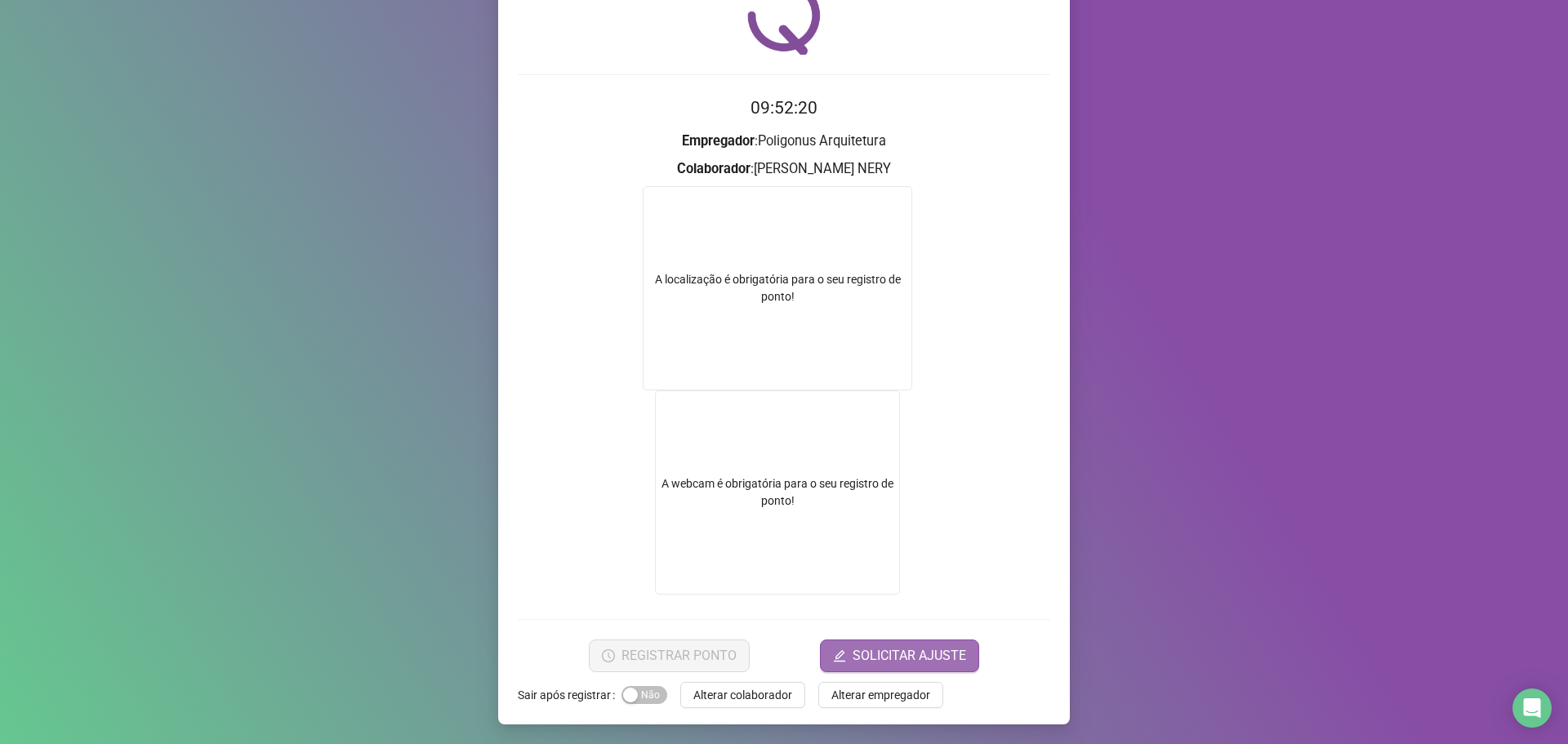
click at [921, 657] on span "SOLICITAR AJUSTE" at bounding box center [908, 655] width 114 height 20
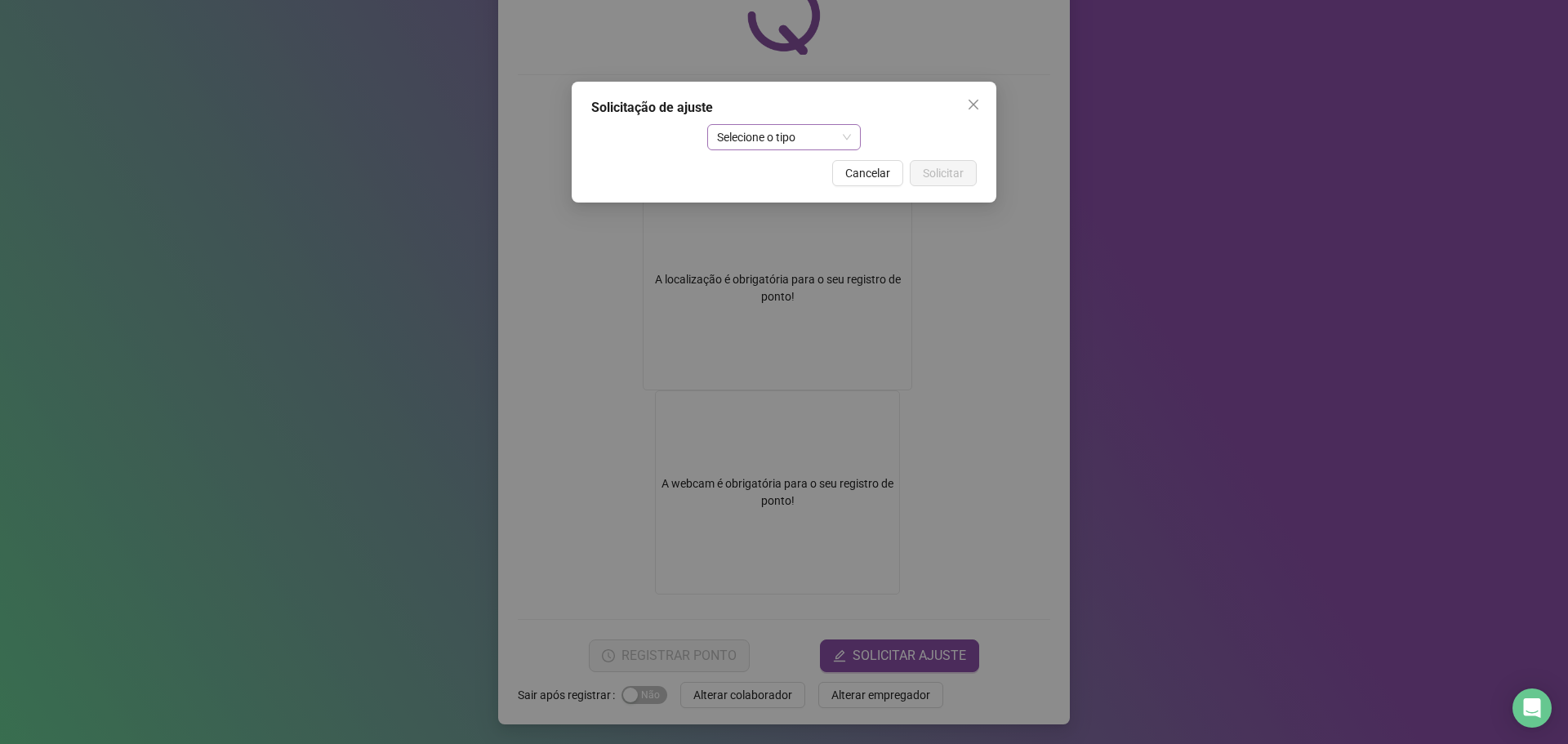
click at [769, 139] on span "Selecione o tipo" at bounding box center [784, 137] width 135 height 24
click at [747, 173] on div "Ajuste manual" at bounding box center [784, 169] width 129 height 18
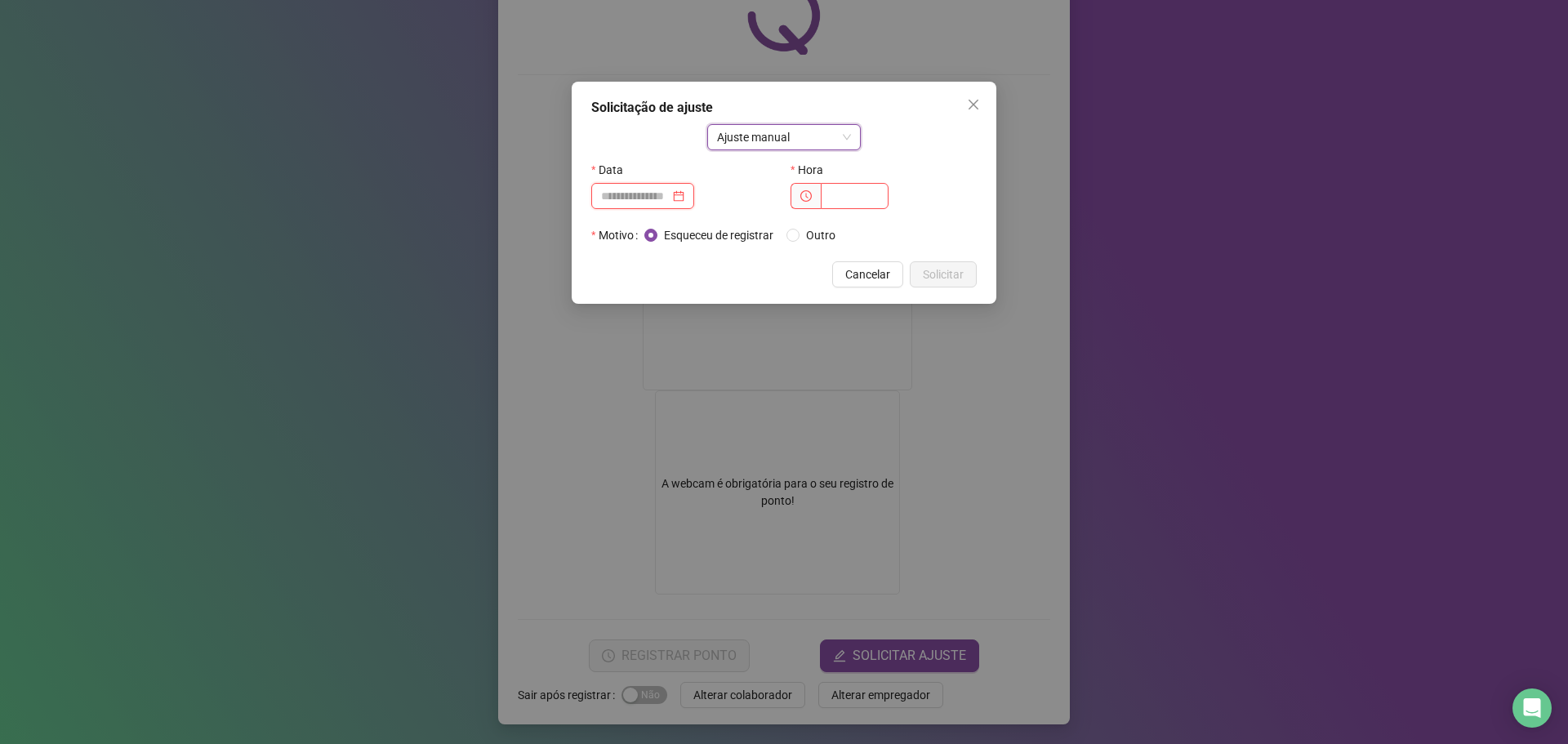
click at [663, 187] on input at bounding box center [634, 195] width 69 height 18
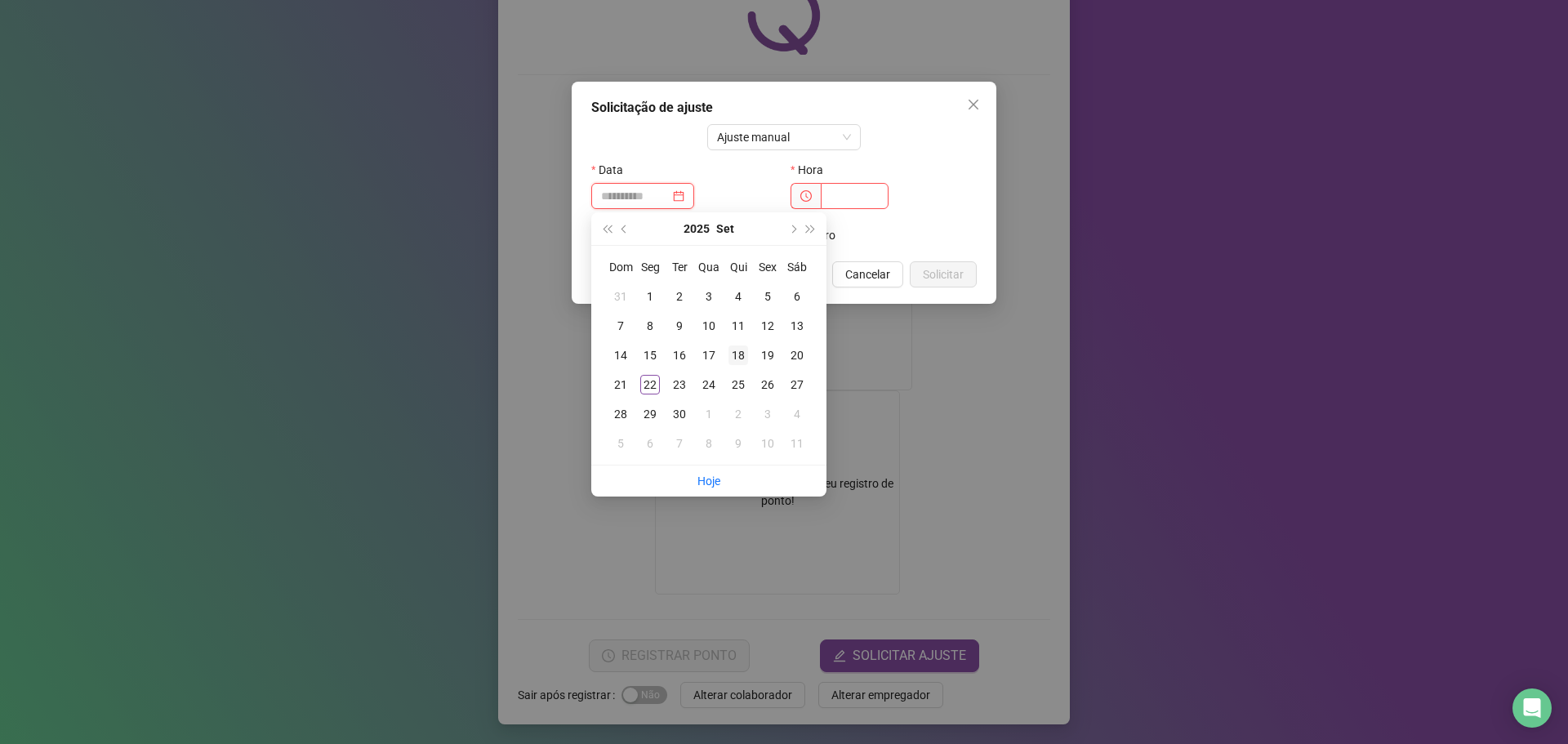
type input "**********"
click at [741, 360] on div "18" at bounding box center [738, 355] width 20 height 20
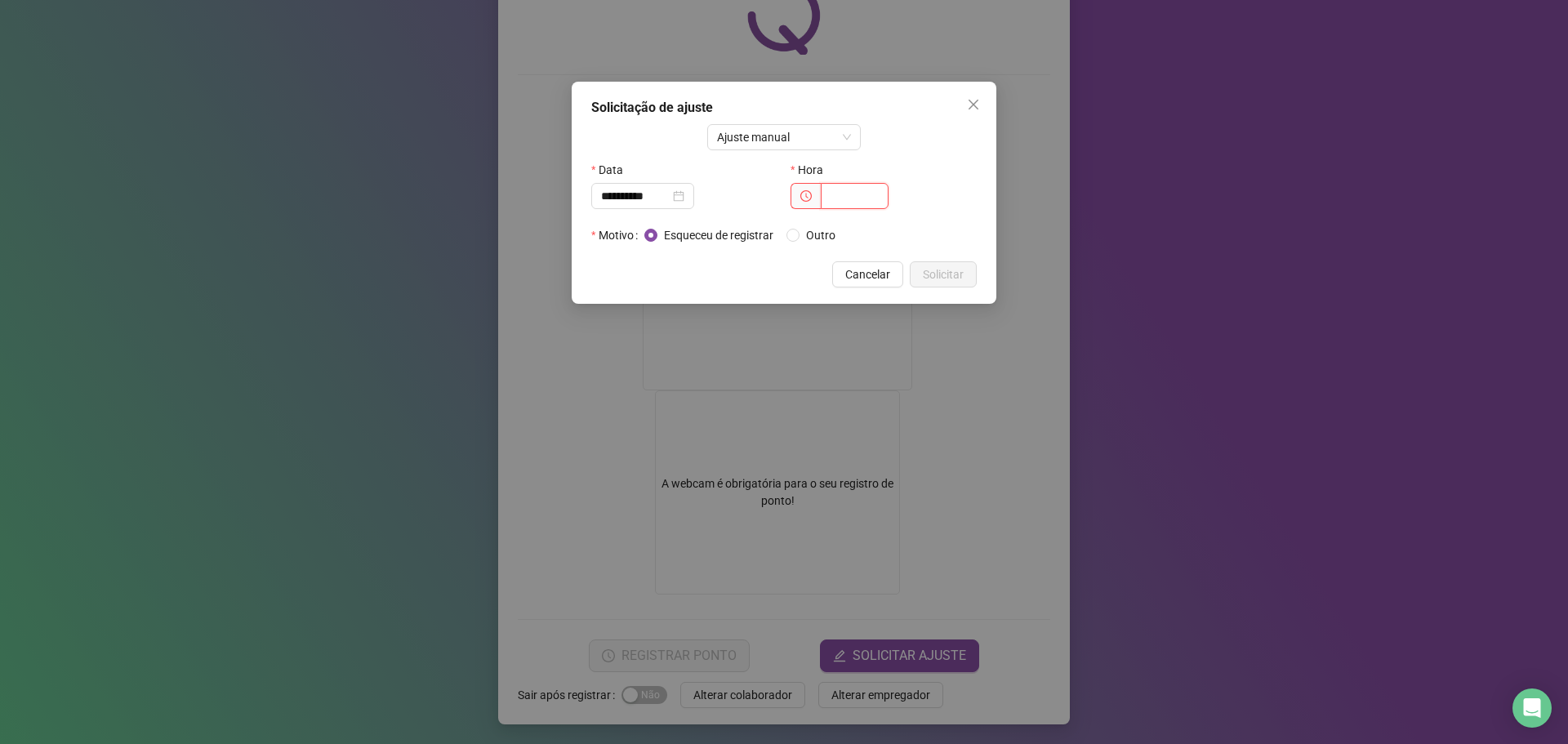
click at [853, 184] on input "text" at bounding box center [854, 196] width 68 height 26
type input "*****"
click at [952, 265] on button "Solicitar" at bounding box center [942, 274] width 67 height 26
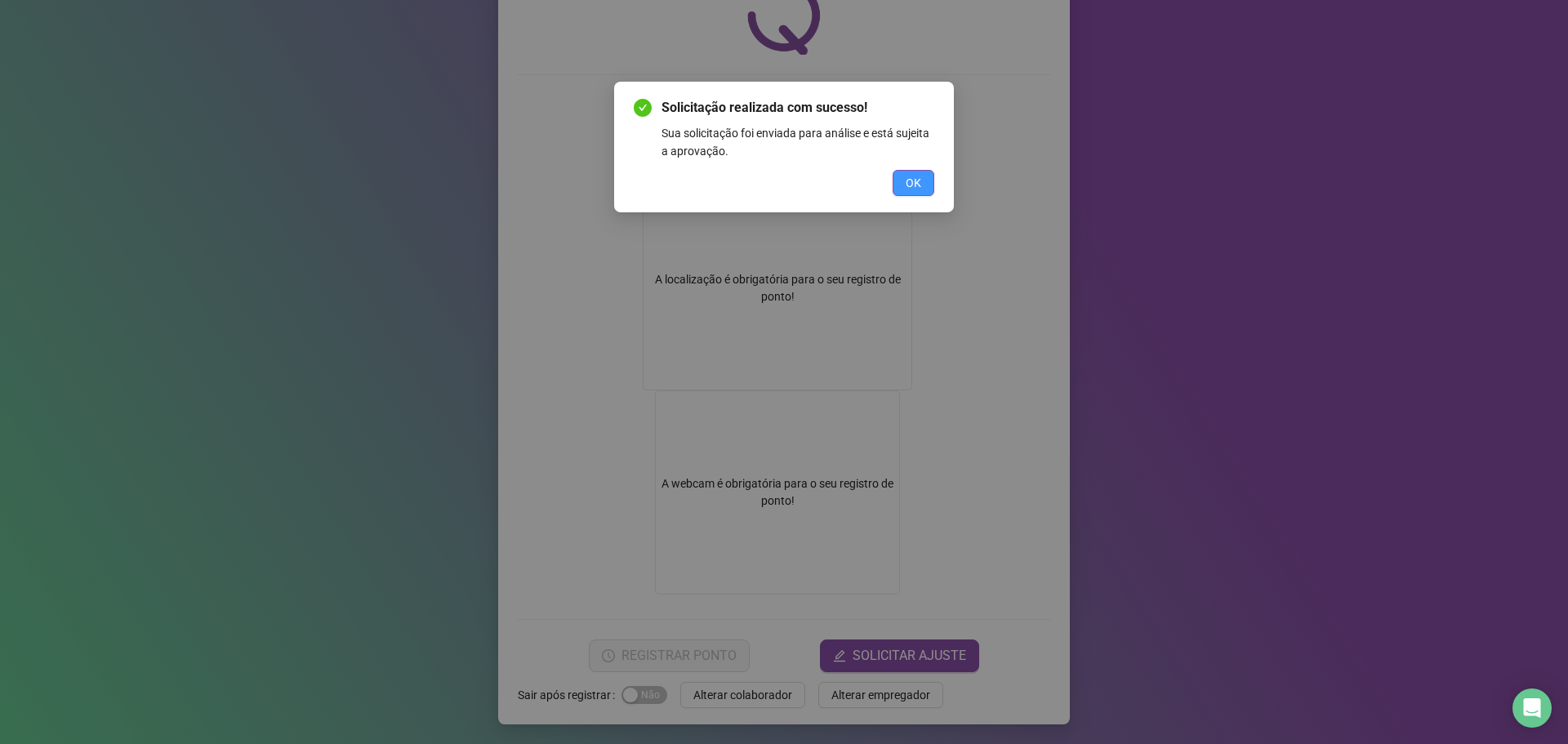
click at [901, 186] on button "OK" at bounding box center [913, 183] width 41 height 26
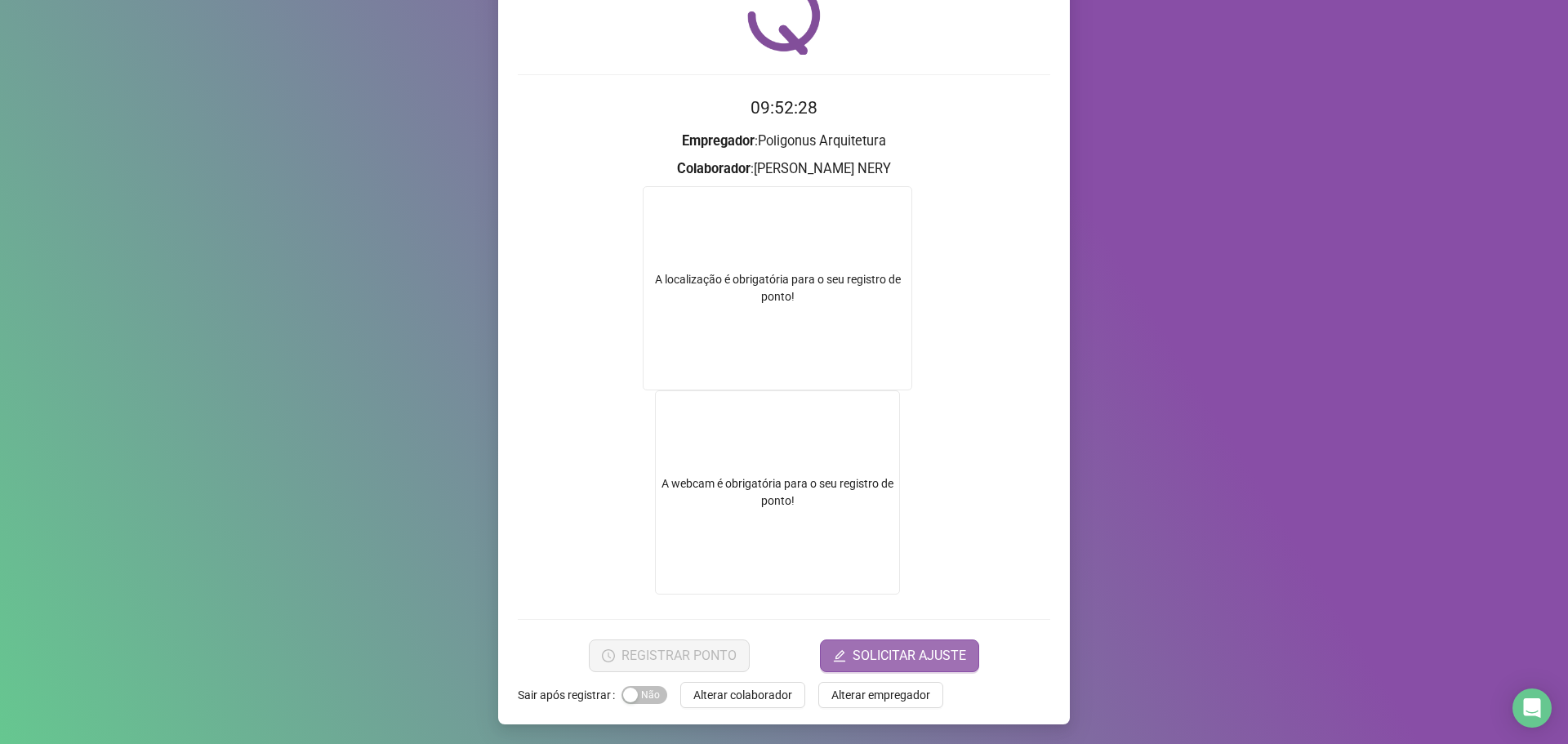
click at [842, 645] on button "SOLICITAR AJUSTE" at bounding box center [900, 655] width 160 height 33
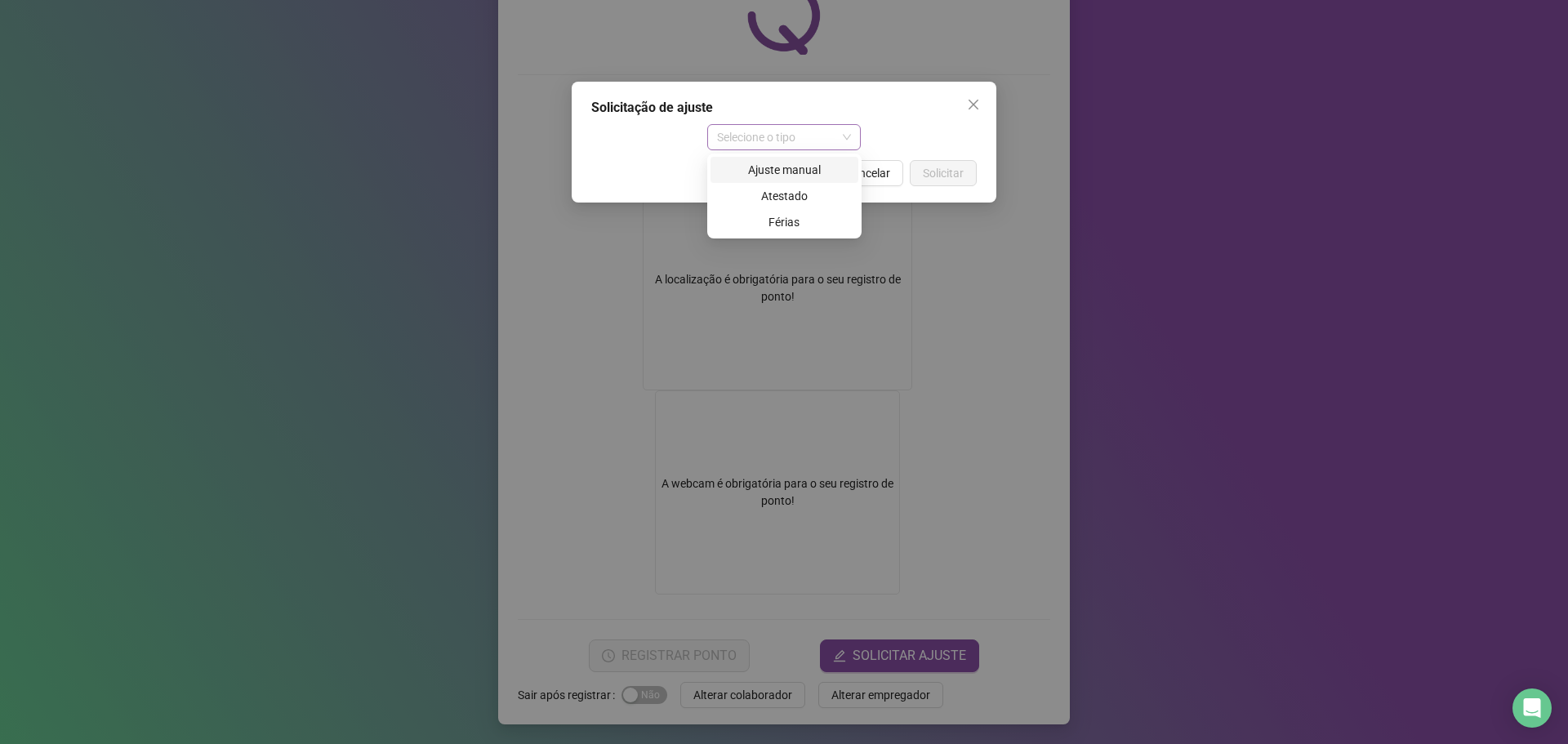
click at [744, 135] on span "Selecione o tipo" at bounding box center [784, 137] width 135 height 24
click at [769, 166] on div "Ajuste manual" at bounding box center [784, 169] width 129 height 18
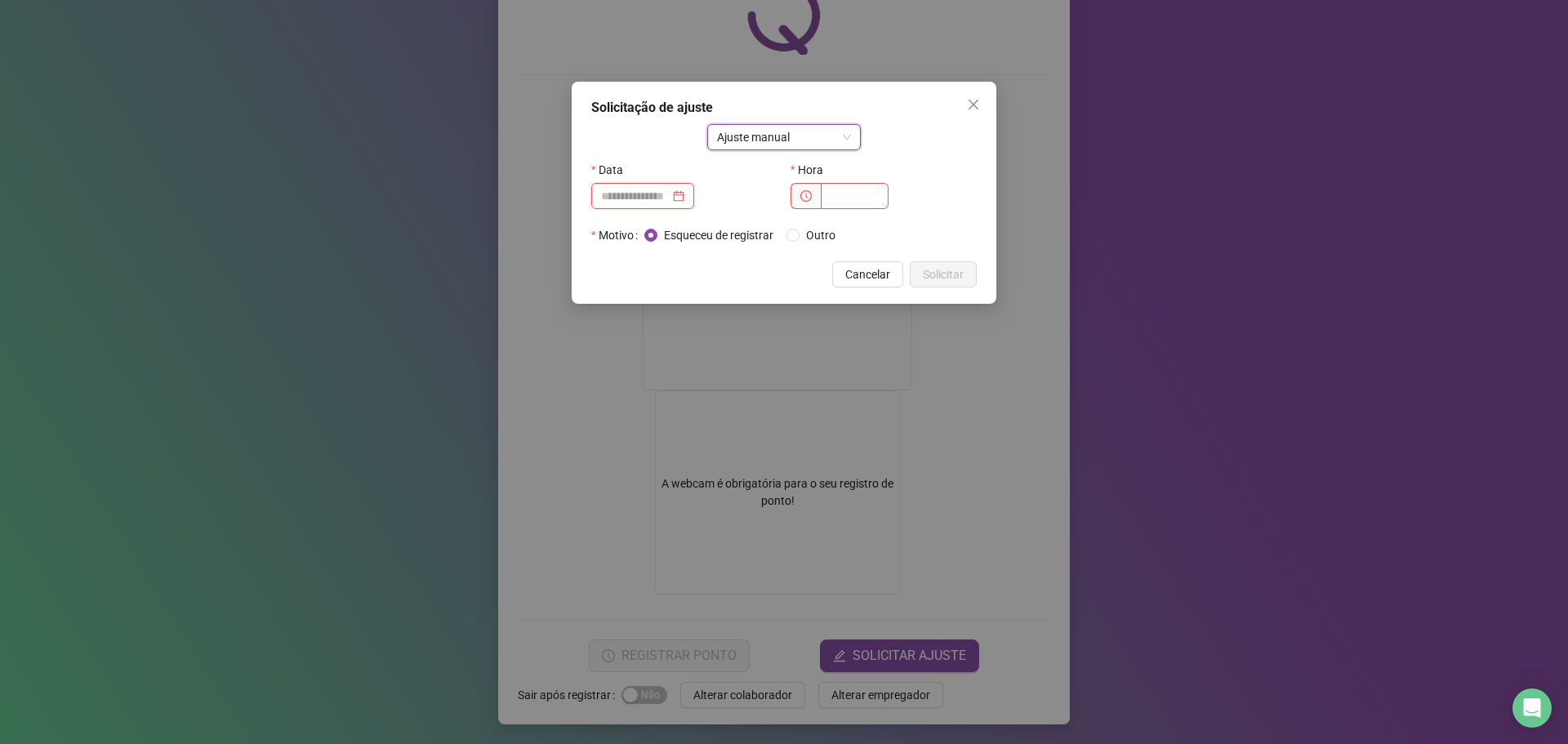
click at [651, 197] on input at bounding box center [634, 195] width 69 height 18
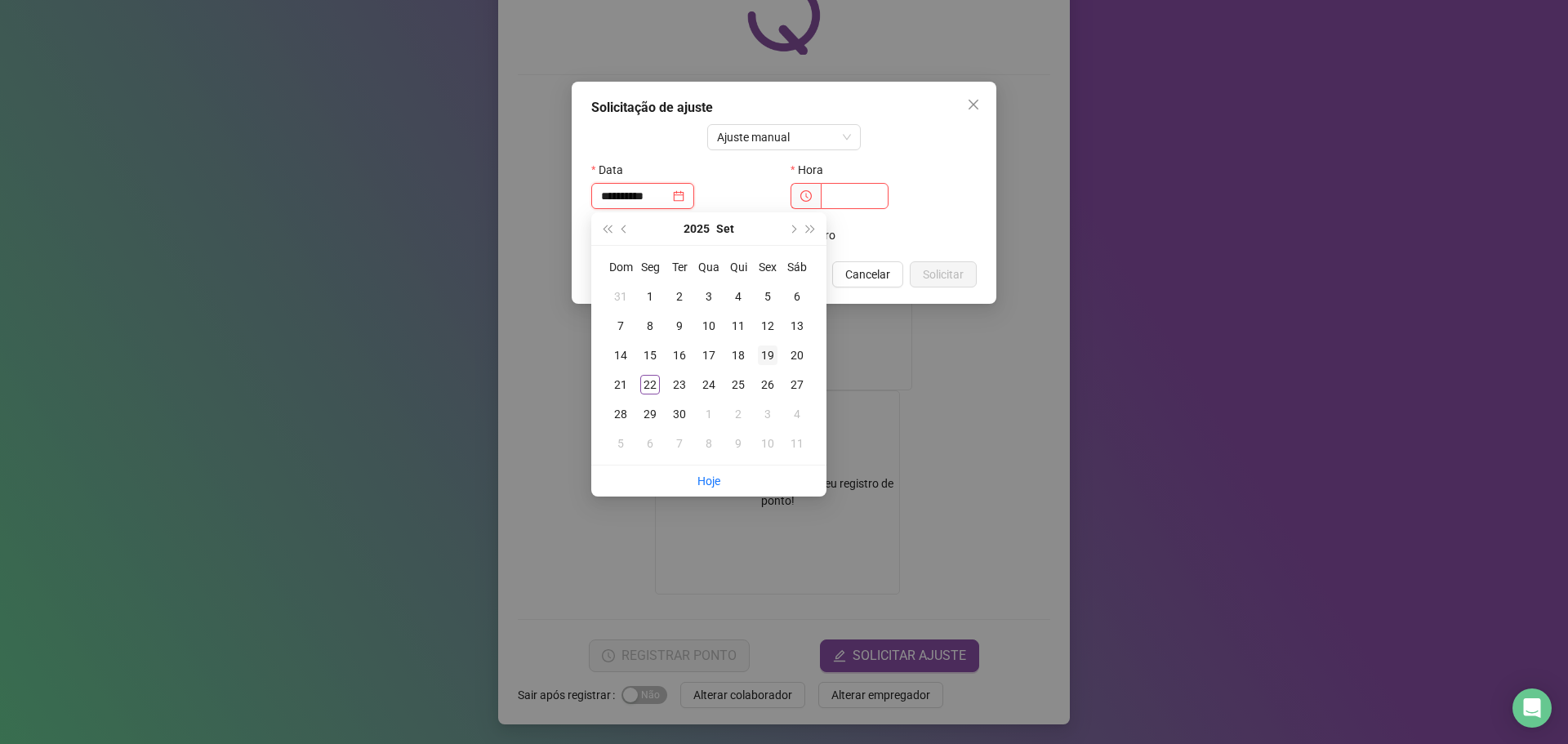
type input "**********"
click at [764, 355] on div "19" at bounding box center [767, 355] width 20 height 20
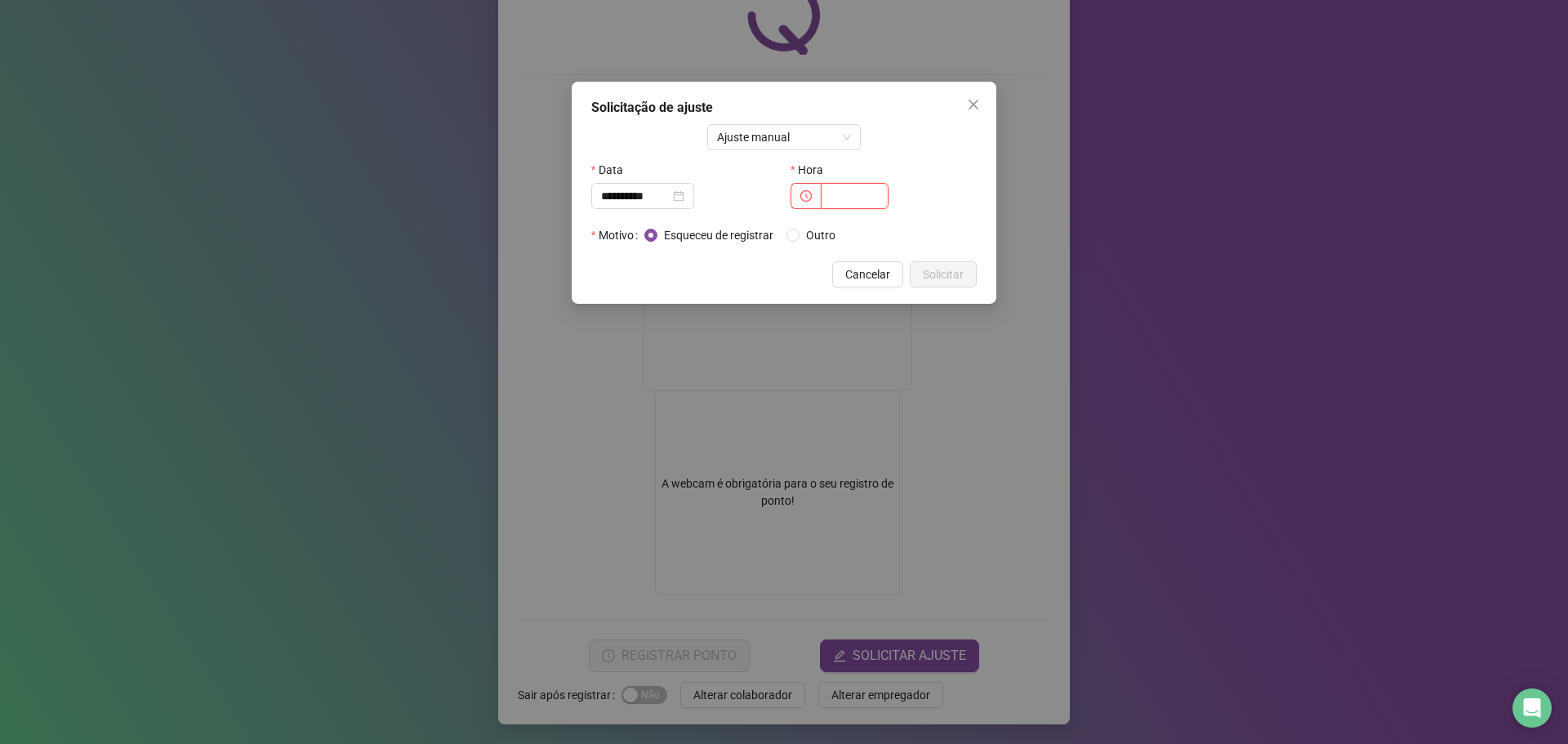
click at [851, 194] on input "text" at bounding box center [854, 196] width 68 height 26
type input "*****"
click at [937, 260] on div "**********" at bounding box center [784, 192] width 424 height 222
click at [936, 280] on span "Solicitar" at bounding box center [943, 274] width 41 height 18
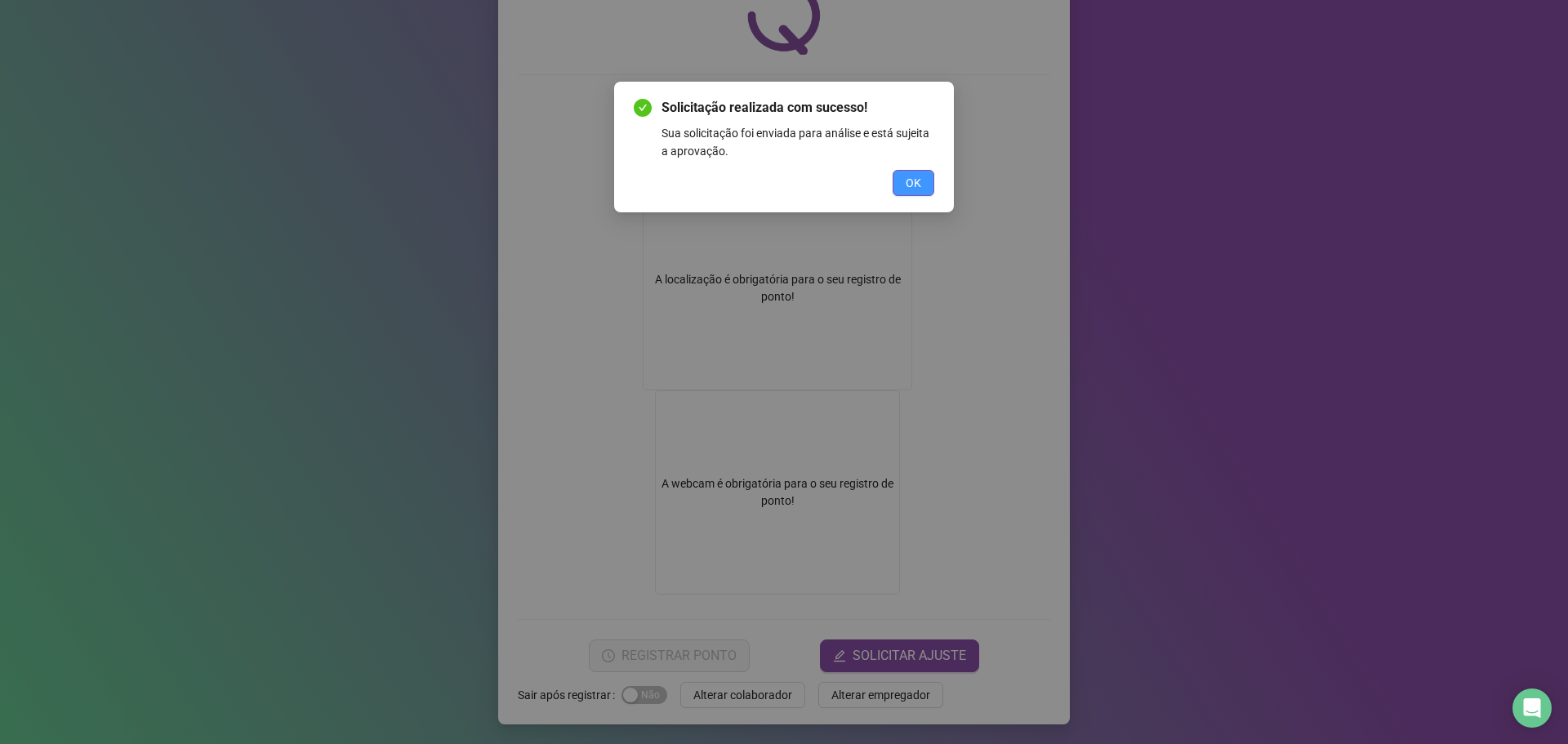
click at [921, 185] on button "OK" at bounding box center [913, 183] width 41 height 26
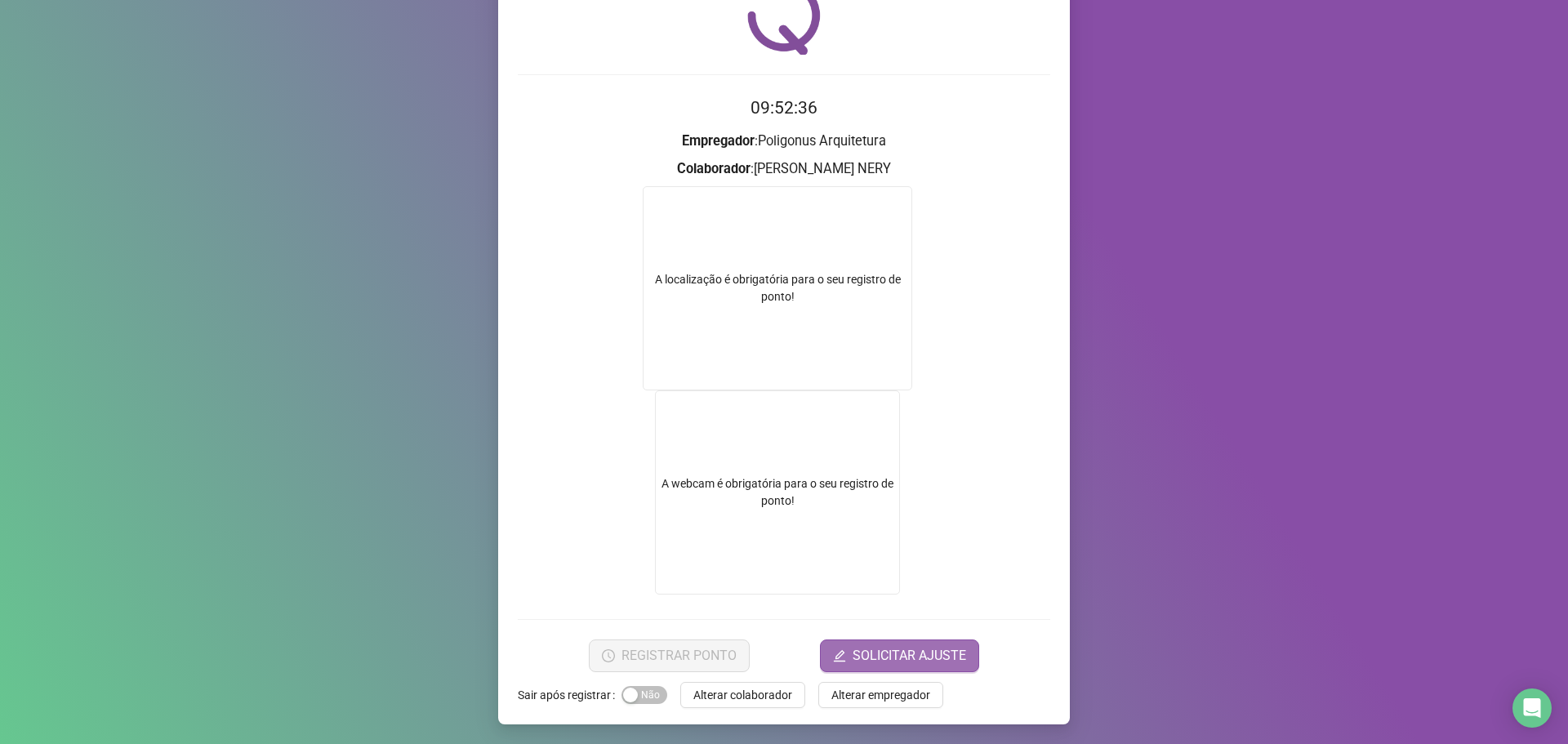
click at [867, 648] on span "SOLICITAR AJUSTE" at bounding box center [908, 655] width 114 height 20
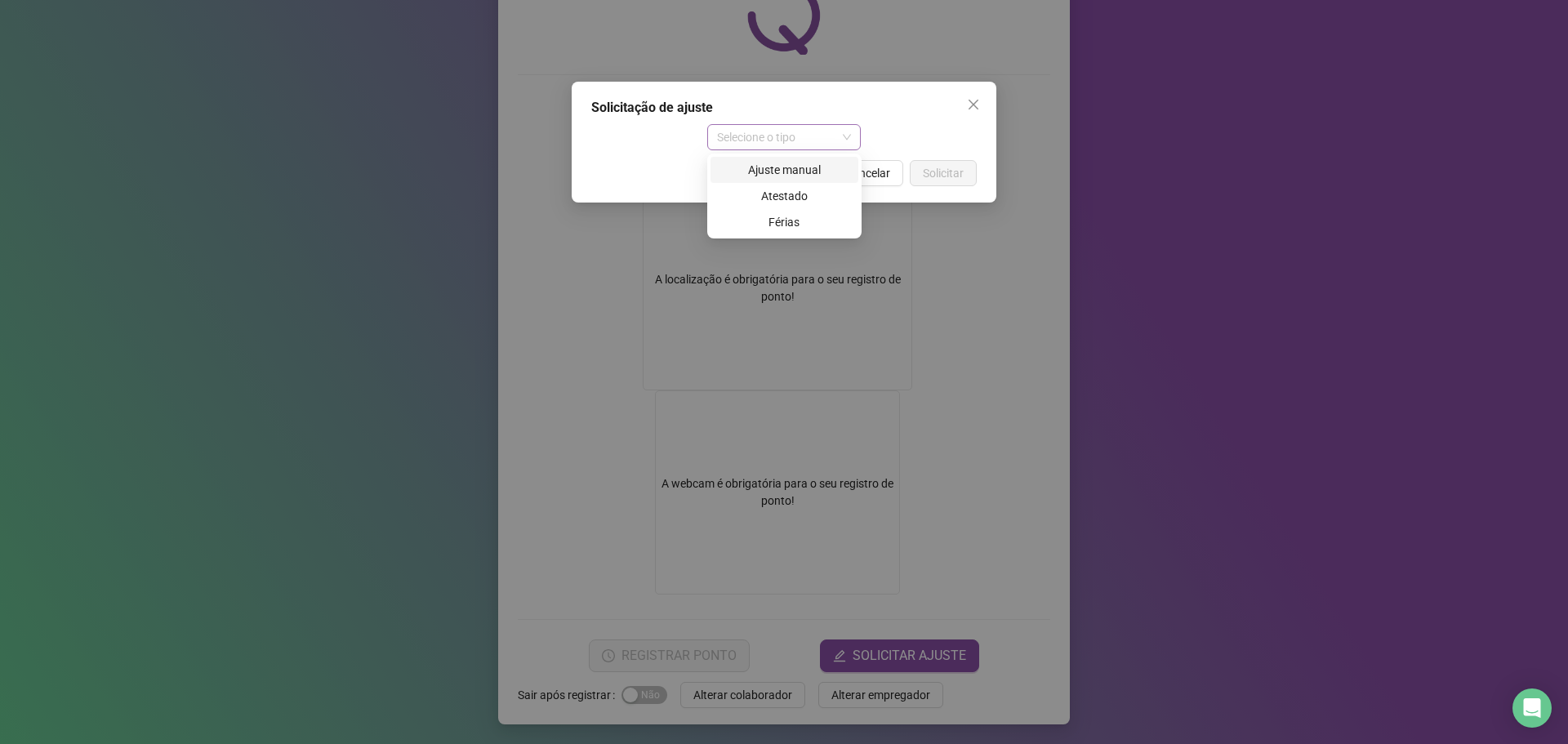
click at [762, 129] on span "Selecione o tipo" at bounding box center [784, 137] width 135 height 24
click at [767, 162] on div "Ajuste manual" at bounding box center [784, 169] width 129 height 18
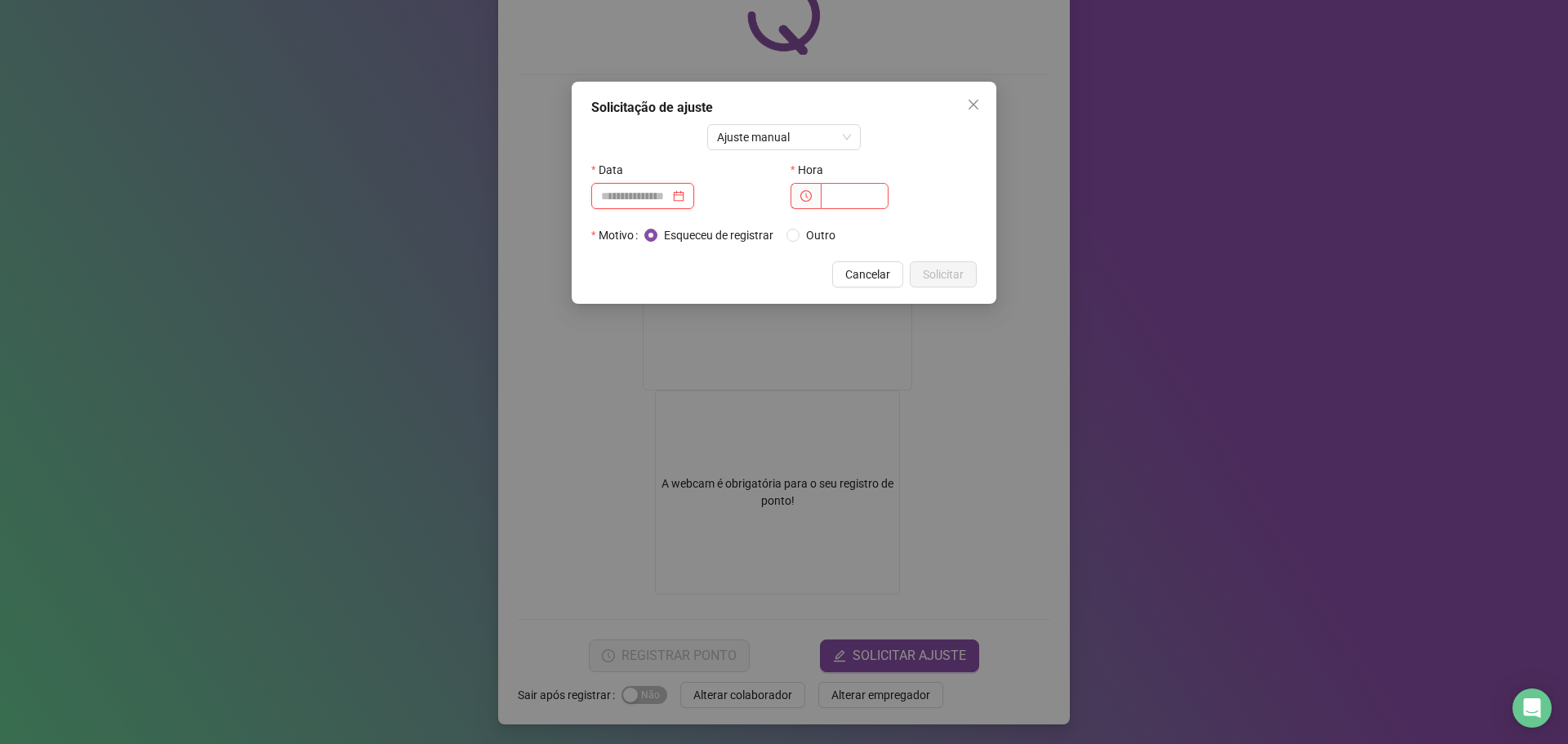
click at [633, 191] on input at bounding box center [634, 195] width 69 height 18
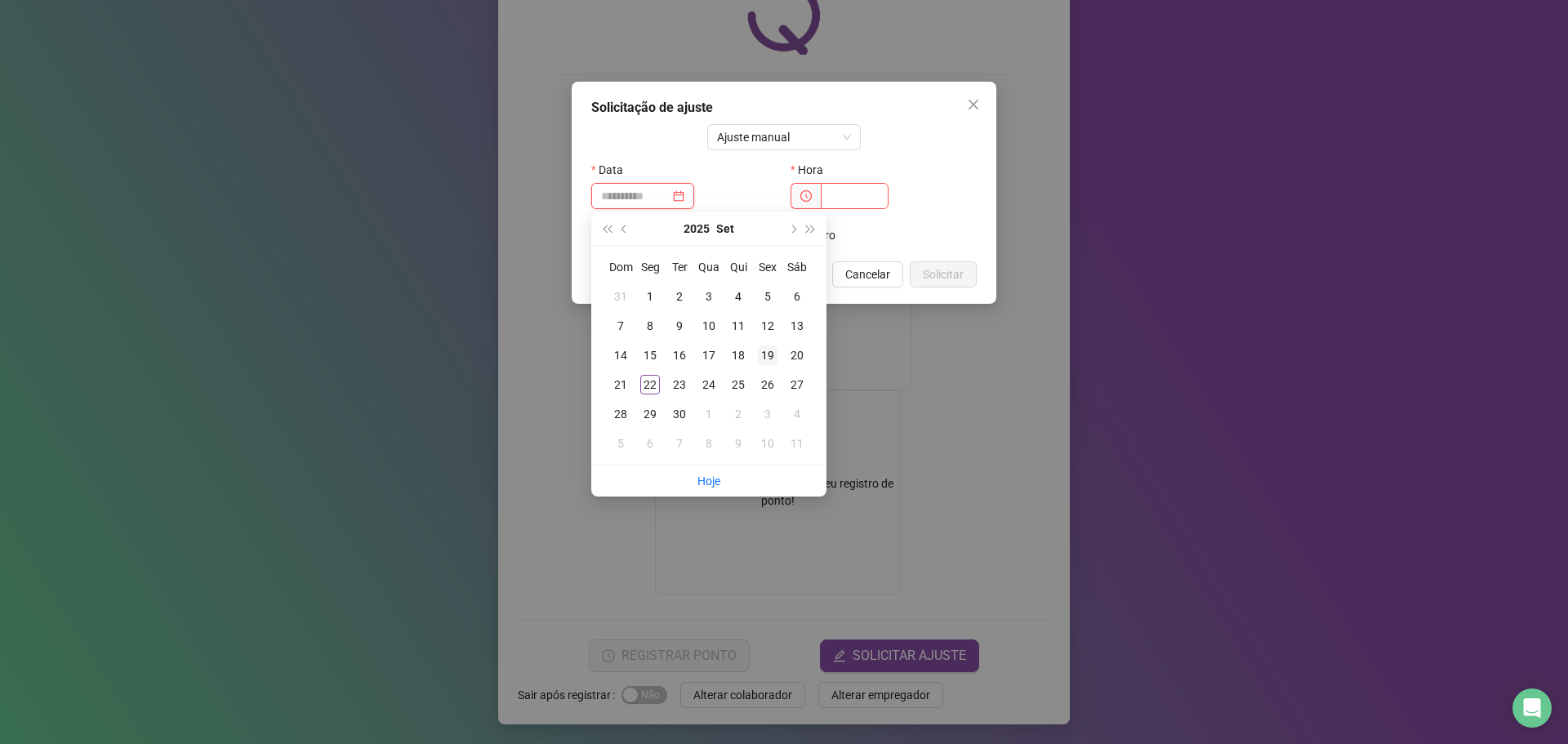
type input "**********"
click at [774, 353] on div "19" at bounding box center [767, 355] width 20 height 20
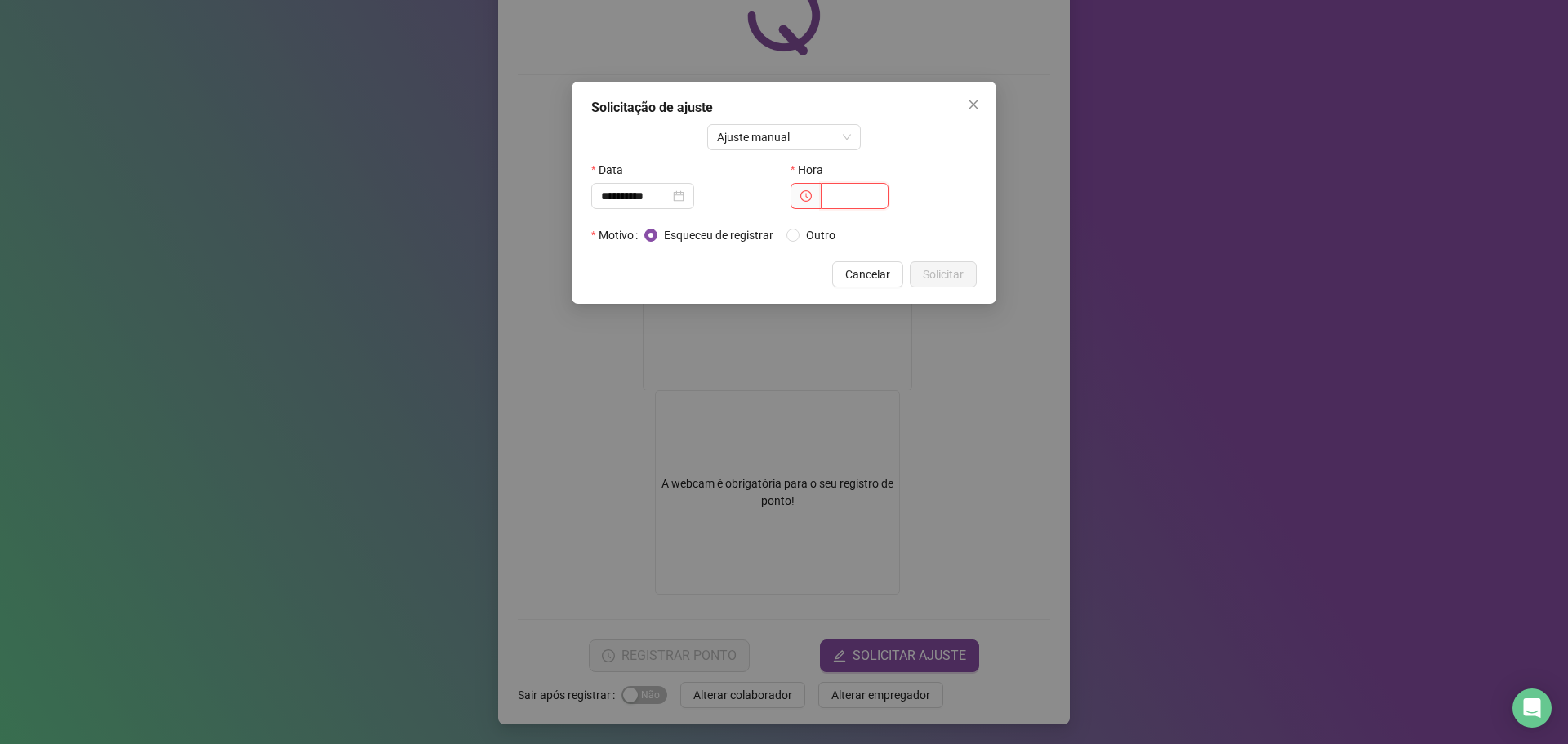
click at [840, 193] on input "text" at bounding box center [854, 196] width 68 height 26
type input "*****"
click at [936, 277] on span "Solicitar" at bounding box center [943, 274] width 41 height 18
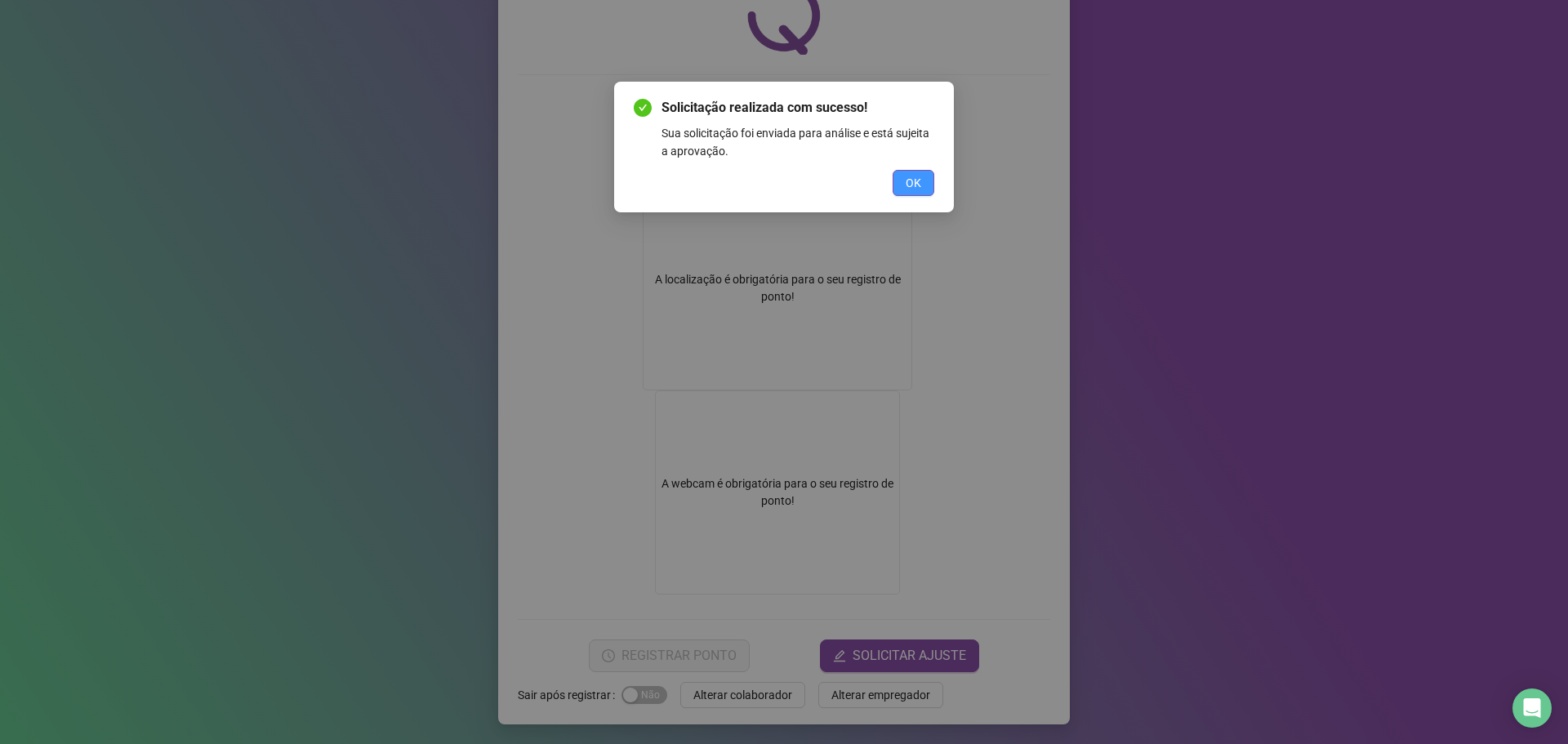
click at [892, 173] on button "OK" at bounding box center [913, 183] width 41 height 26
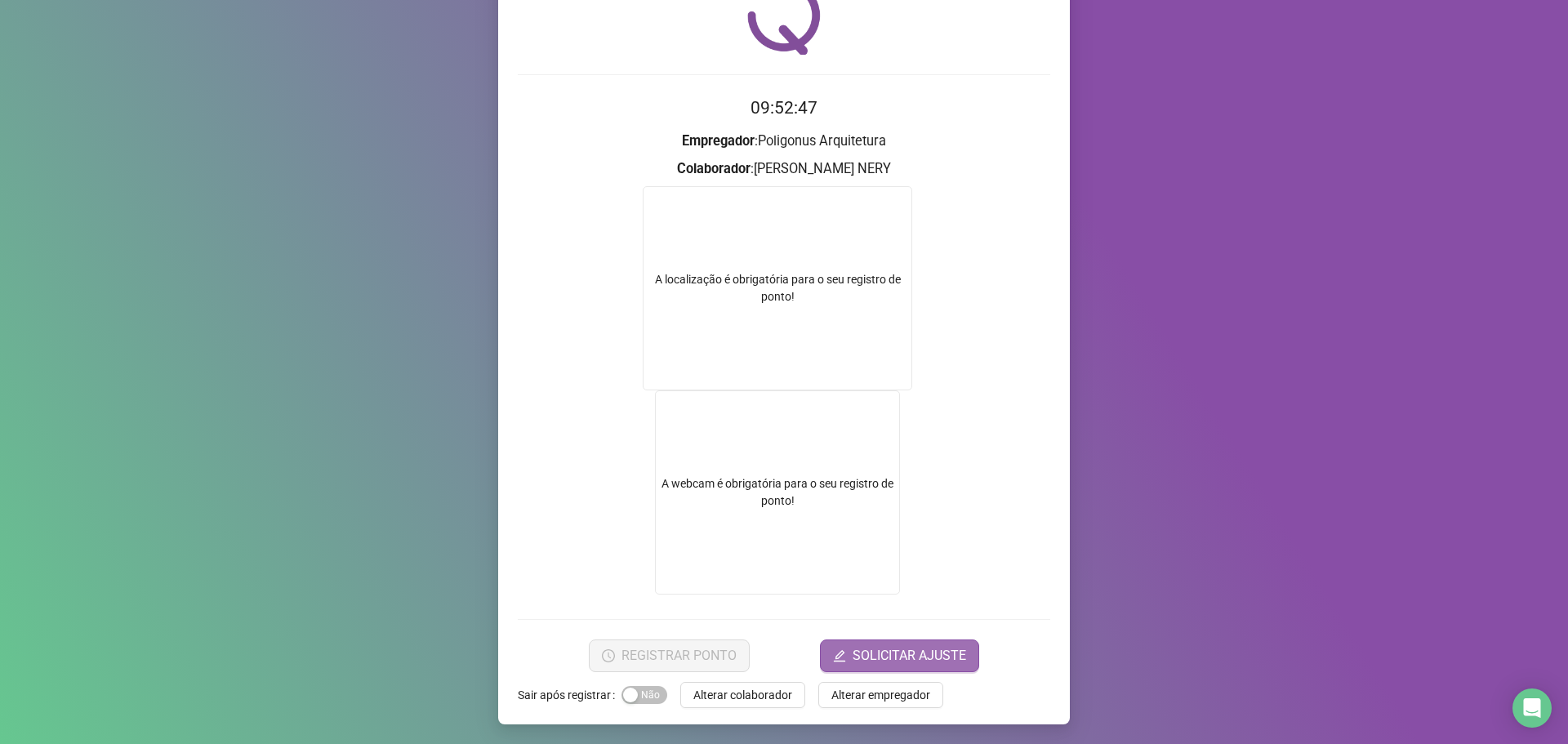
click at [864, 645] on span "SOLICITAR AJUSTE" at bounding box center [908, 655] width 114 height 20
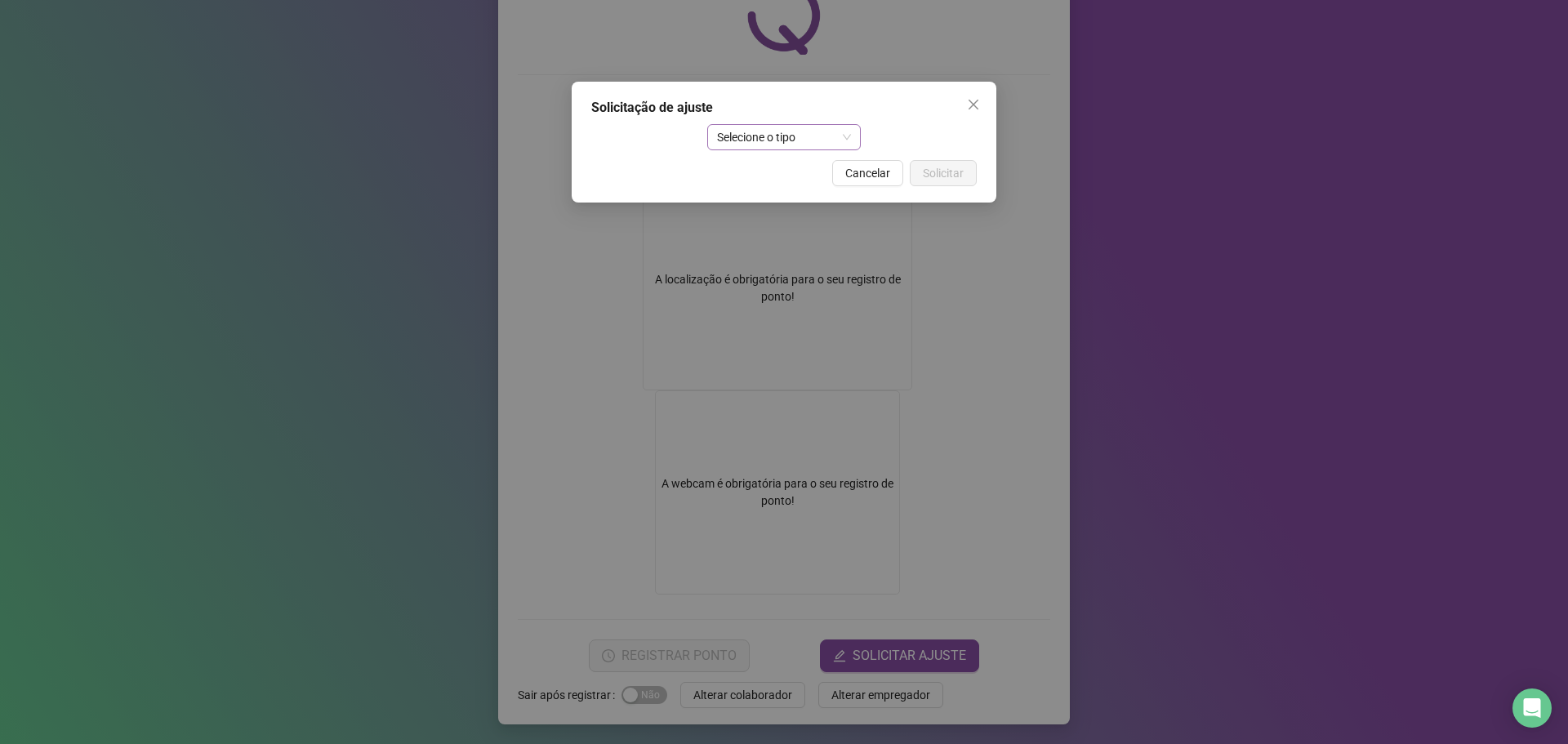
click at [793, 144] on span "Selecione o tipo" at bounding box center [784, 137] width 135 height 24
click at [788, 172] on div "Ajuste manual" at bounding box center [784, 169] width 129 height 18
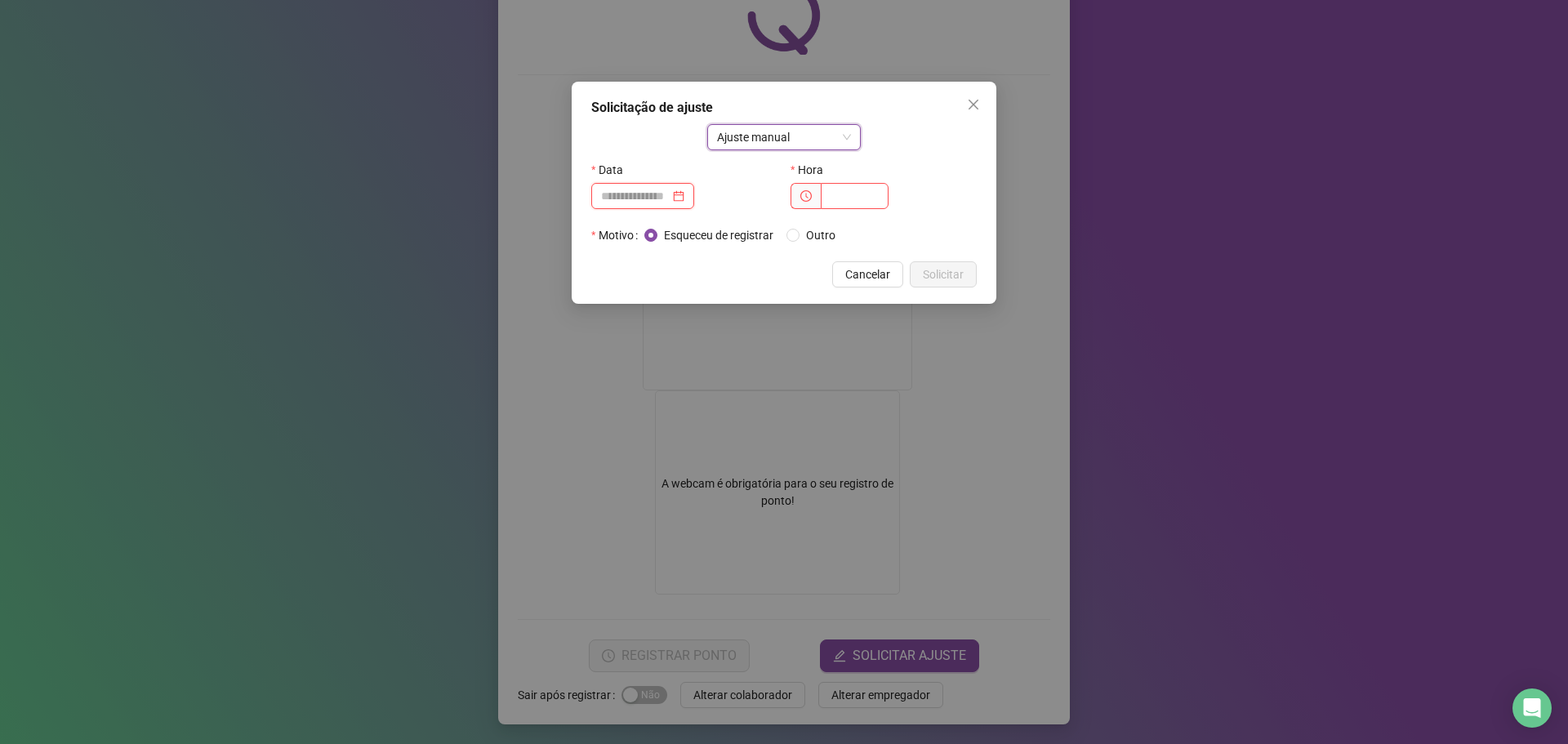
click at [669, 196] on input at bounding box center [634, 195] width 69 height 18
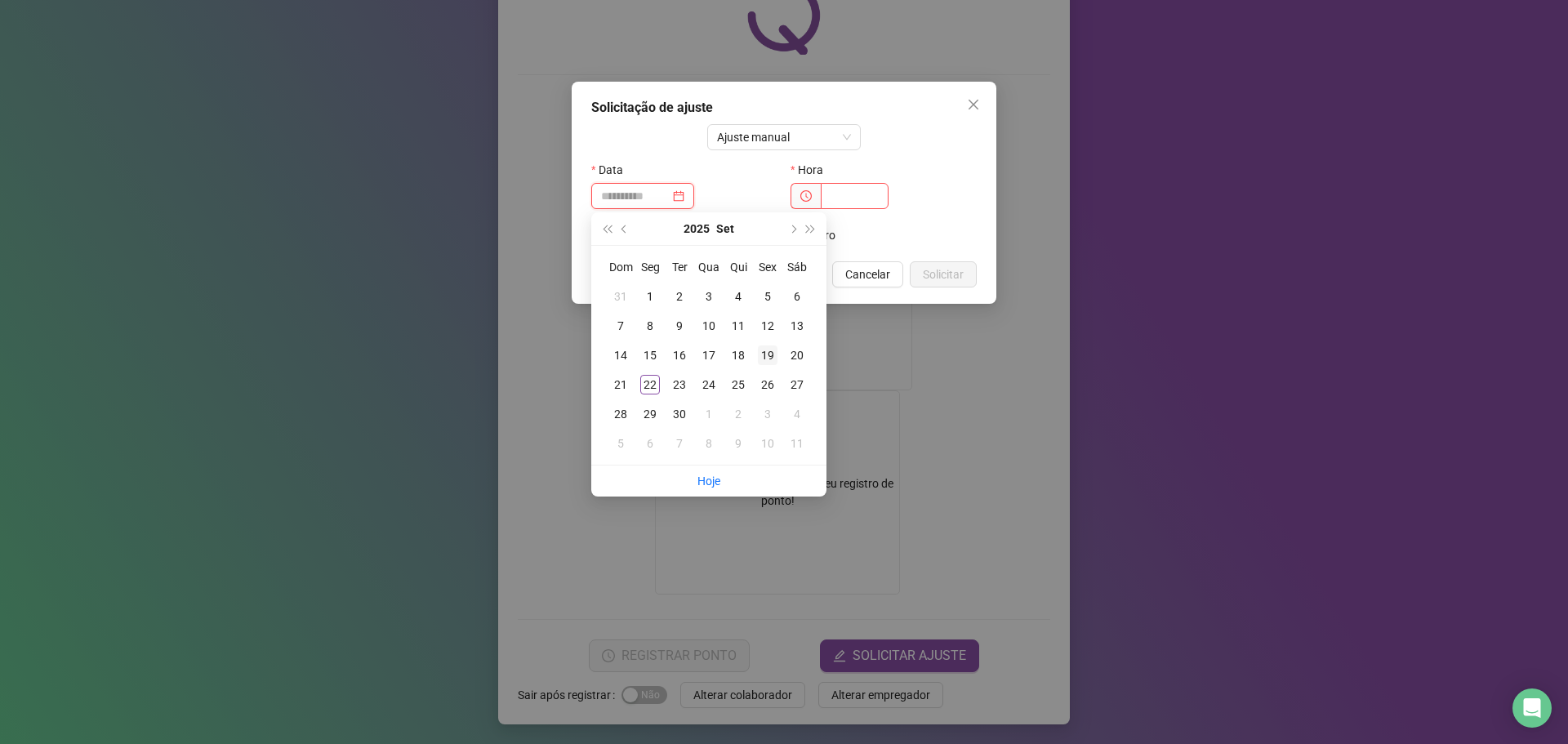
type input "**********"
click at [775, 355] on div "19" at bounding box center [767, 355] width 20 height 20
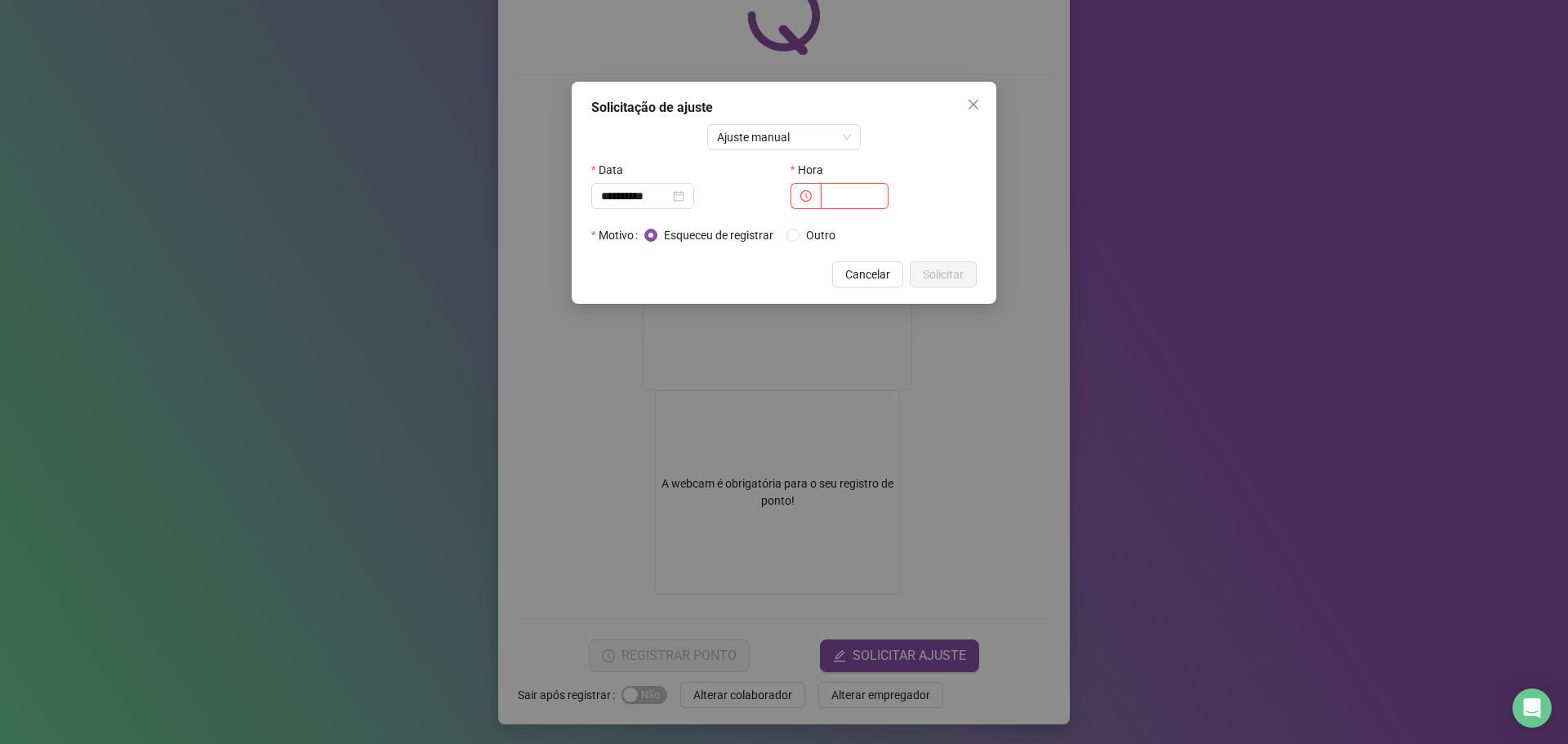
click at [875, 194] on input "text" at bounding box center [854, 196] width 68 height 26
type input "*****"
click at [943, 266] on span "Solicitar" at bounding box center [943, 274] width 41 height 18
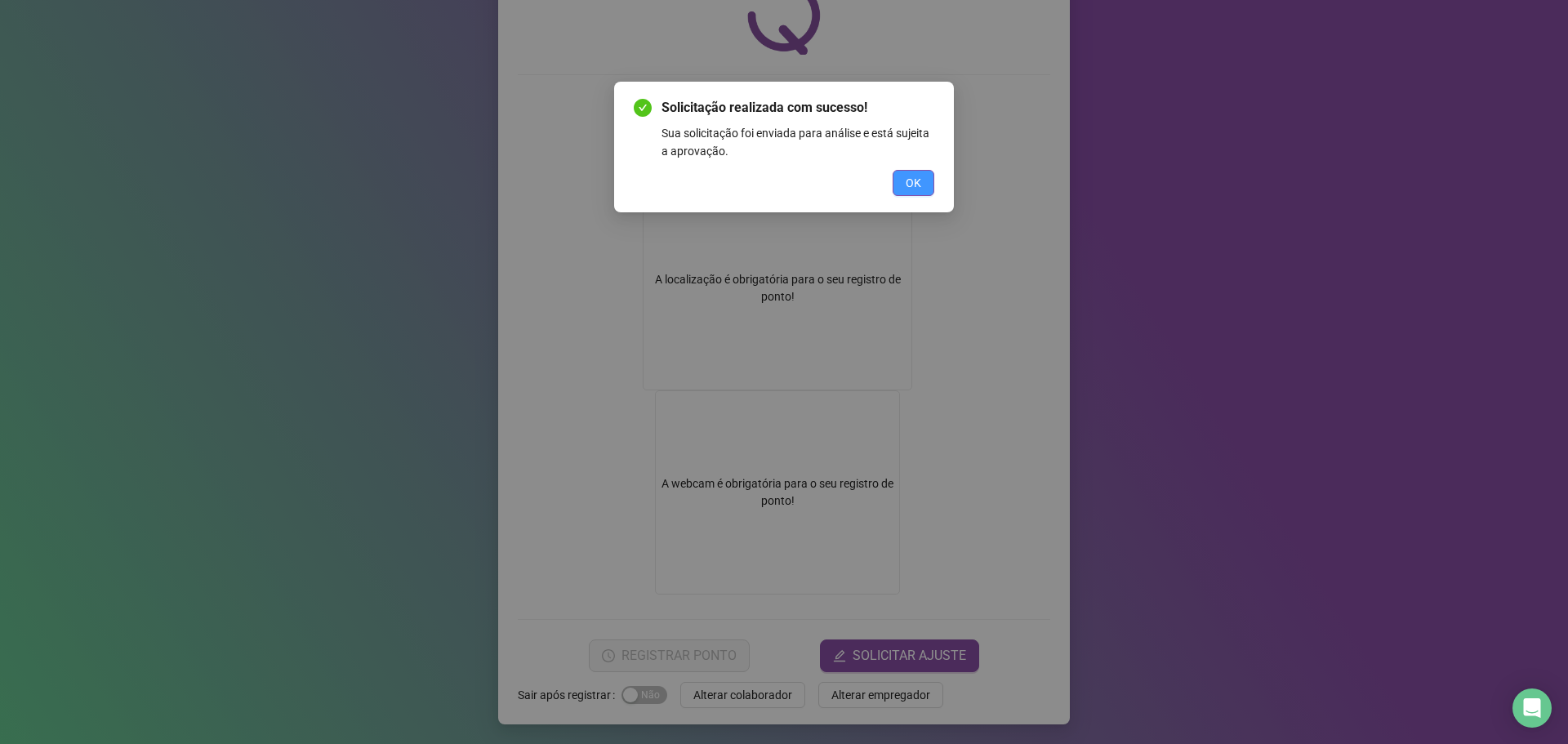
click at [901, 182] on button "OK" at bounding box center [913, 183] width 41 height 26
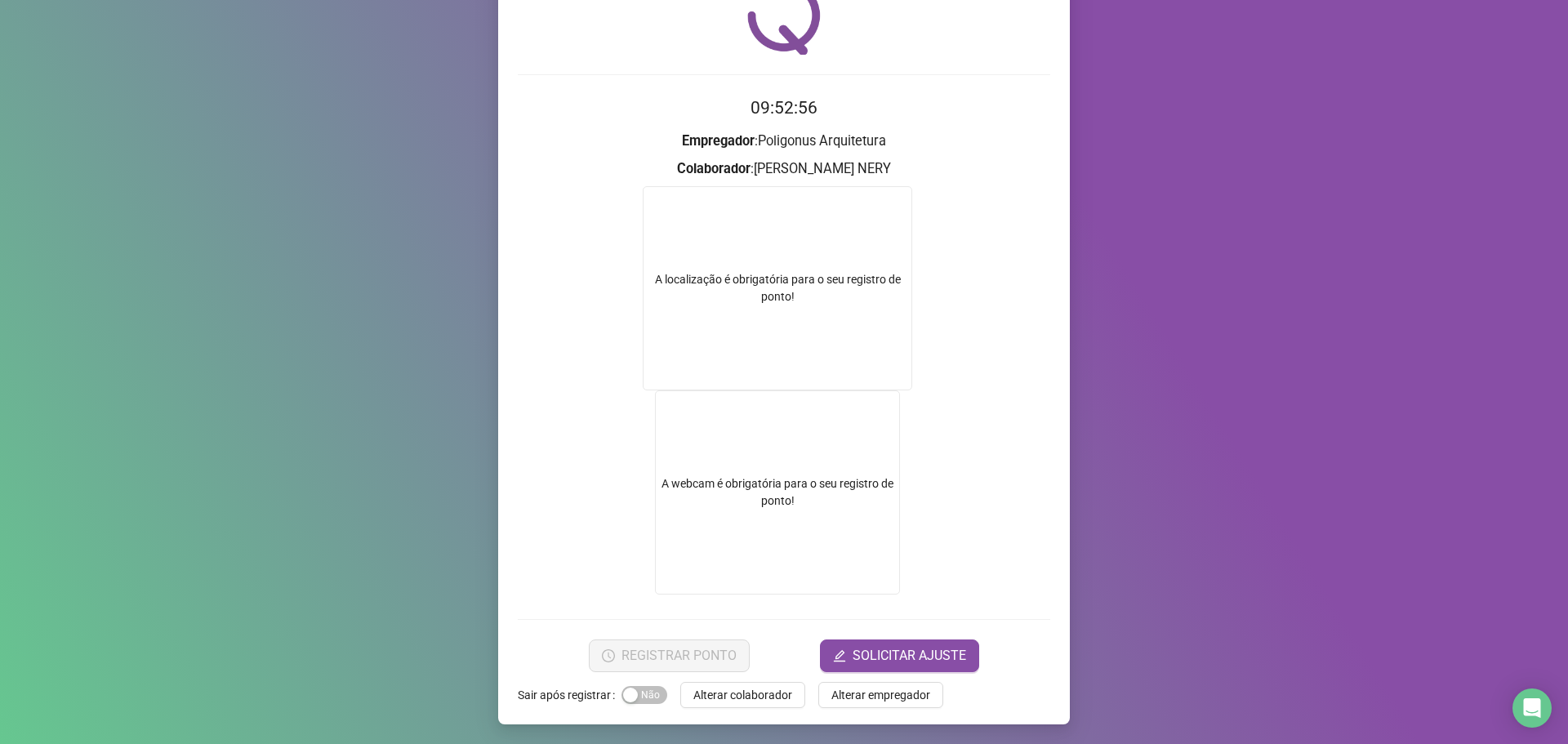
click at [882, 636] on form "09:52:56 Empregador : Poligonus Arquitetura Colaborador : JULIANA CADIDE NERY A…" at bounding box center [784, 383] width 532 height 576
click at [876, 646] on span "SOLICITAR AJUSTE" at bounding box center [908, 655] width 114 height 20
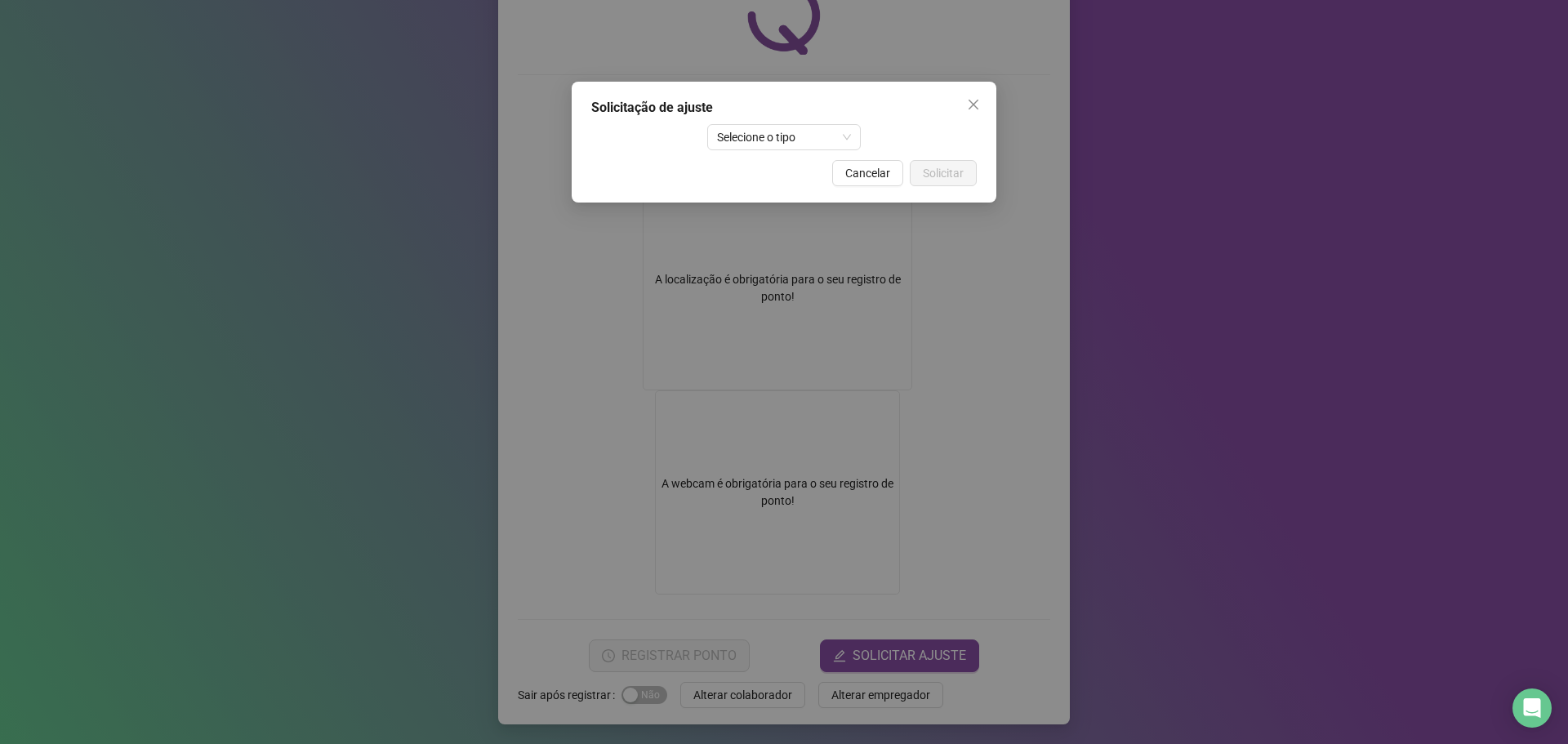
click at [771, 149] on div "Solicitação de ajuste Selecione o tipo Cancelar Solicitar" at bounding box center [784, 142] width 424 height 121
click at [783, 149] on div "Selecione o tipo" at bounding box center [784, 137] width 154 height 26
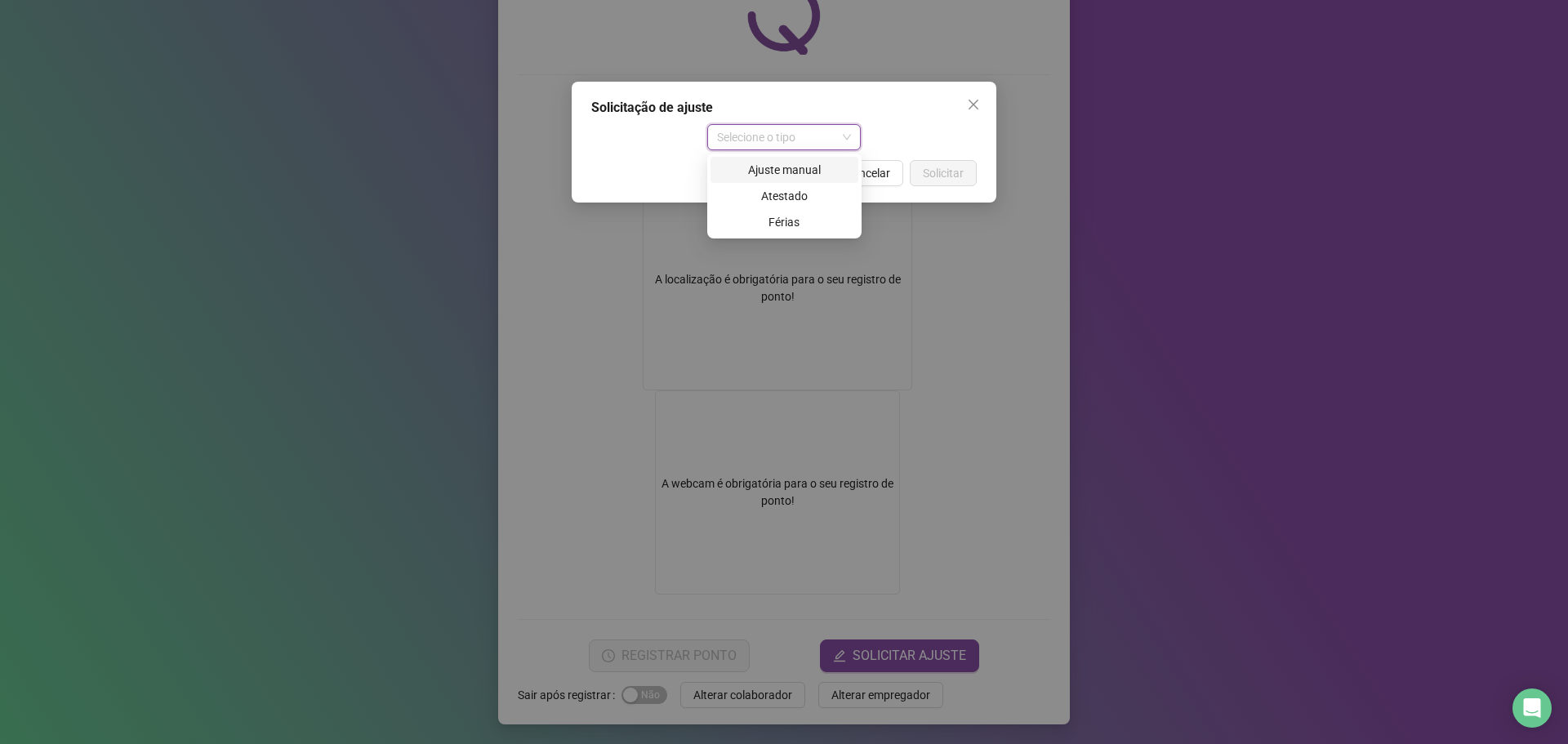
click at [762, 173] on div "Ajuste manual" at bounding box center [784, 169] width 129 height 18
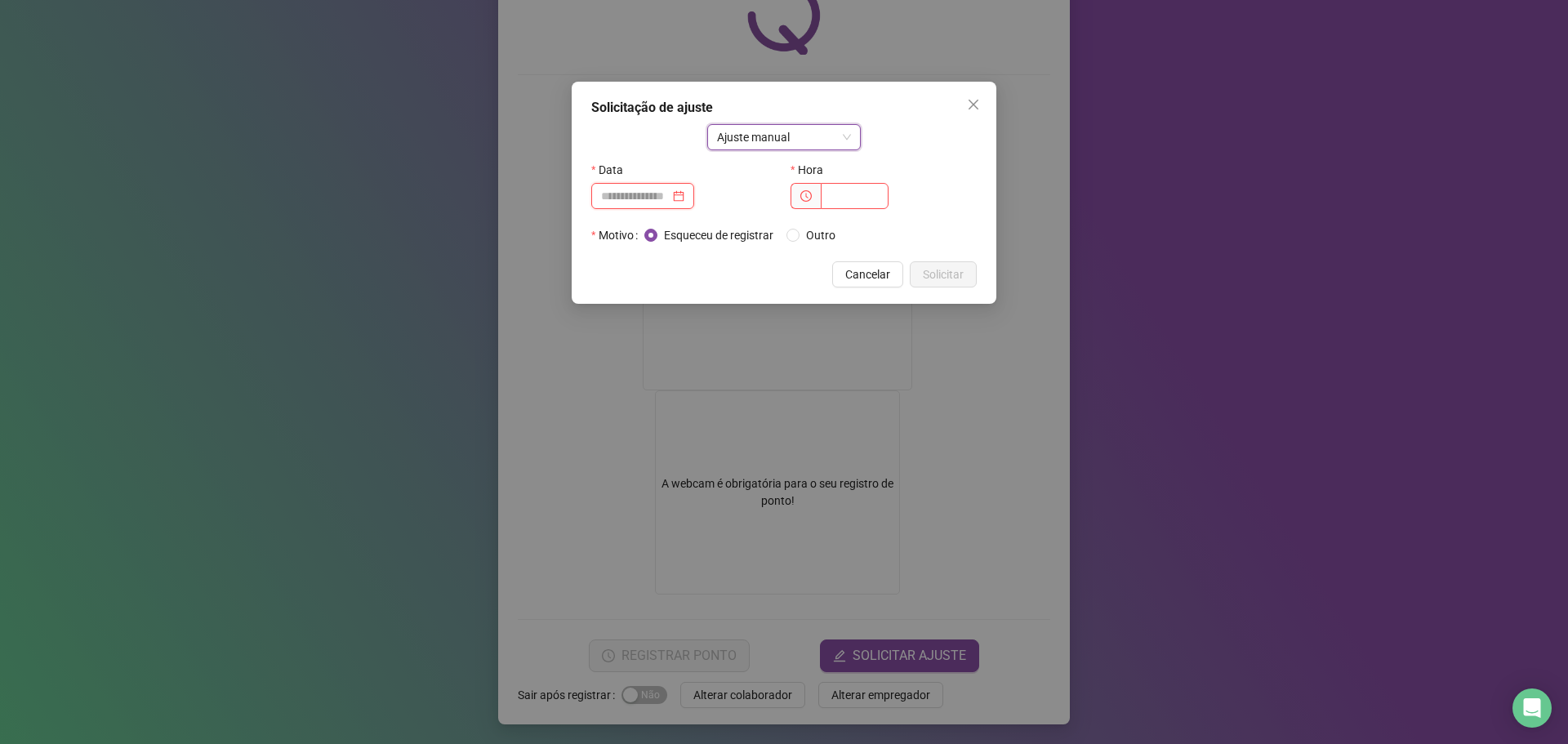
click at [665, 191] on input at bounding box center [634, 195] width 69 height 18
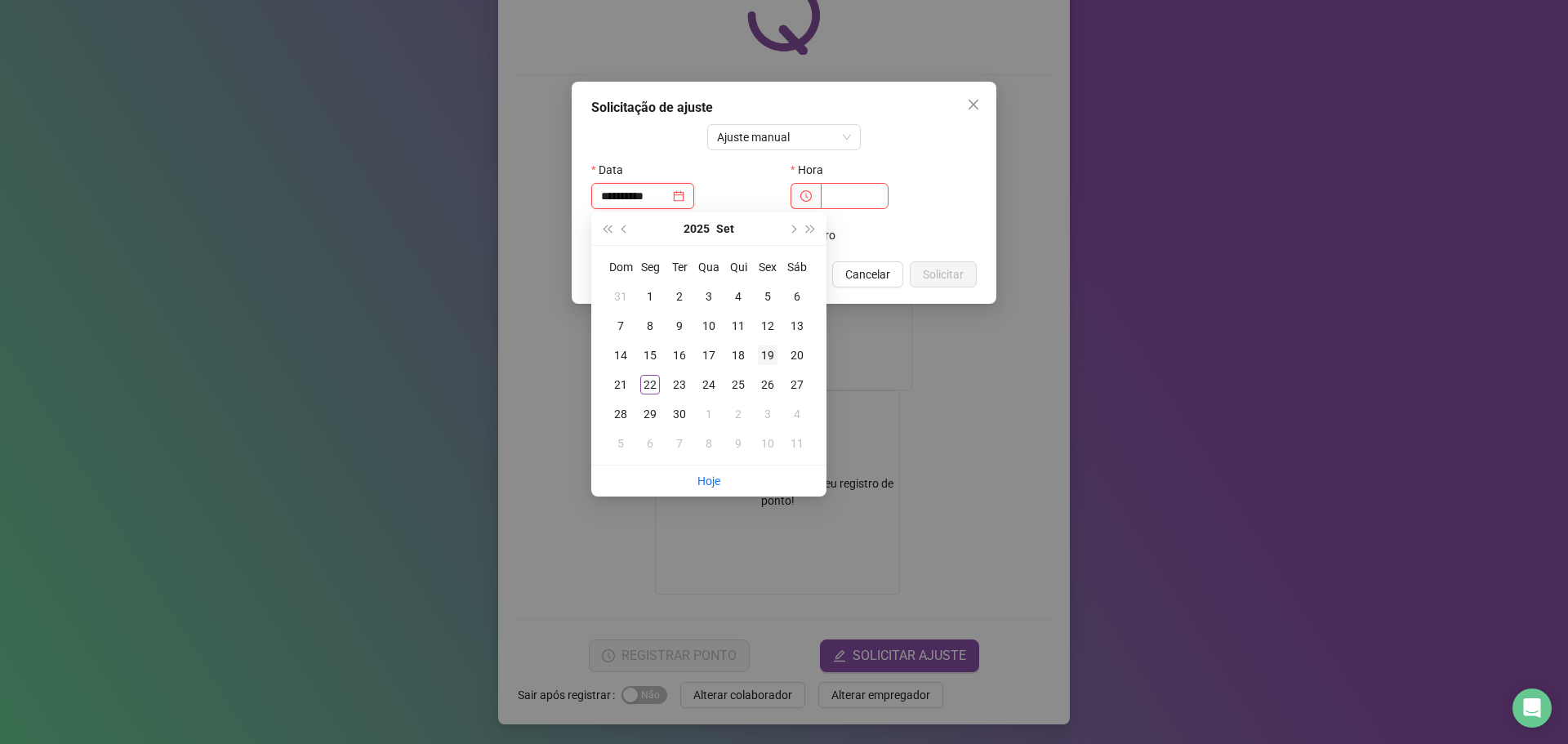
type input "**********"
click at [764, 354] on div "19" at bounding box center [767, 355] width 20 height 20
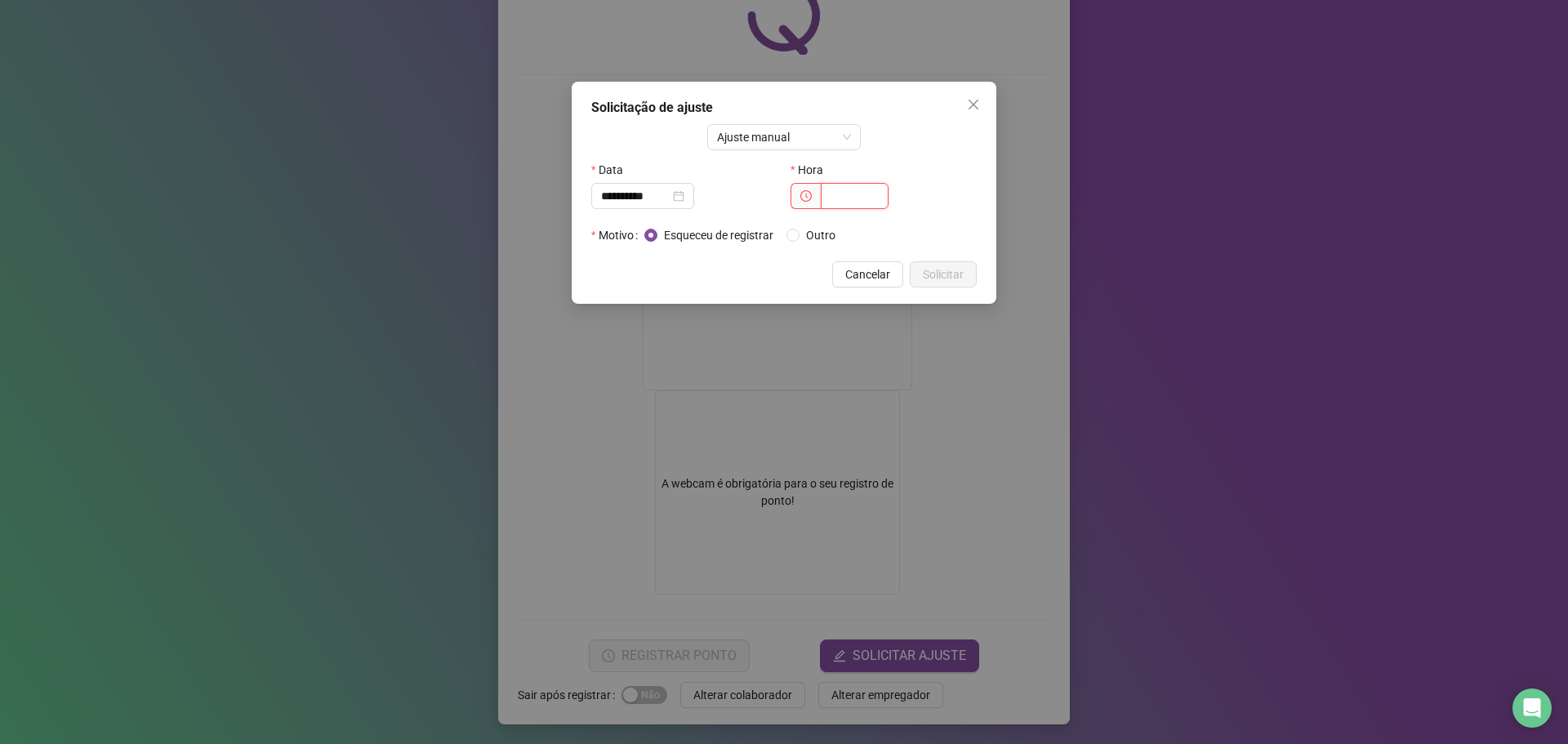
click at [857, 205] on input "text" at bounding box center [854, 196] width 68 height 26
type input "*****"
click at [954, 280] on span "Solicitar" at bounding box center [943, 274] width 41 height 18
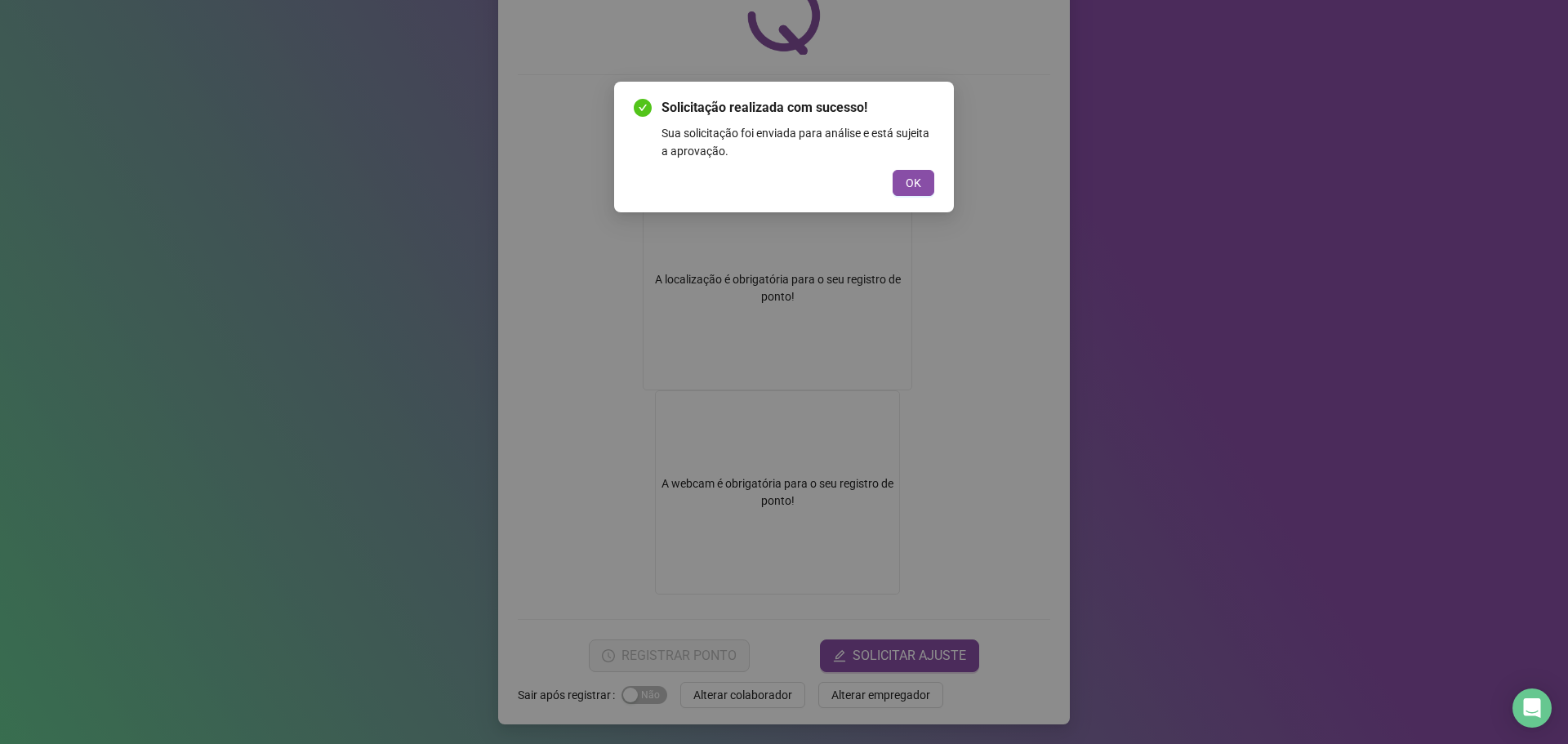
drag, startPoint x: 919, startPoint y: 161, endPoint x: 917, endPoint y: 174, distance: 13.2
click at [919, 164] on div "Solicitação realizada com sucesso! Sua solicitação foi enviada para análise e e…" at bounding box center [784, 146] width 300 height 98
drag, startPoint x: 921, startPoint y: 185, endPoint x: 858, endPoint y: 160, distance: 67.8
click at [920, 186] on span "OK" at bounding box center [913, 182] width 16 height 18
